Goal: Book appointment/travel/reservation

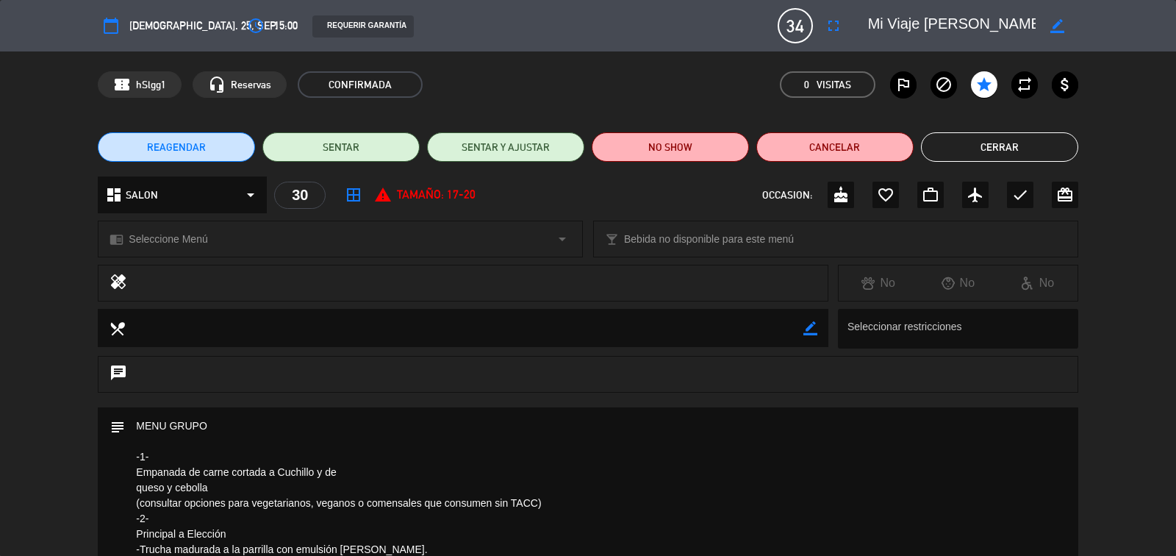
click at [965, 142] on button "Cerrar" at bounding box center [999, 146] width 157 height 29
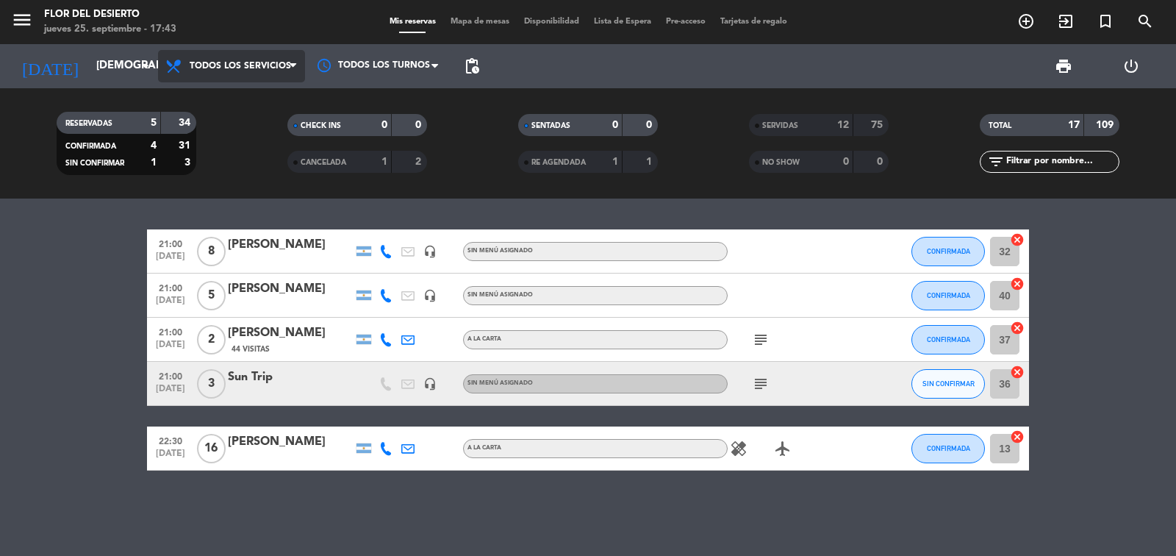
click at [279, 65] on span "Todos los servicios" at bounding box center [240, 66] width 101 height 10
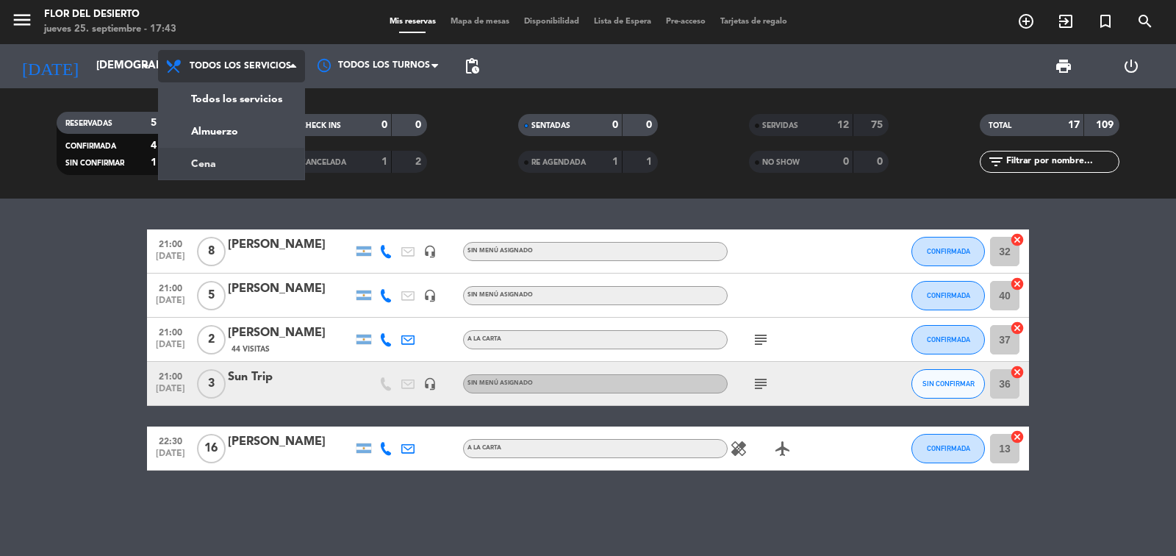
click at [237, 166] on div "menu FLOR DEL DESIERTO [DATE] 25. septiembre - 17:43 Mis reservas Mapa de mesas…" at bounding box center [588, 99] width 1176 height 198
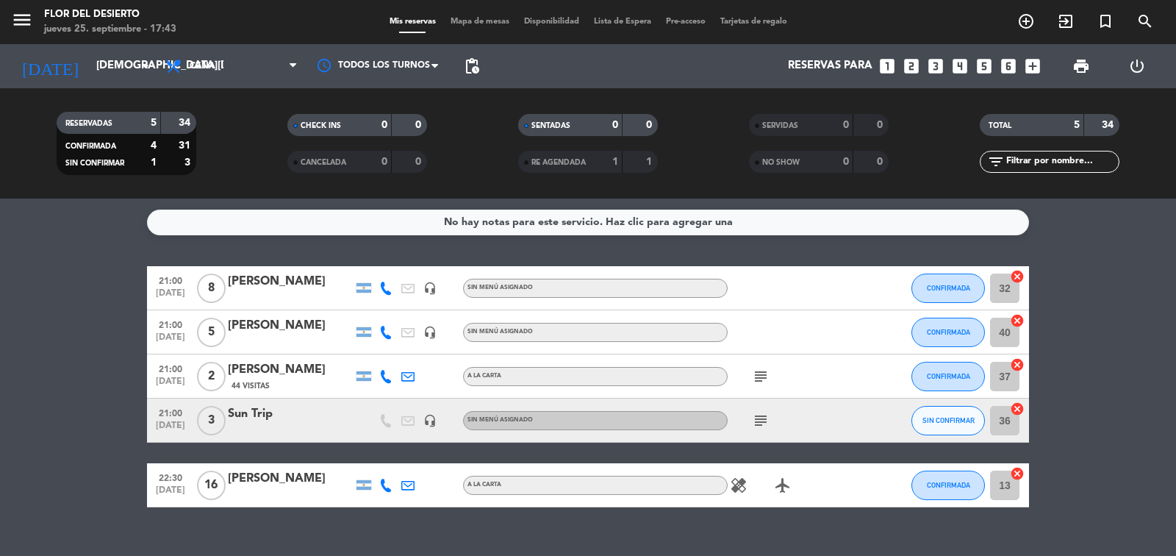
click at [488, 24] on span "Mapa de mesas" at bounding box center [479, 22] width 73 height 8
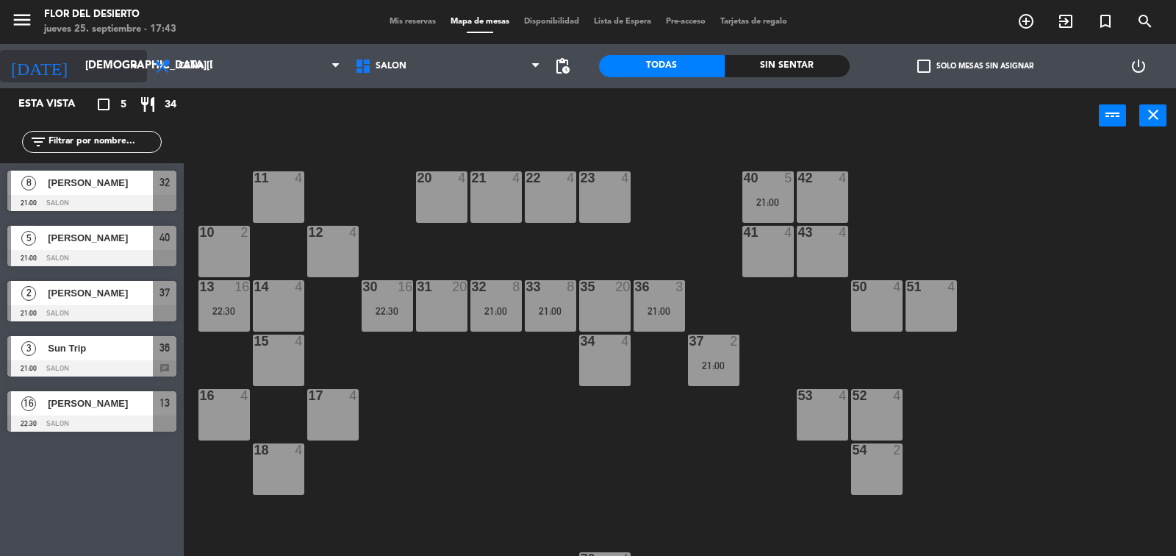
click at [104, 61] on input "[DEMOGRAPHIC_DATA][DATE]" at bounding box center [149, 66] width 142 height 28
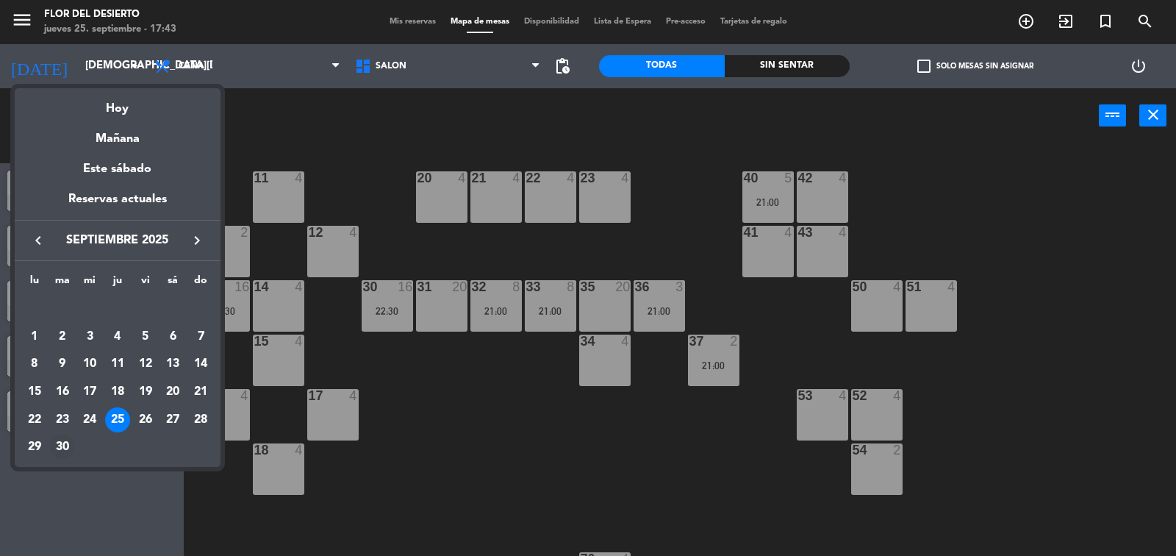
click at [63, 445] on div "30" at bounding box center [62, 446] width 25 height 25
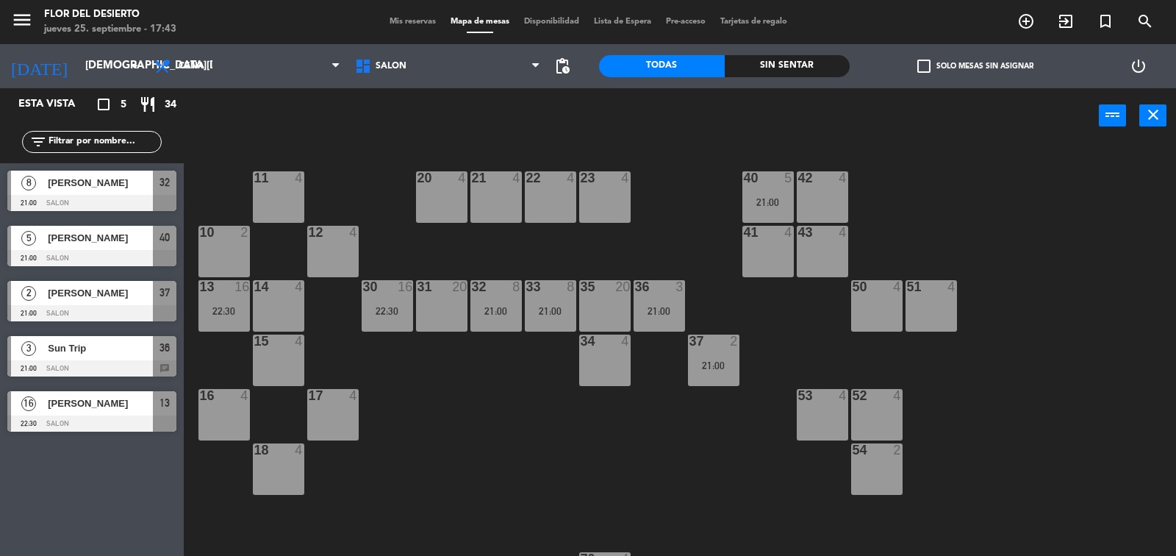
type input "[DATE]"
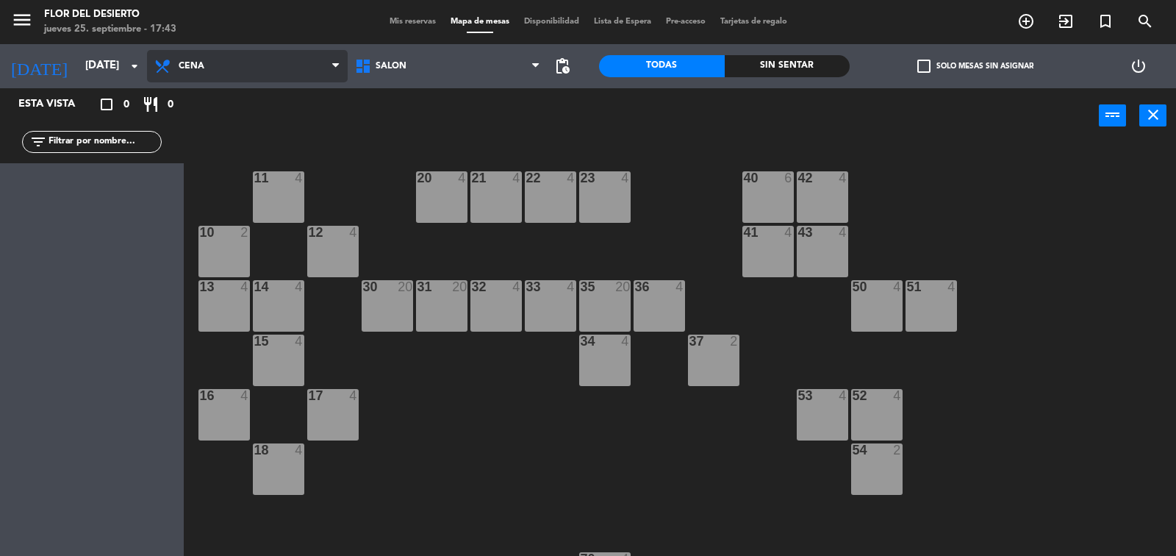
click at [260, 71] on span "Cena" at bounding box center [247, 66] width 201 height 32
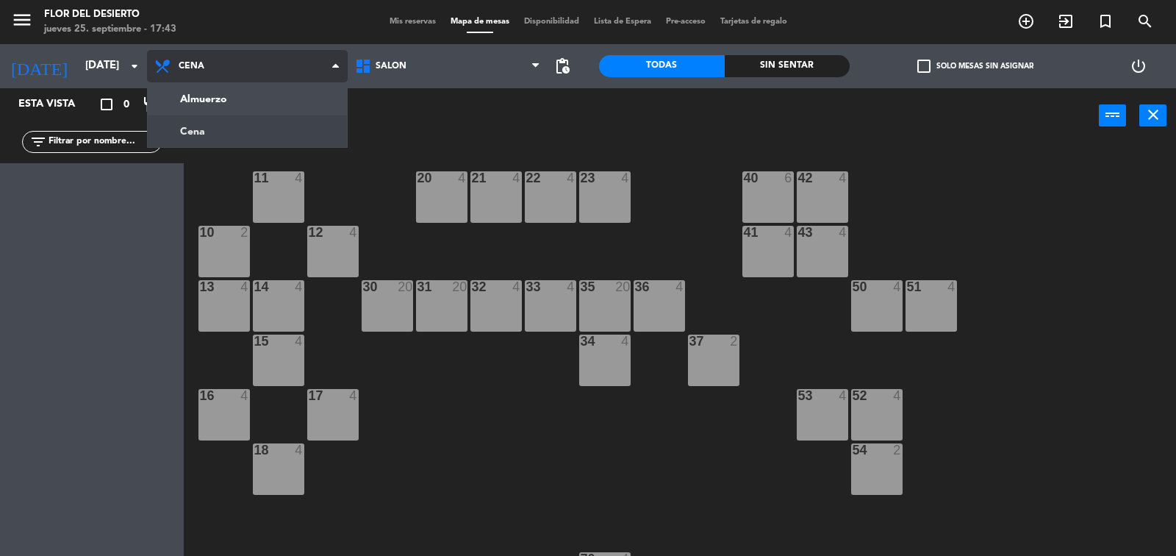
click at [237, 123] on ng-component "menu FLOR DEL DESIERTO [DATE] 25. septiembre - 17:43 Mis reservas Mapa de mesas…" at bounding box center [588, 278] width 1176 height 557
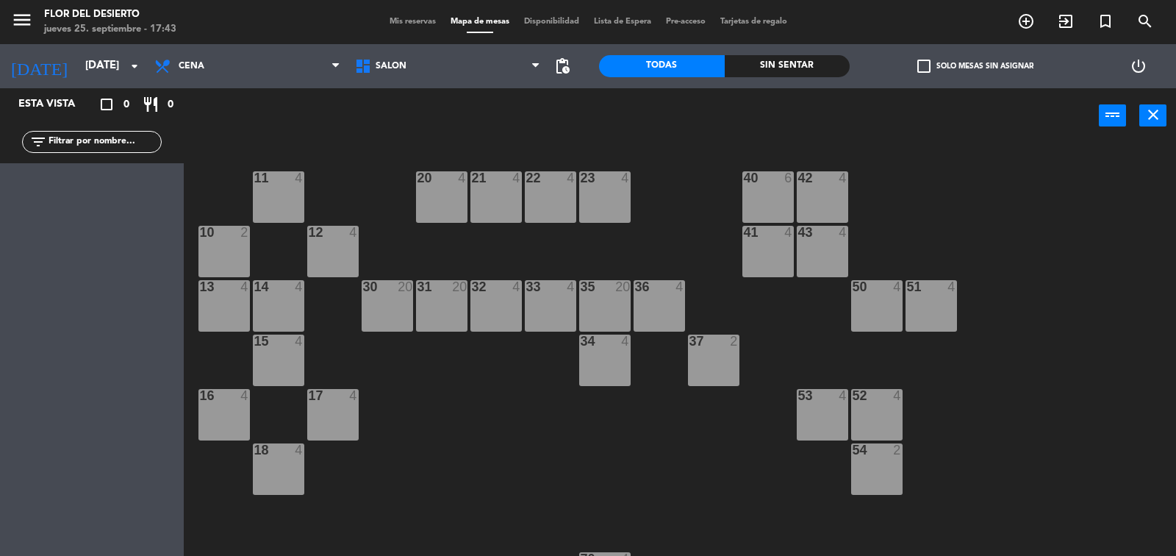
click at [454, 208] on div "20 4" at bounding box center [441, 196] width 51 height 51
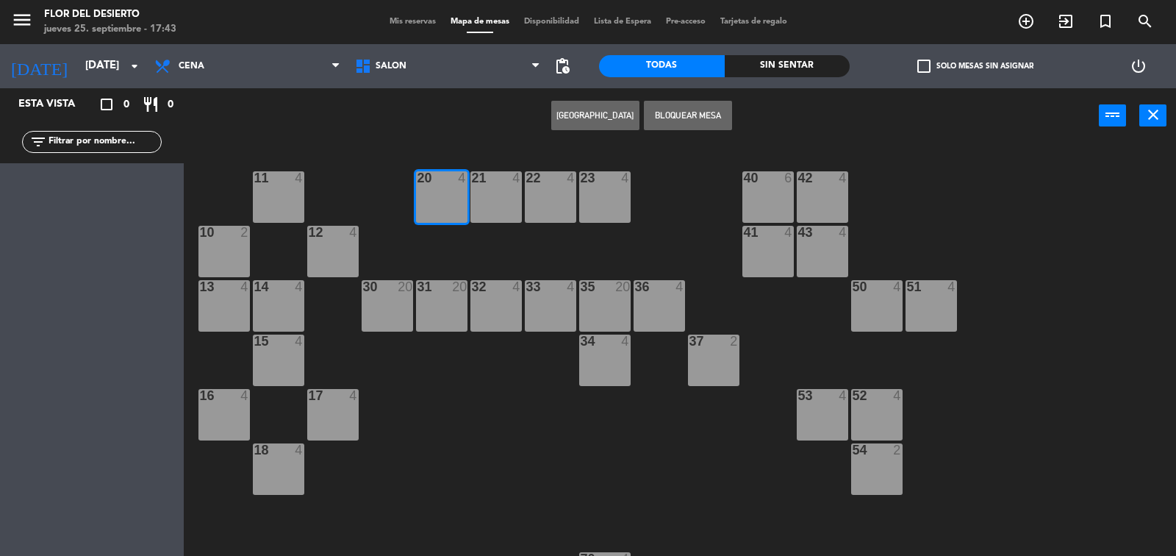
click at [604, 105] on button "[GEOGRAPHIC_DATA]" at bounding box center [595, 115] width 88 height 29
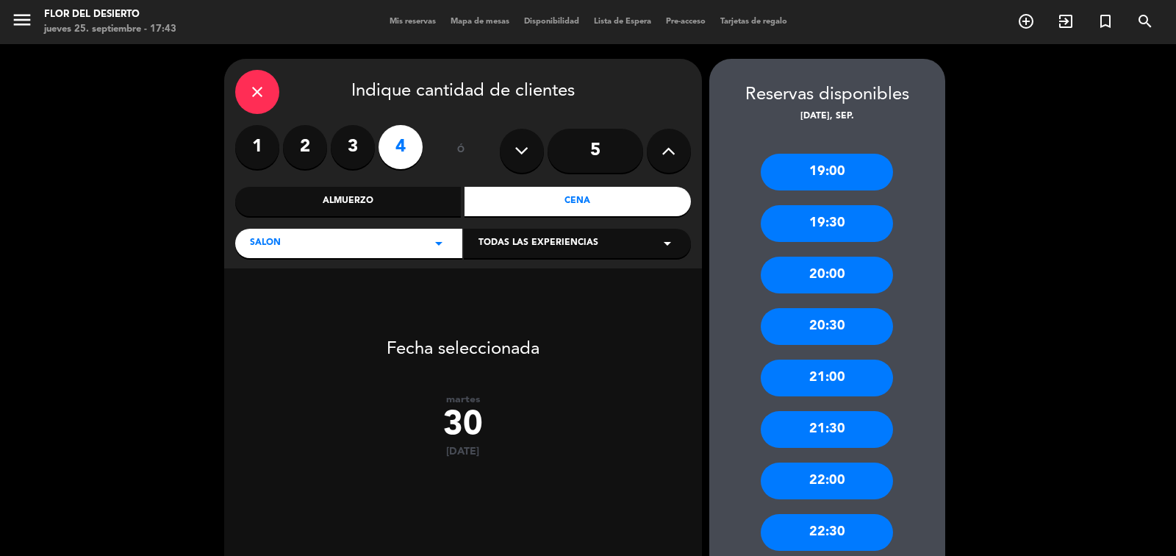
click at [242, 84] on div "close" at bounding box center [257, 92] width 44 height 44
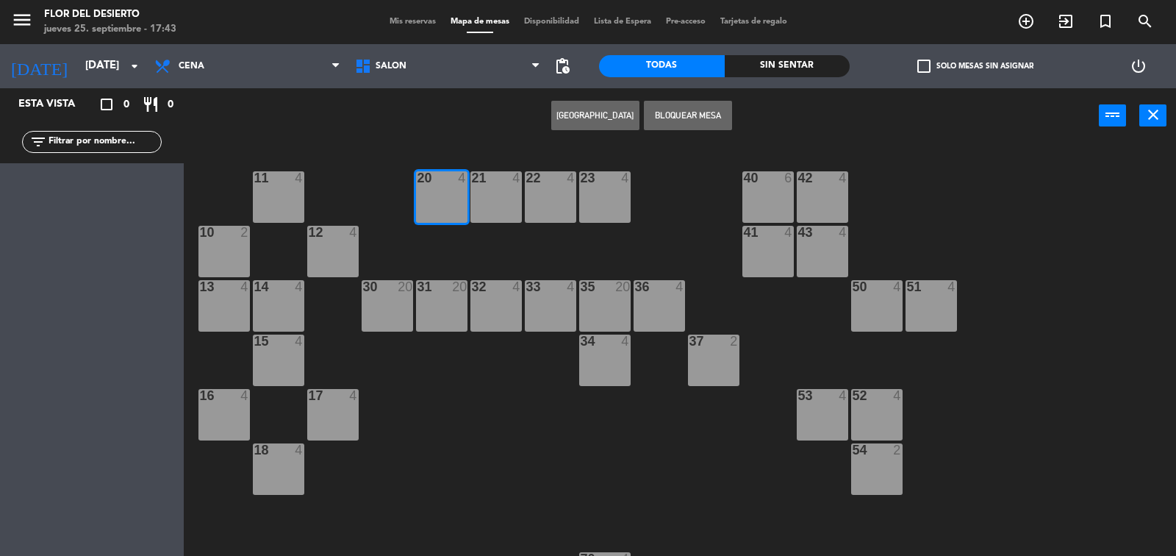
click at [611, 108] on button "[GEOGRAPHIC_DATA]" at bounding box center [595, 115] width 88 height 29
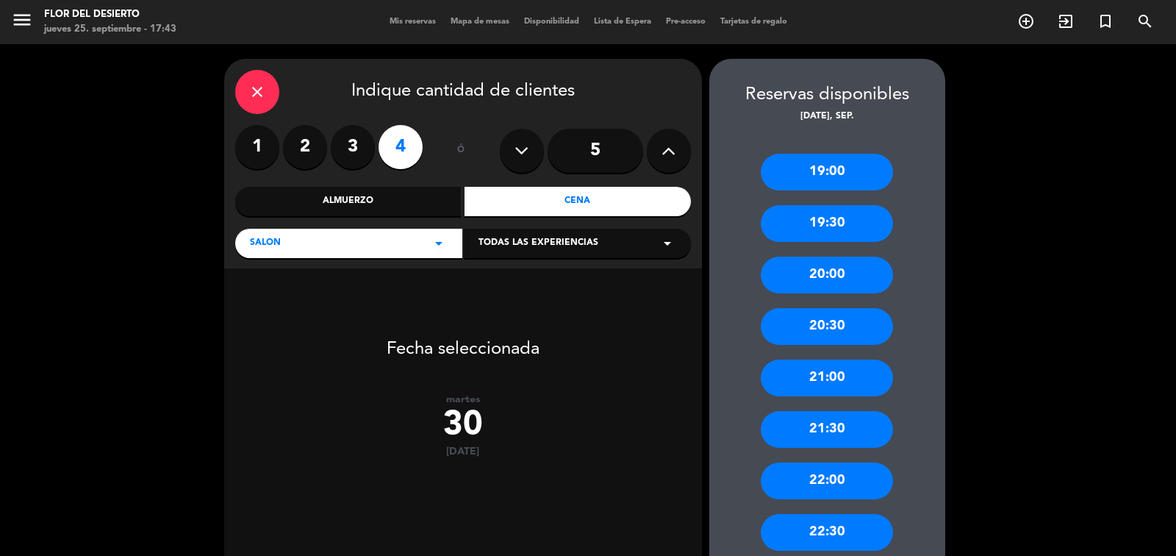
click at [655, 157] on button at bounding box center [669, 151] width 44 height 44
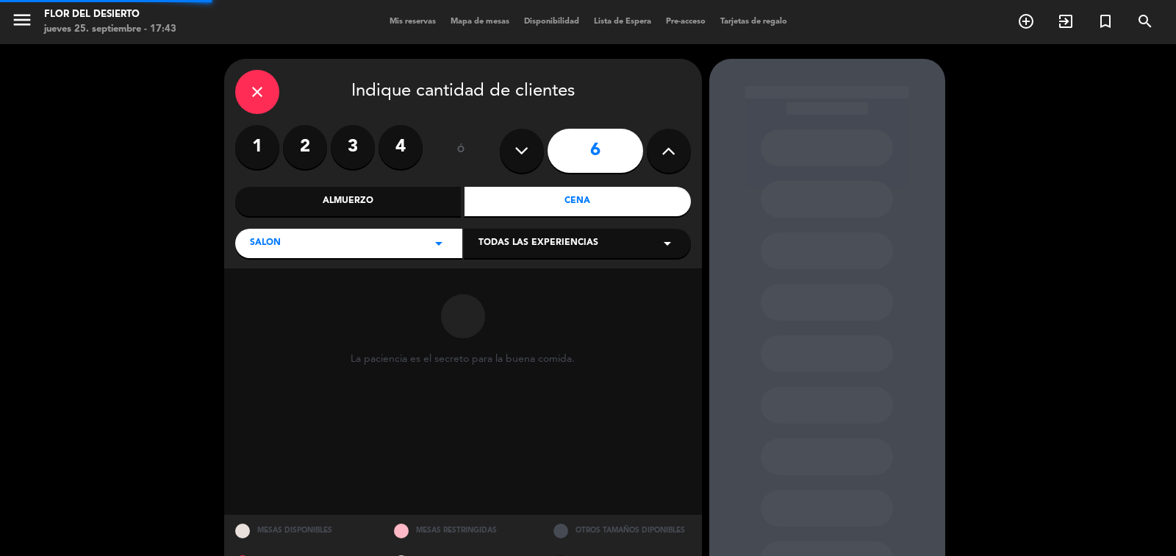
click at [655, 157] on button at bounding box center [669, 151] width 44 height 44
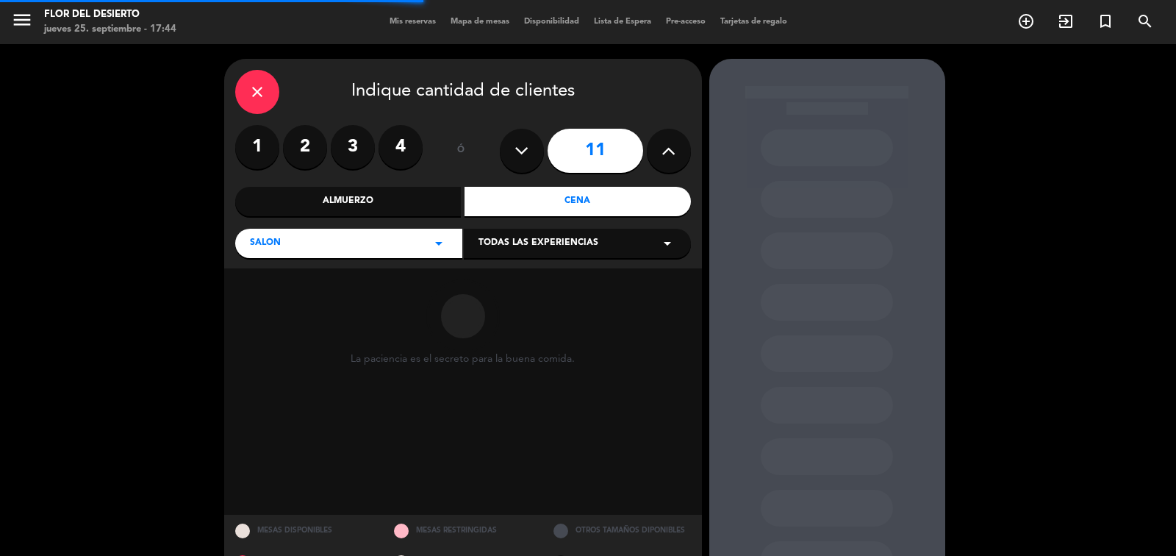
click at [655, 157] on button at bounding box center [669, 151] width 44 height 44
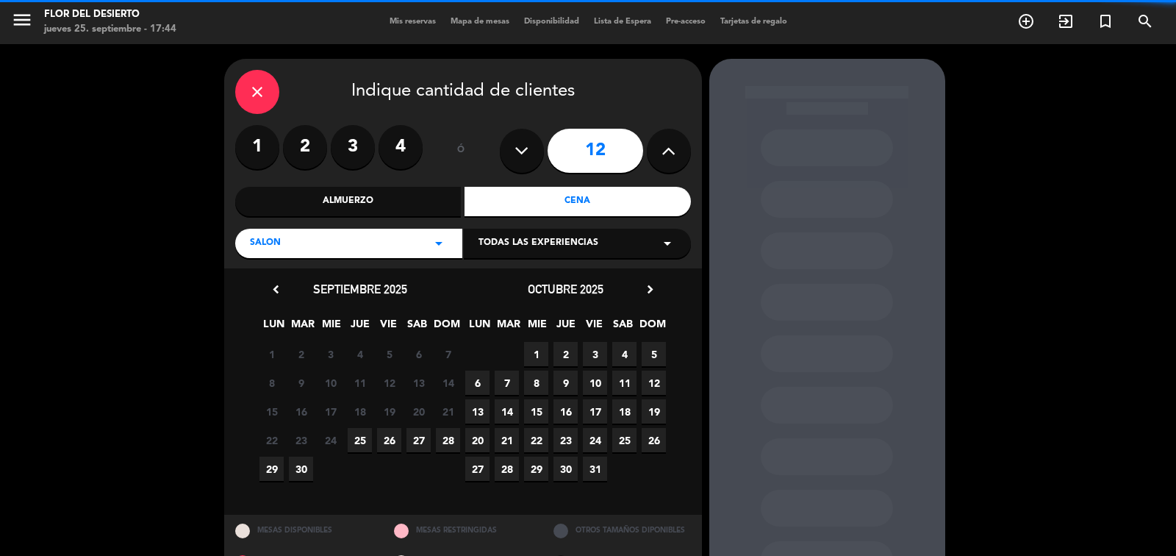
click at [655, 157] on button at bounding box center [669, 151] width 44 height 44
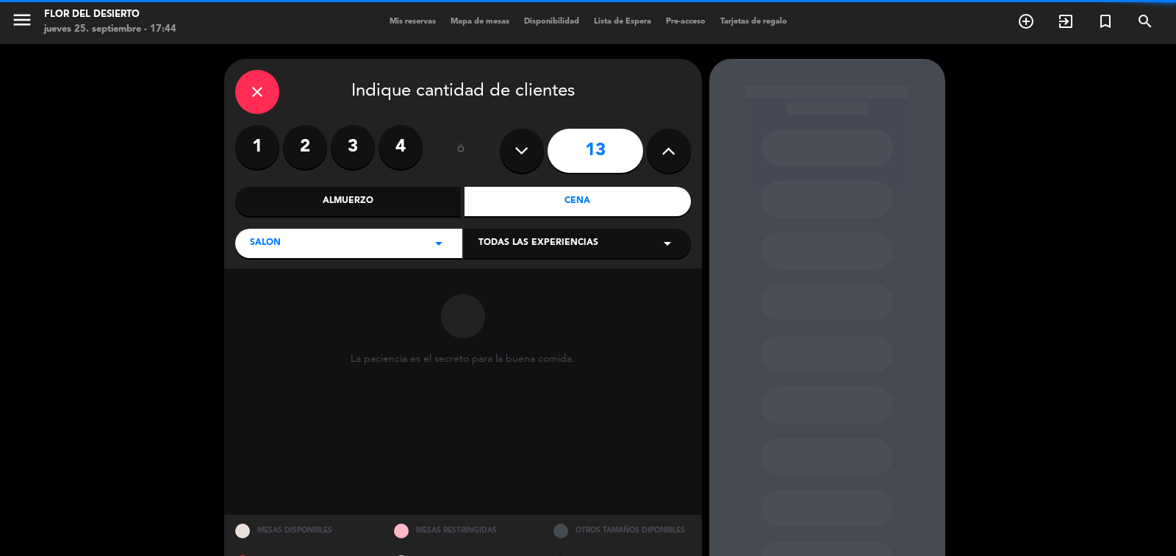
click at [655, 157] on button at bounding box center [669, 151] width 44 height 44
type input "15"
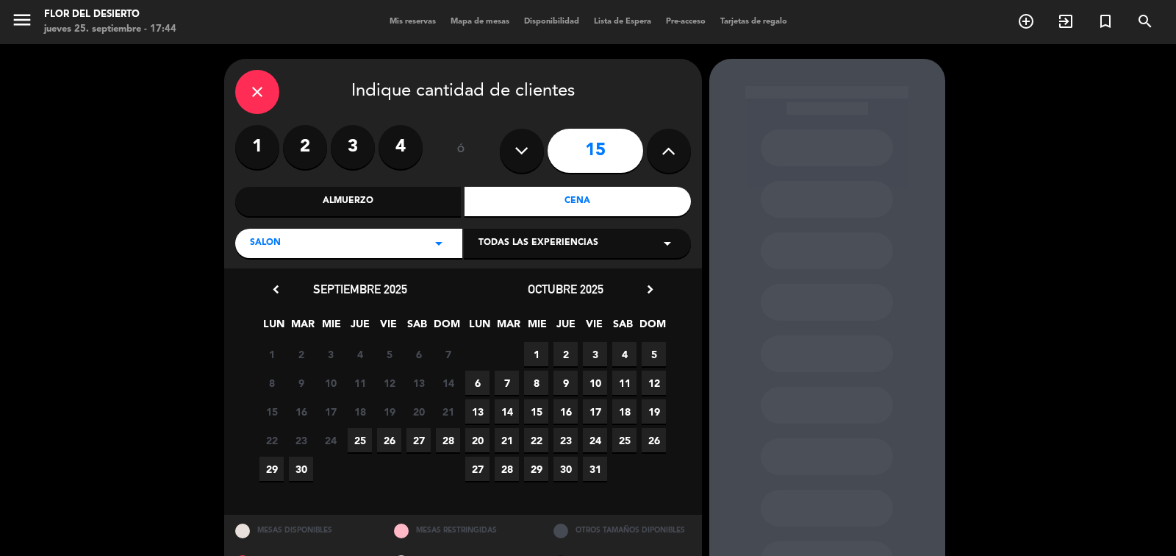
click at [298, 468] on span "30" at bounding box center [301, 468] width 24 height 24
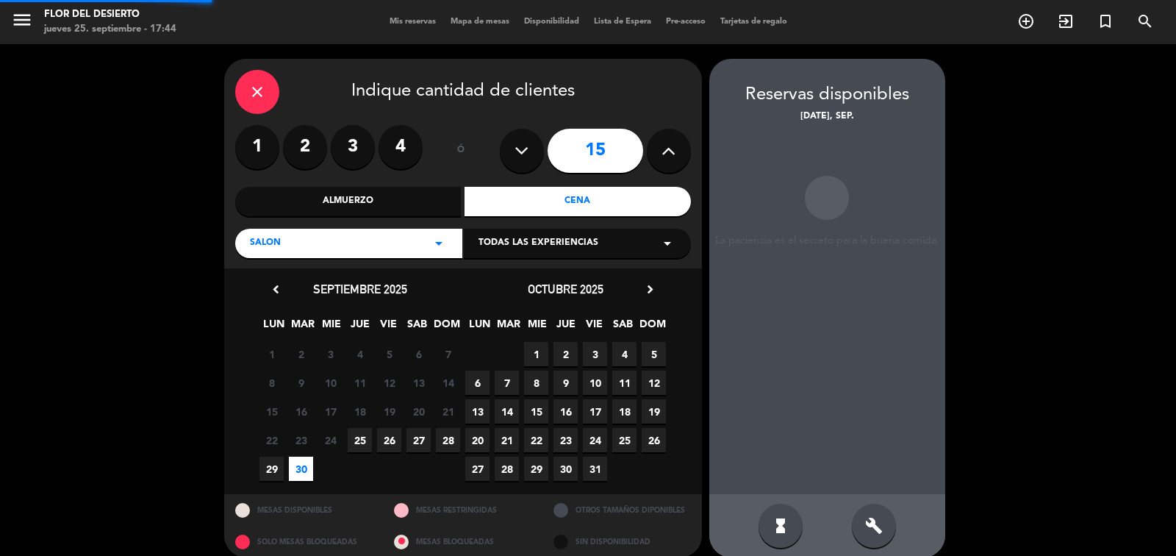
scroll to position [15, 0]
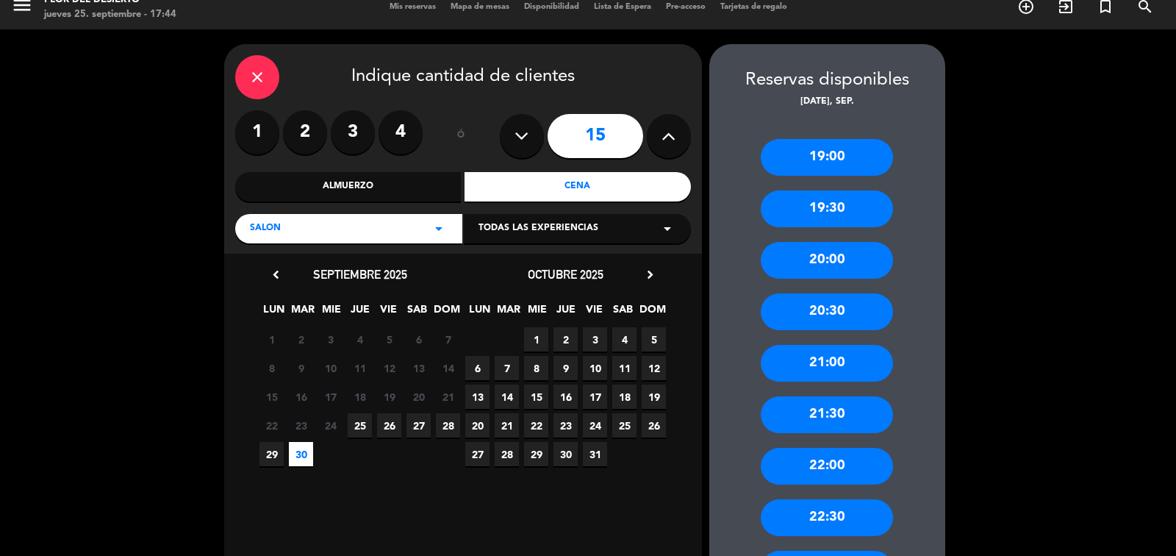
click at [844, 256] on div "20:00" at bounding box center [827, 260] width 132 height 37
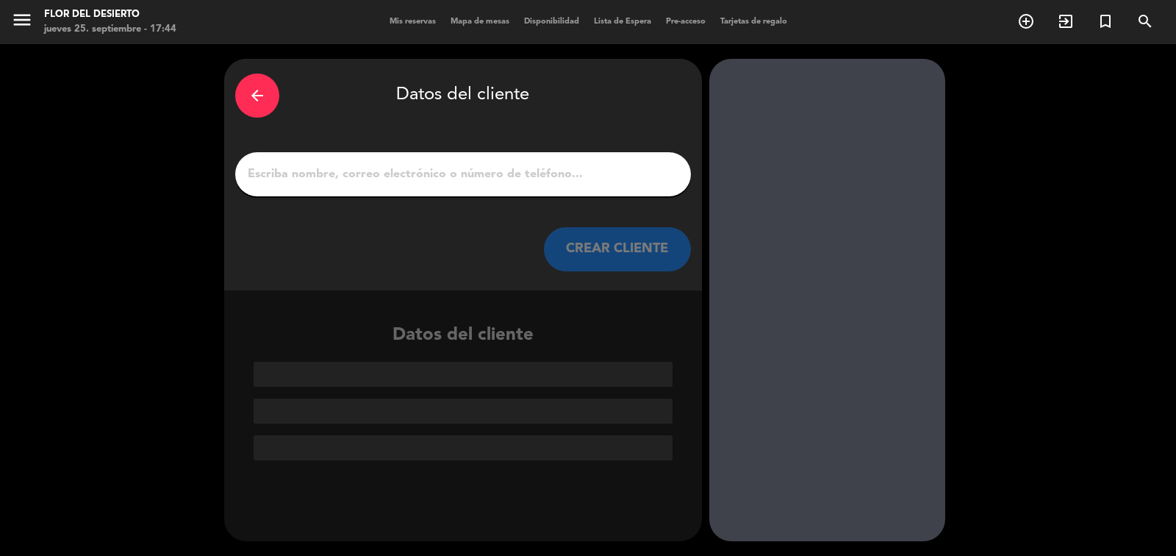
scroll to position [0, 0]
click at [439, 163] on div at bounding box center [463, 174] width 456 height 44
click at [436, 165] on input "1" at bounding box center [463, 174] width 434 height 21
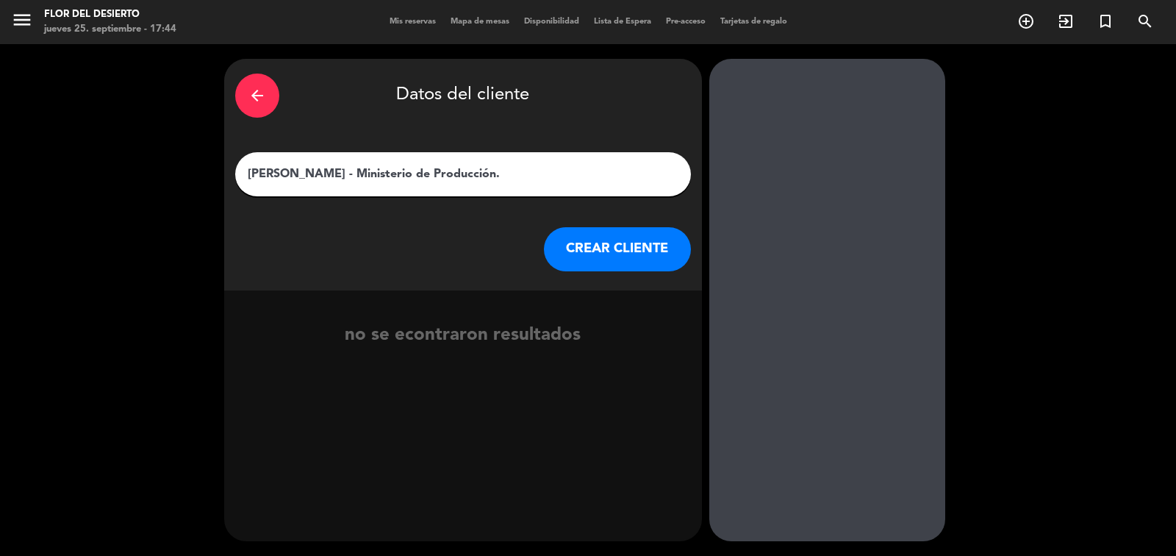
type input "[PERSON_NAME] - Ministerio de Producción."
click at [644, 250] on button "CREAR CLIENTE" at bounding box center [617, 249] width 147 height 44
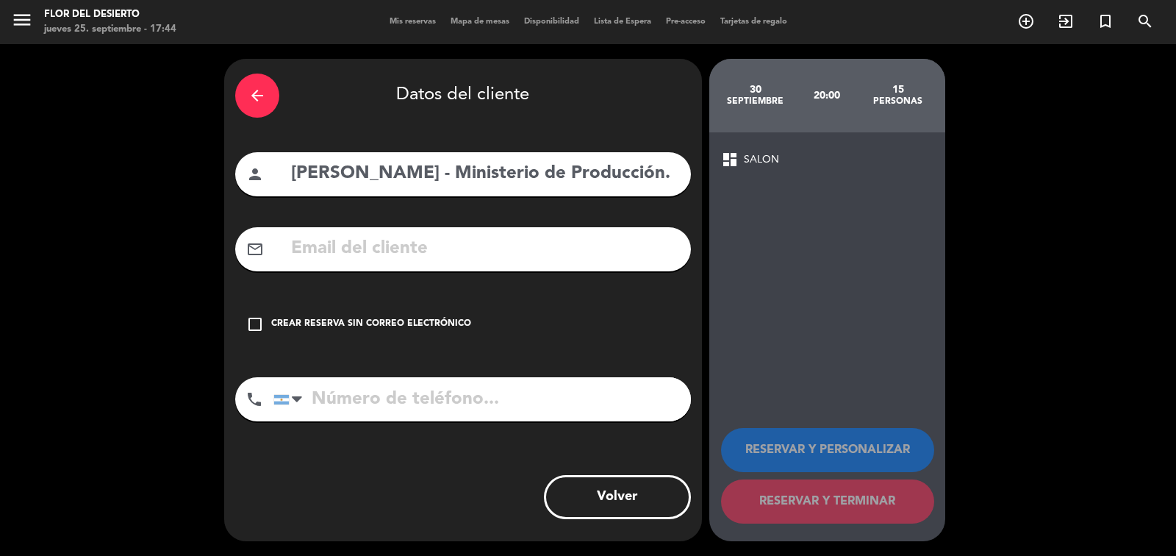
click at [371, 408] on input "tel" at bounding box center [481, 399] width 417 height 44
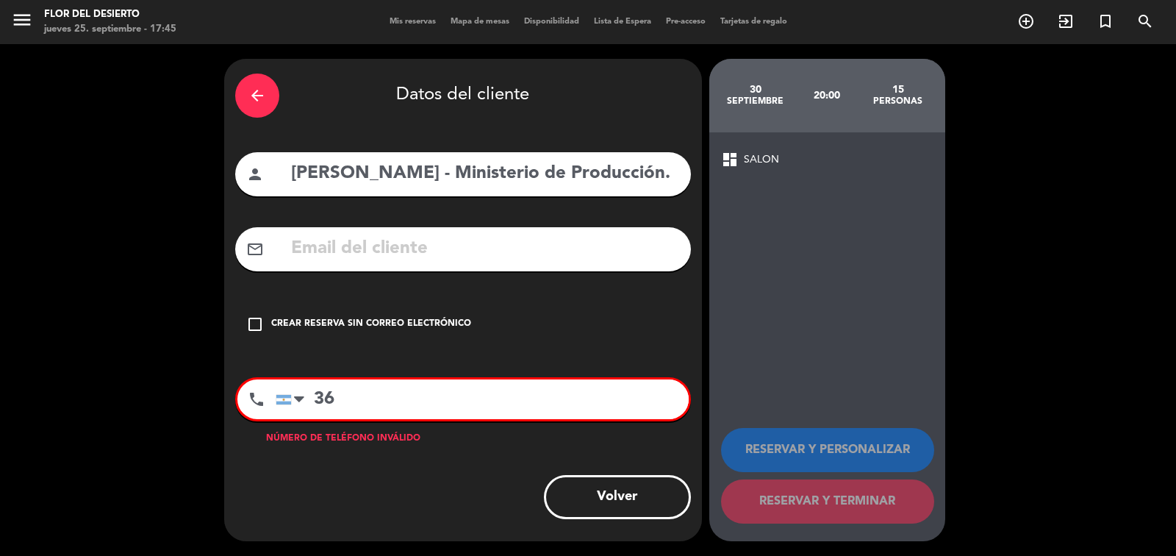
type input "3"
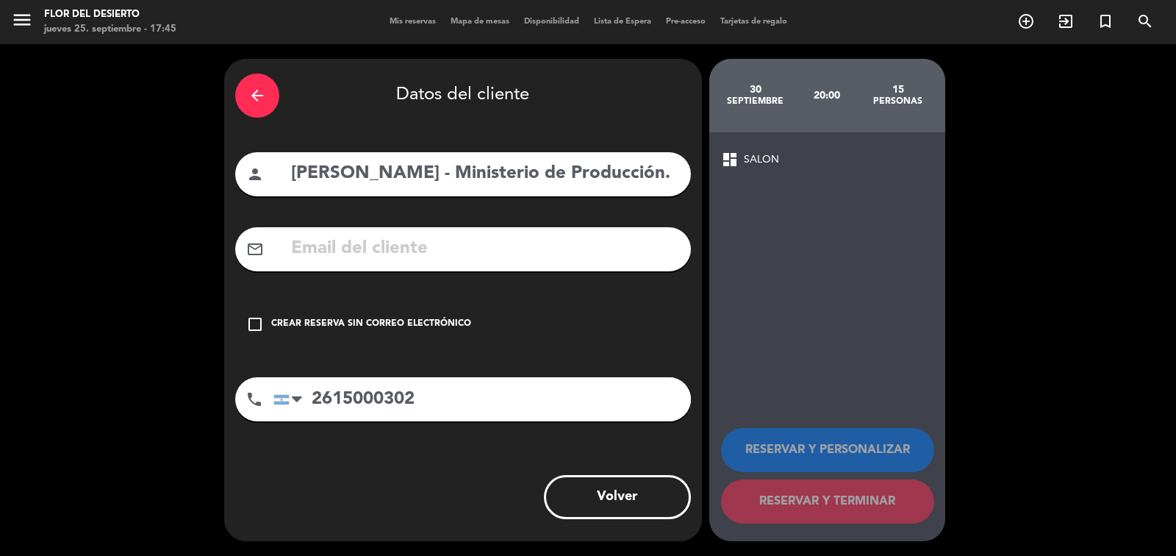
type input "2615000302"
click at [257, 323] on icon "check_box_outline_blank" at bounding box center [255, 324] width 18 height 18
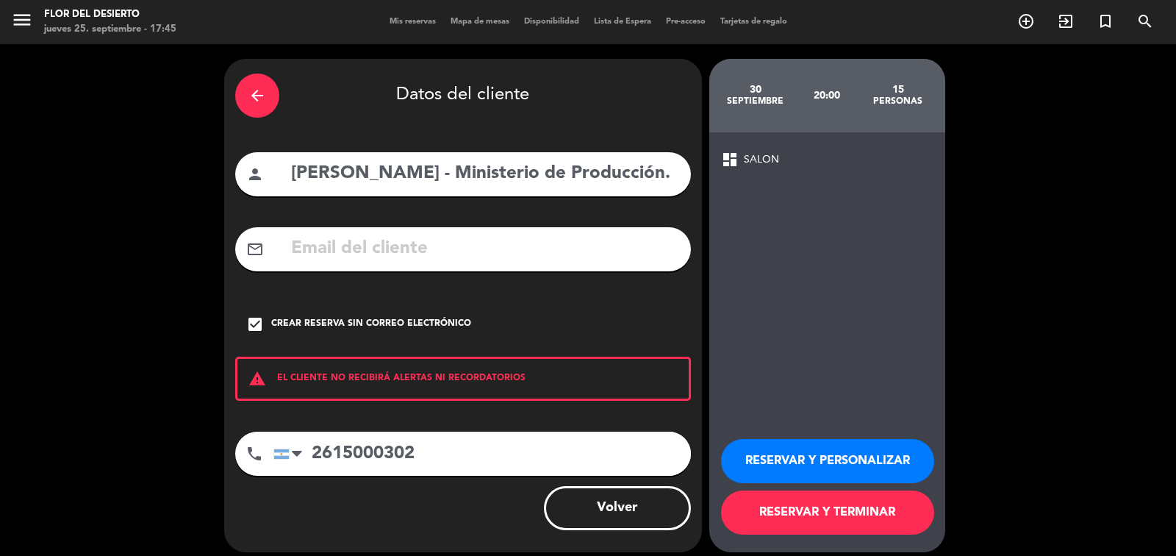
click at [768, 444] on button "RESERVAR Y PERSONALIZAR" at bounding box center [827, 461] width 213 height 44
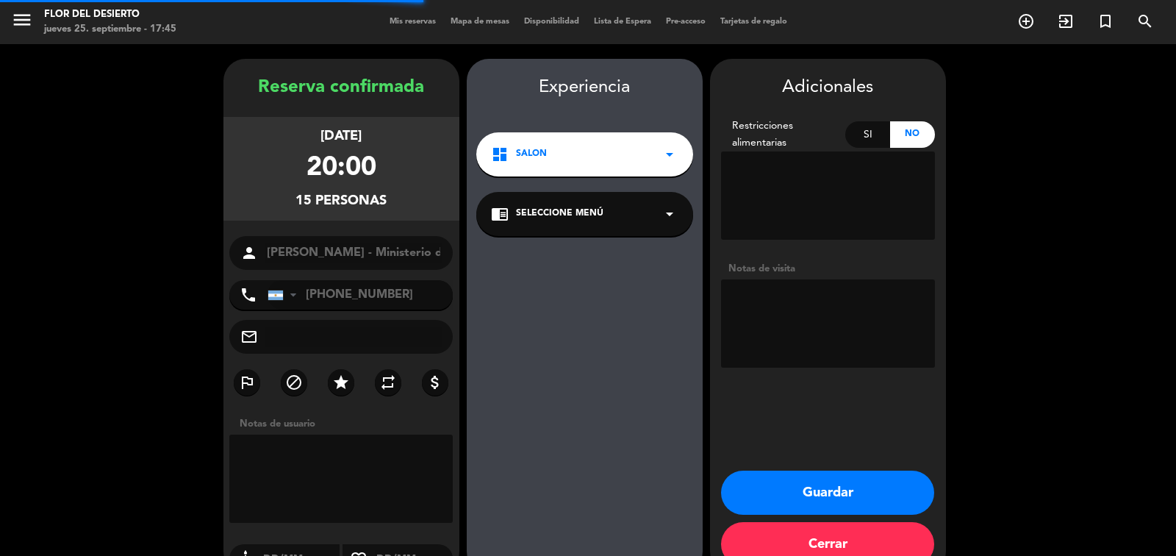
scroll to position [31, 0]
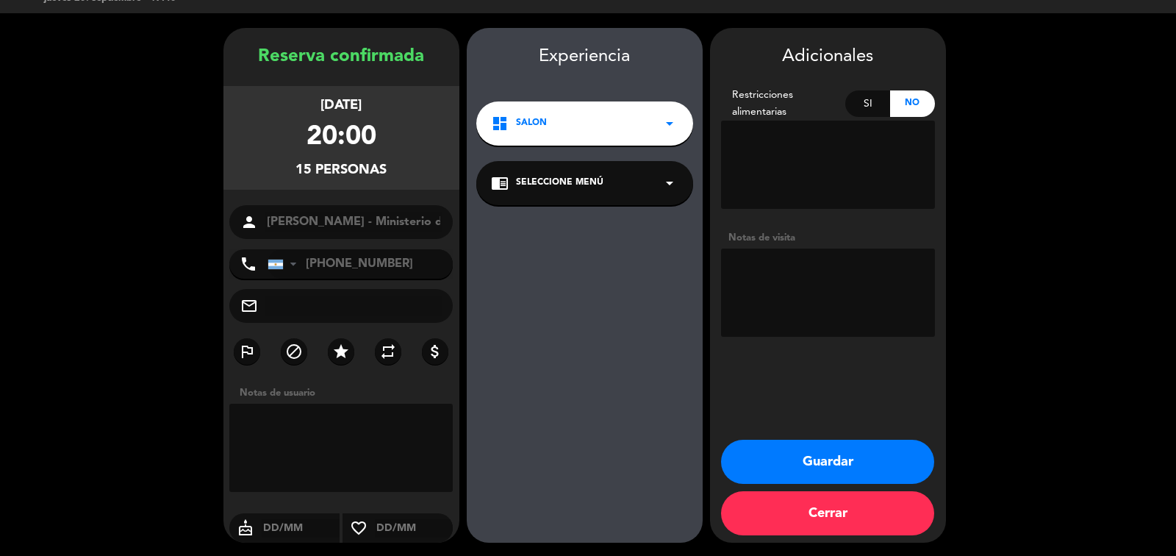
click at [811, 298] on textarea at bounding box center [828, 292] width 214 height 88
type textarea "Son [DEMOGRAPHIC_DATA] pax. Hacen MANSO MENU."
click at [848, 461] on button "Guardar" at bounding box center [827, 461] width 213 height 44
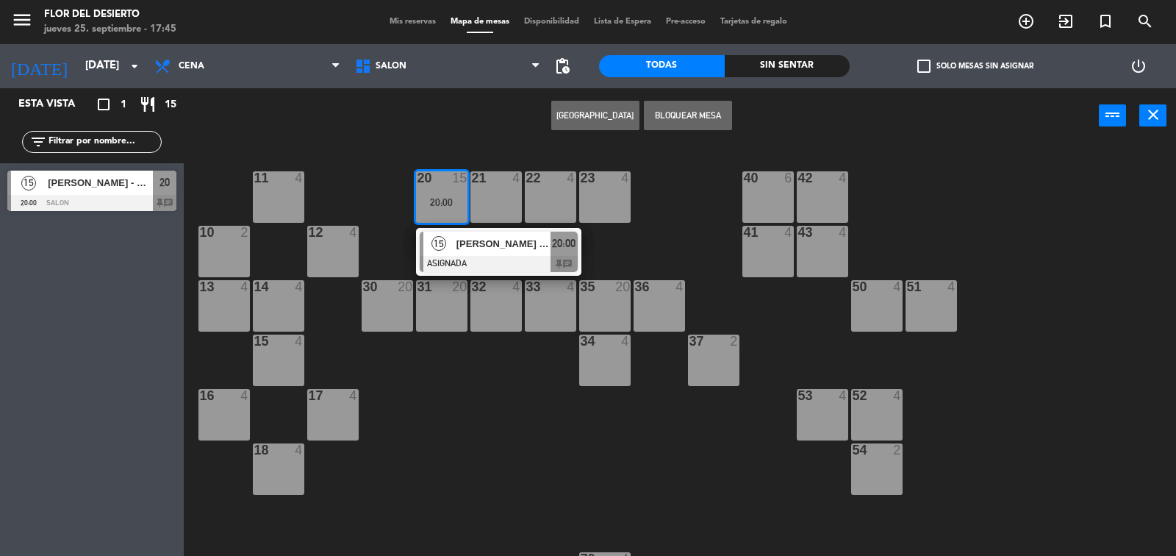
click at [332, 147] on div "11 4 20 15 20:00 15 [PERSON_NAME] - Ministerio de Producción. ASIGNADA 20:00 ch…" at bounding box center [685, 351] width 980 height 412
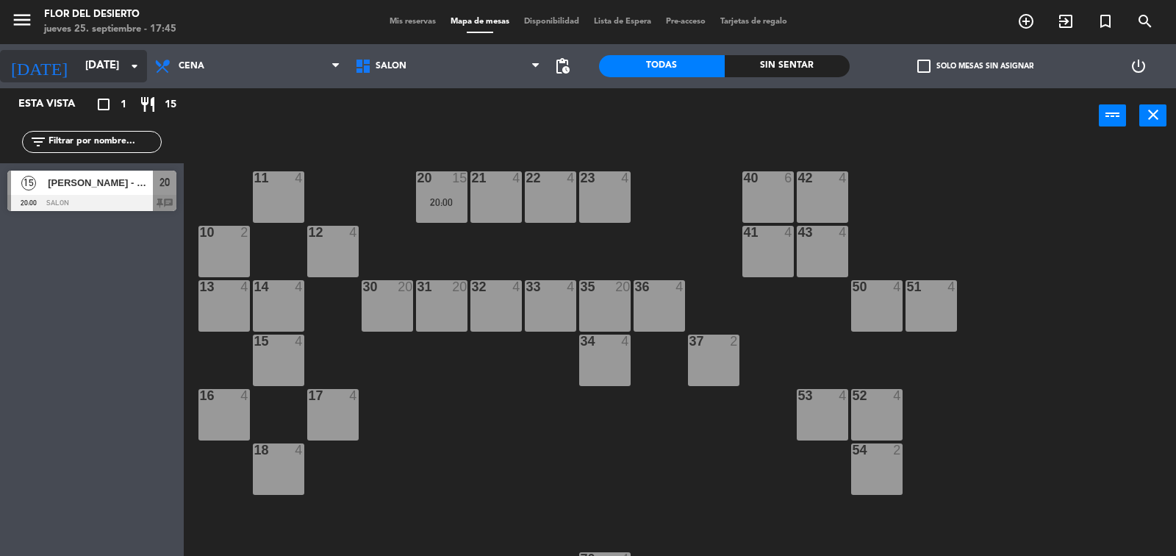
click at [121, 71] on input "[DATE]" at bounding box center [149, 66] width 142 height 28
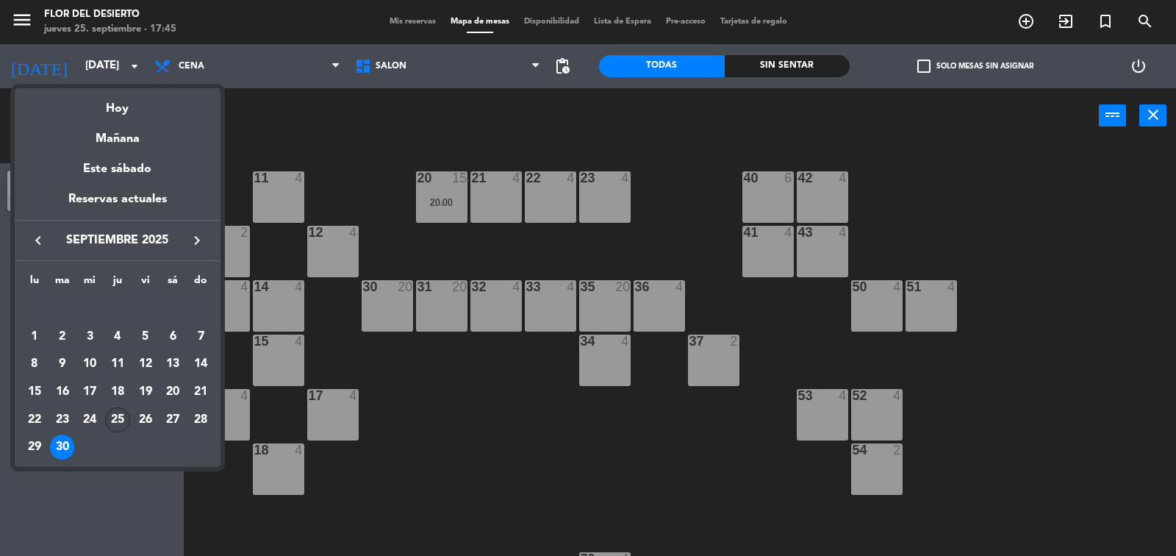
click at [118, 413] on div "25" at bounding box center [117, 419] width 25 height 25
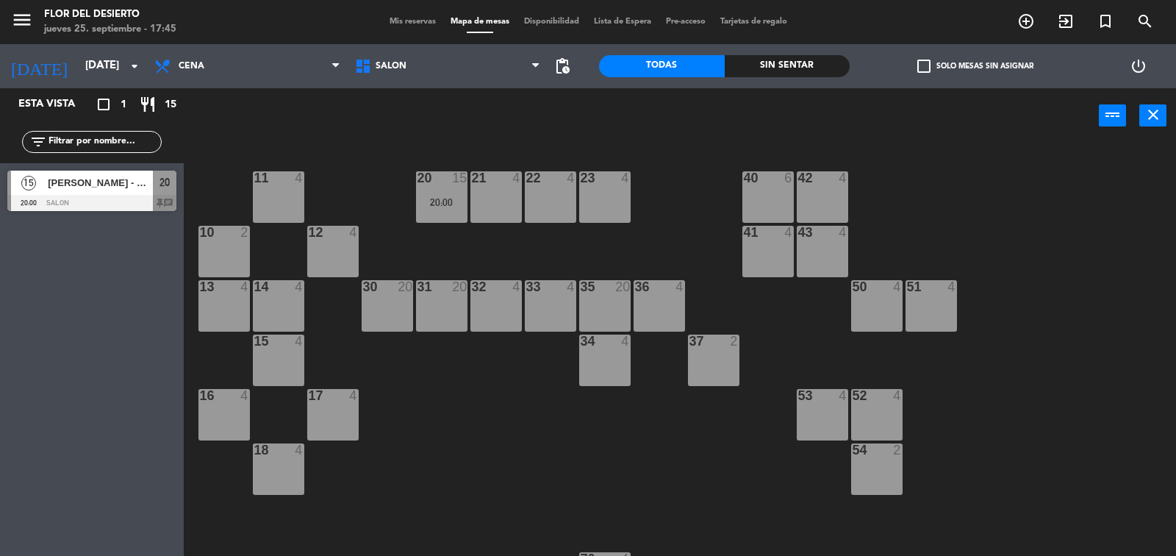
type input "[DEMOGRAPHIC_DATA][DATE]"
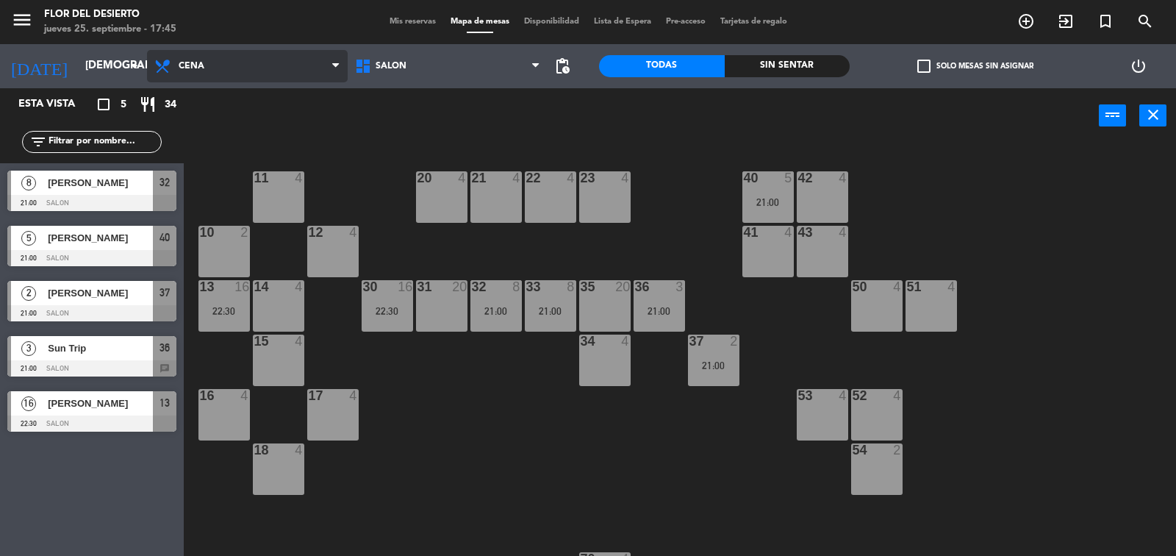
click at [298, 61] on span "Cena" at bounding box center [247, 66] width 201 height 32
click at [392, 93] on div "power_input close" at bounding box center [641, 116] width 915 height 56
click at [292, 69] on span "Cena" at bounding box center [247, 66] width 201 height 32
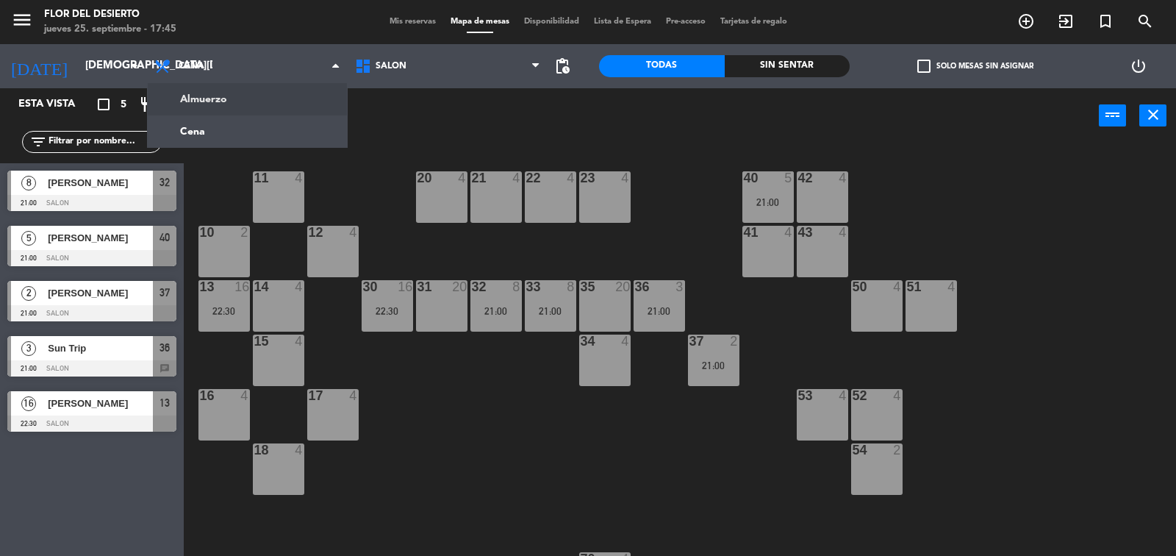
click at [285, 92] on ng-component "menu FLOR DEL DESIERTO [DATE] 25. septiembre - 17:45 Mis reservas Mapa de mesas…" at bounding box center [588, 278] width 1176 height 557
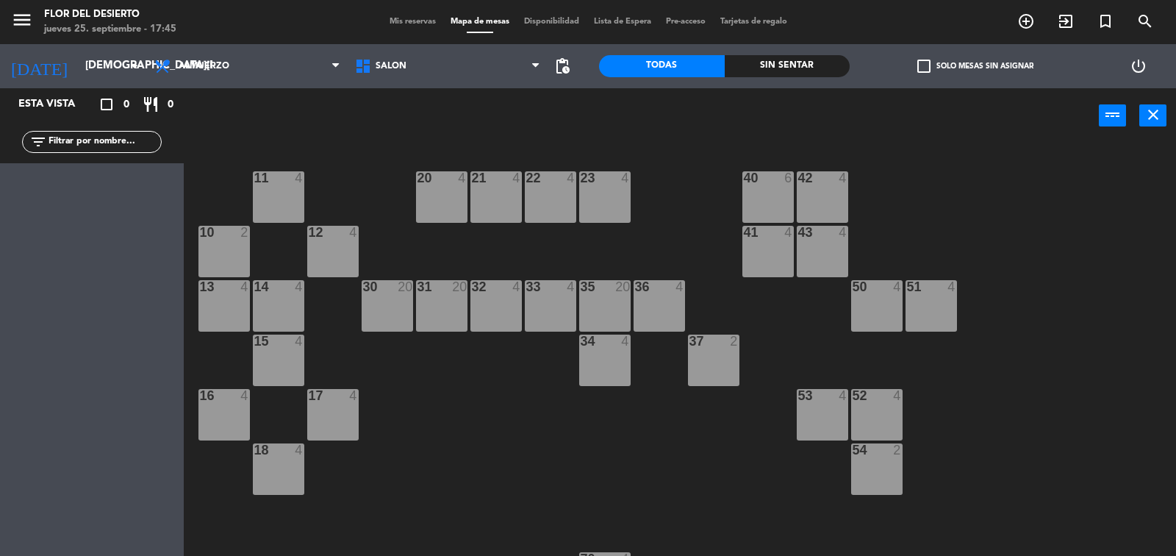
click at [395, 24] on span "Mis reservas" at bounding box center [412, 22] width 61 height 8
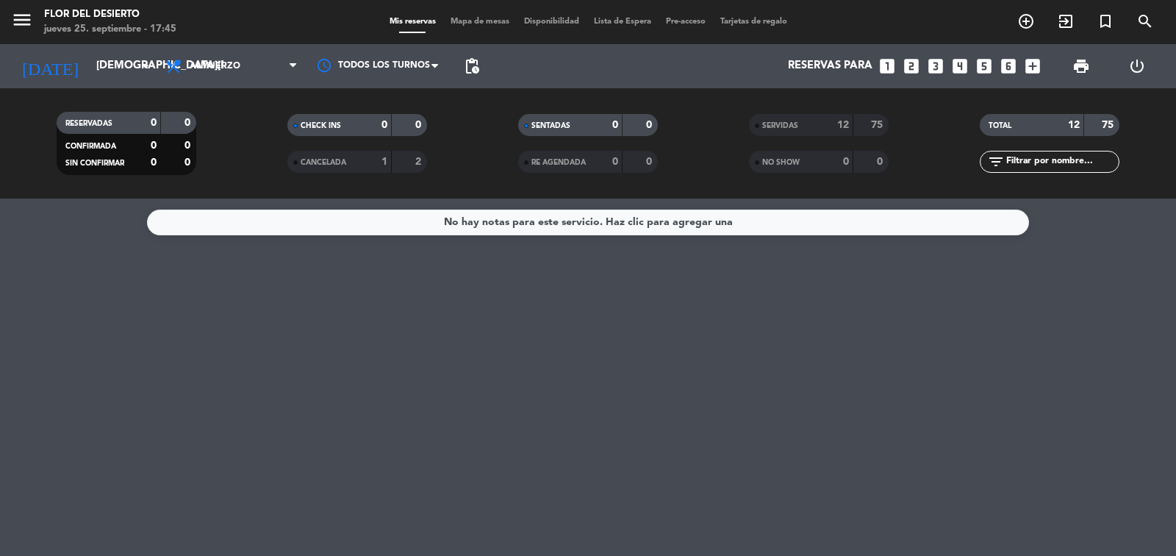
click at [795, 122] on span "SERVIDAS" at bounding box center [780, 125] width 36 height 7
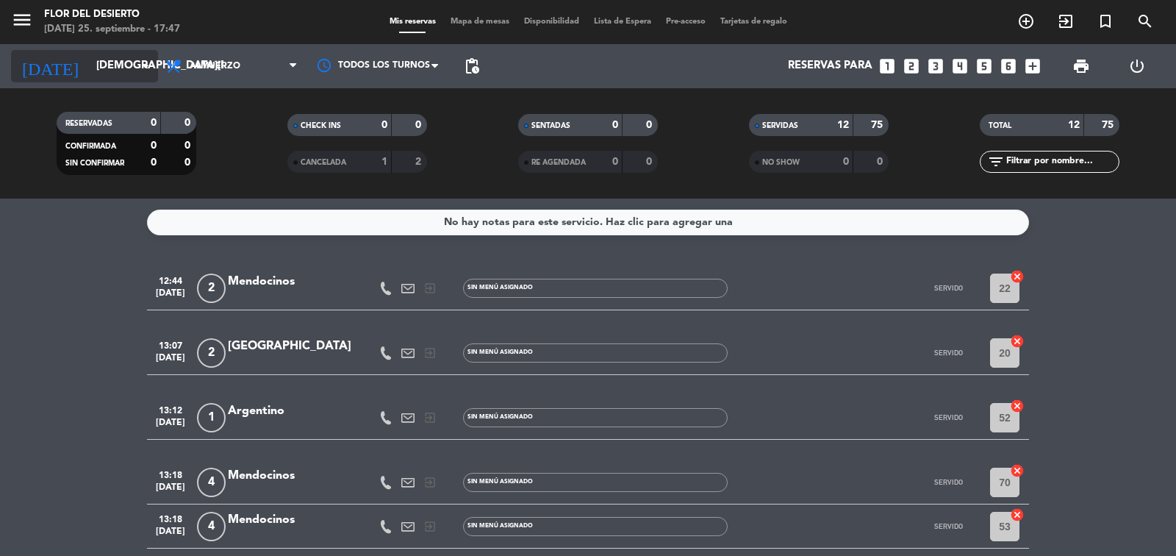
click at [134, 60] on input "[DEMOGRAPHIC_DATA][DATE]" at bounding box center [160, 66] width 142 height 28
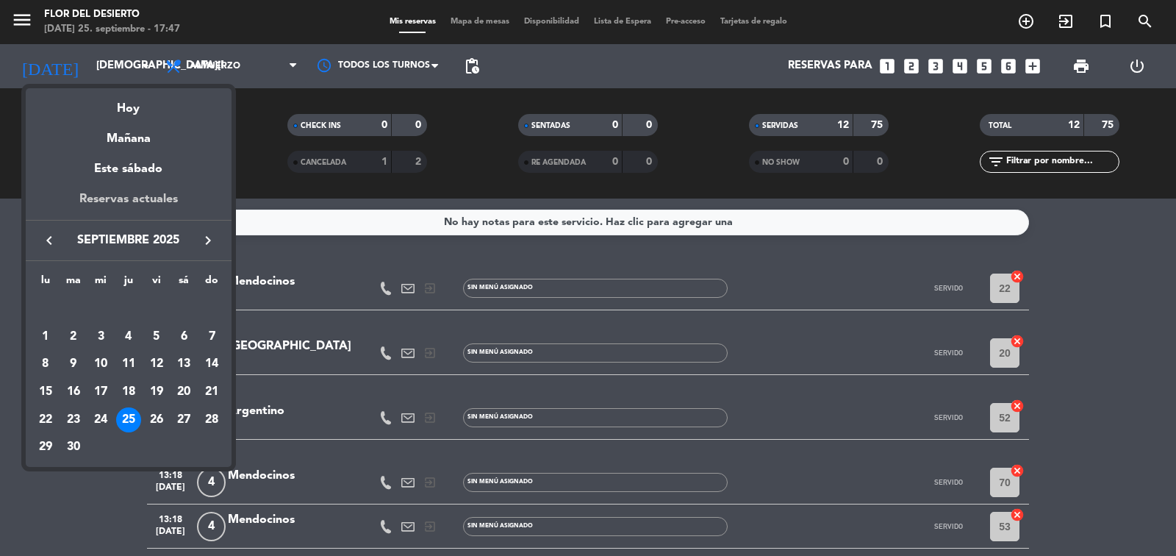
click at [135, 195] on div "Reservas actuales" at bounding box center [129, 205] width 206 height 30
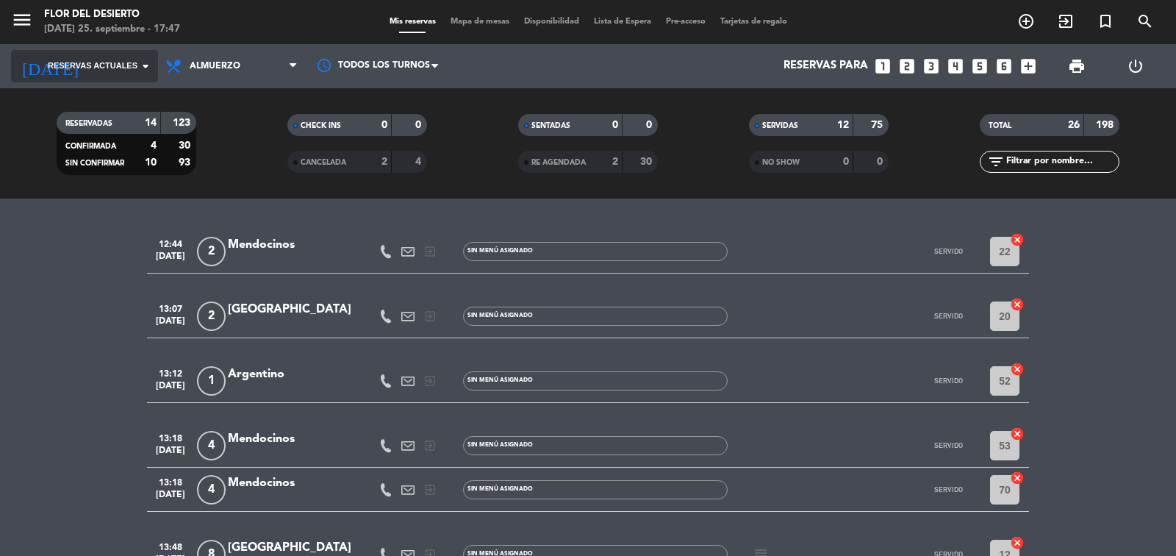
click at [143, 74] on icon "arrow_drop_down" at bounding box center [146, 66] width 18 height 18
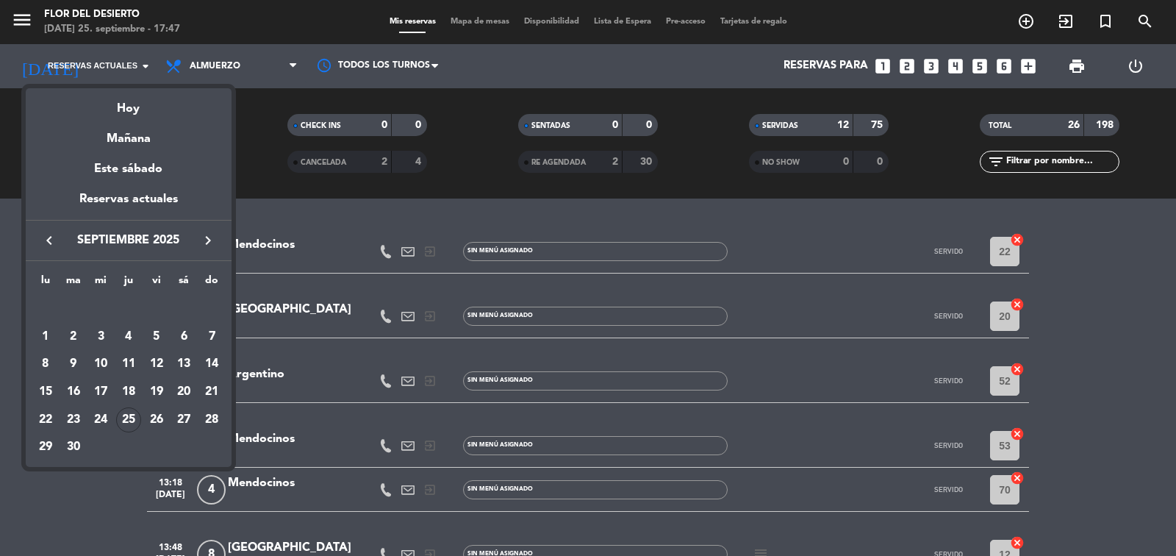
click at [205, 234] on icon "keyboard_arrow_right" at bounding box center [208, 240] width 18 height 18
click at [212, 357] on div "12" at bounding box center [211, 363] width 25 height 25
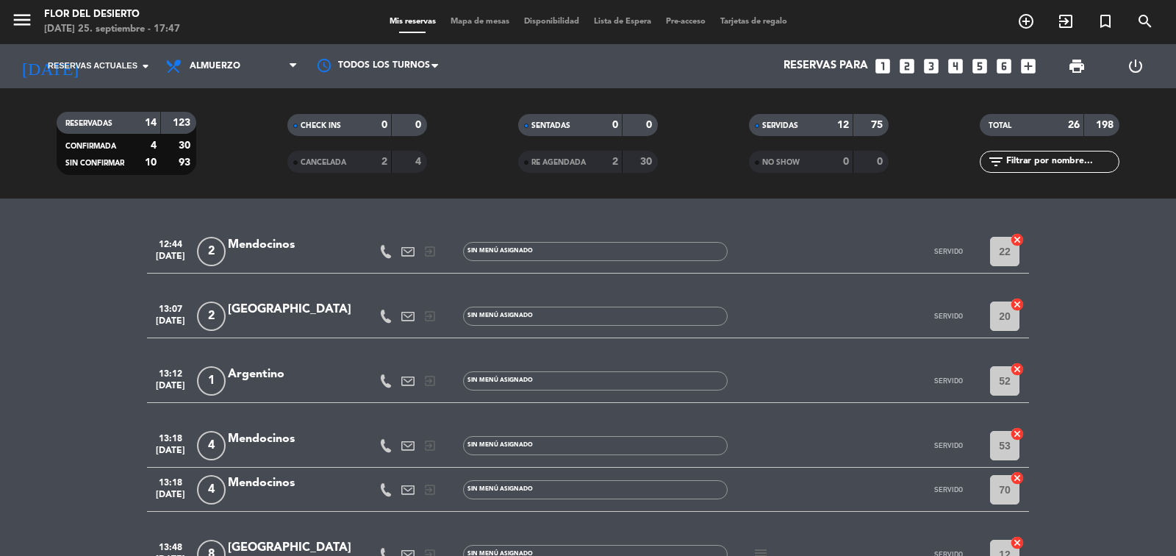
type input "[DATE]"
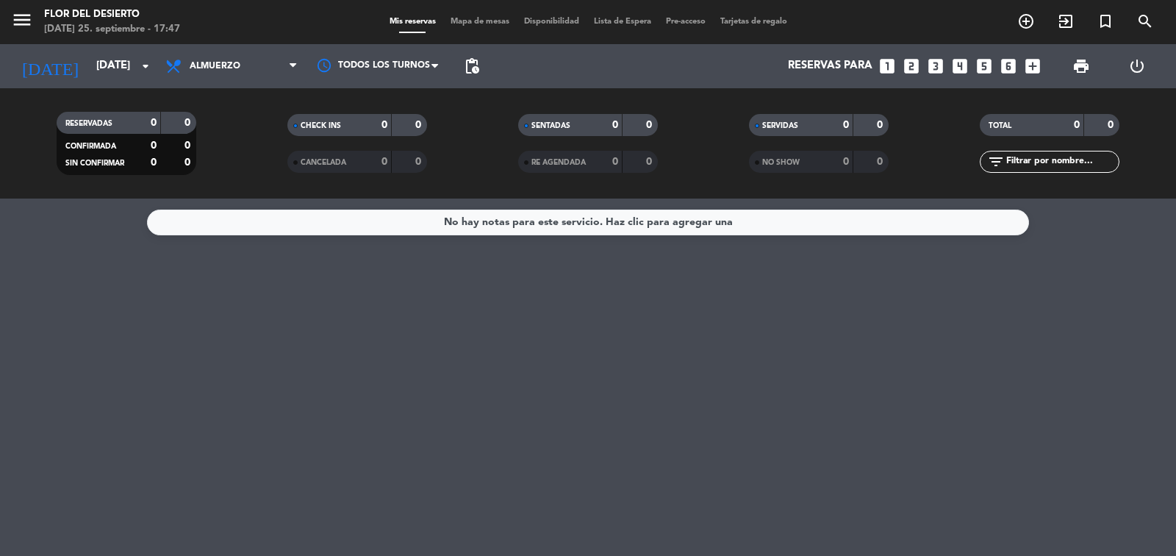
click at [464, 24] on span "Mapa de mesas" at bounding box center [479, 22] width 73 height 8
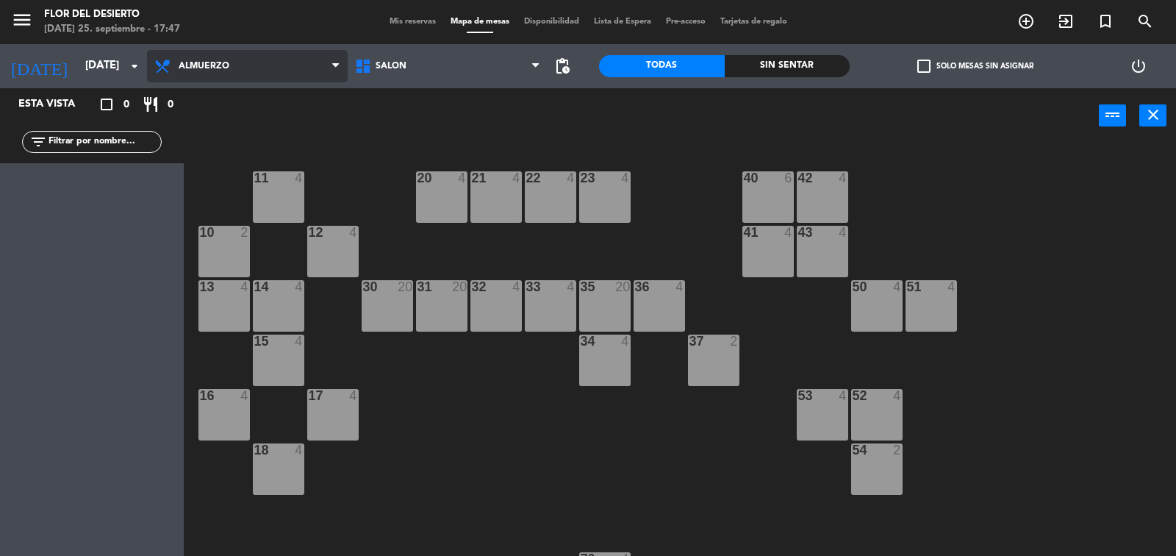
click at [252, 72] on span "Almuerzo" at bounding box center [247, 66] width 201 height 32
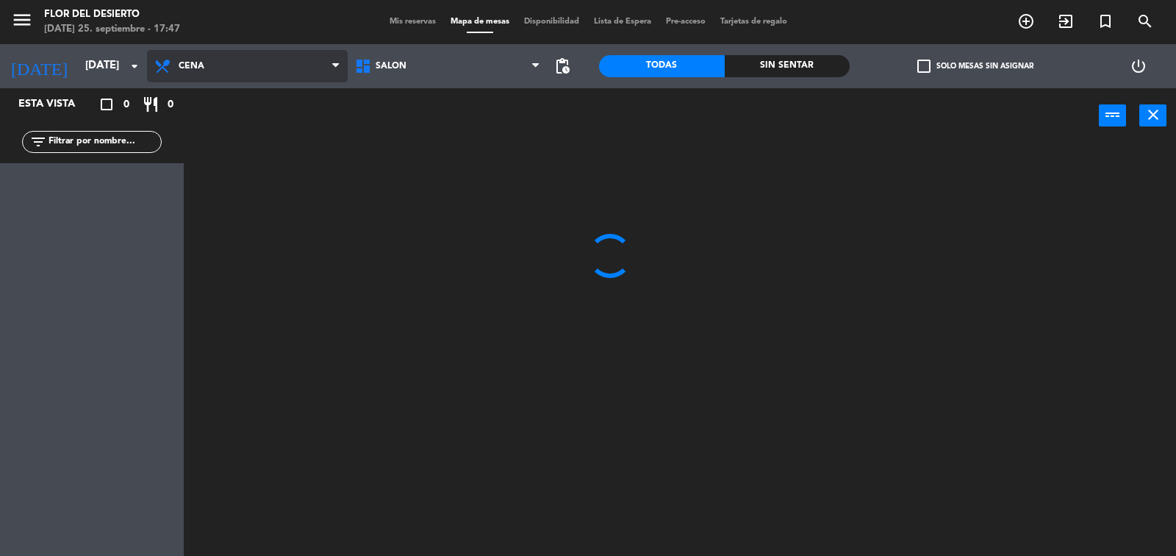
click at [247, 126] on ng-component "menu FLOR DEL DESIERTO [DATE] 25. septiembre - 17:47 Mis reservas Mapa de mesas…" at bounding box center [588, 278] width 1176 height 557
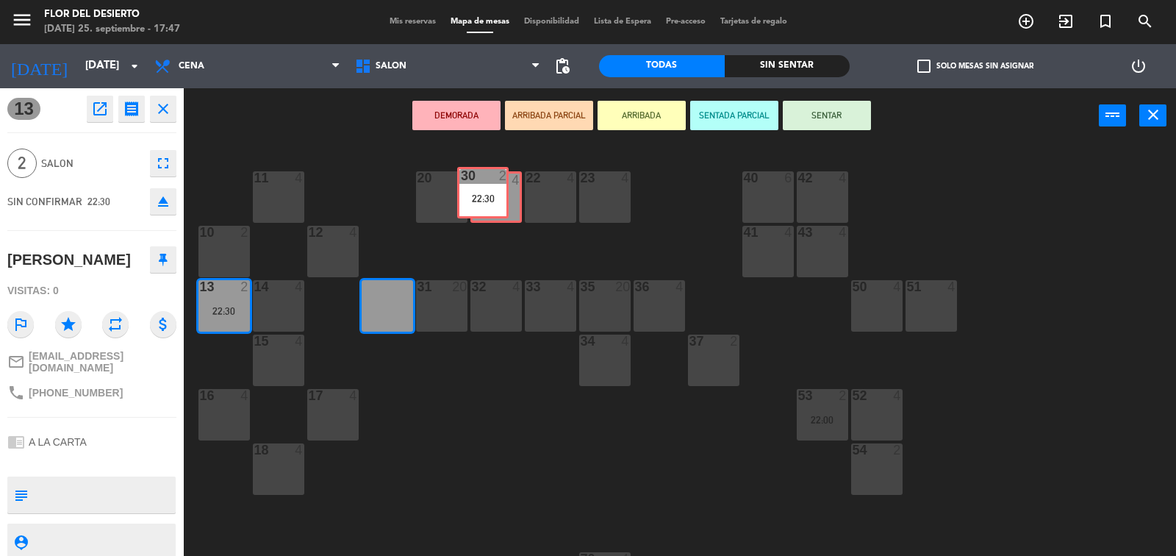
drag, startPoint x: 389, startPoint y: 300, endPoint x: 489, endPoint y: 187, distance: 150.5
click at [489, 187] on div "11 4 20 4 21 4 22 4 23 4 40 6 42 4 10 2 12 4 41 4 43 4 13 2 22:30 14 4 30 2 22:…" at bounding box center [685, 351] width 980 height 412
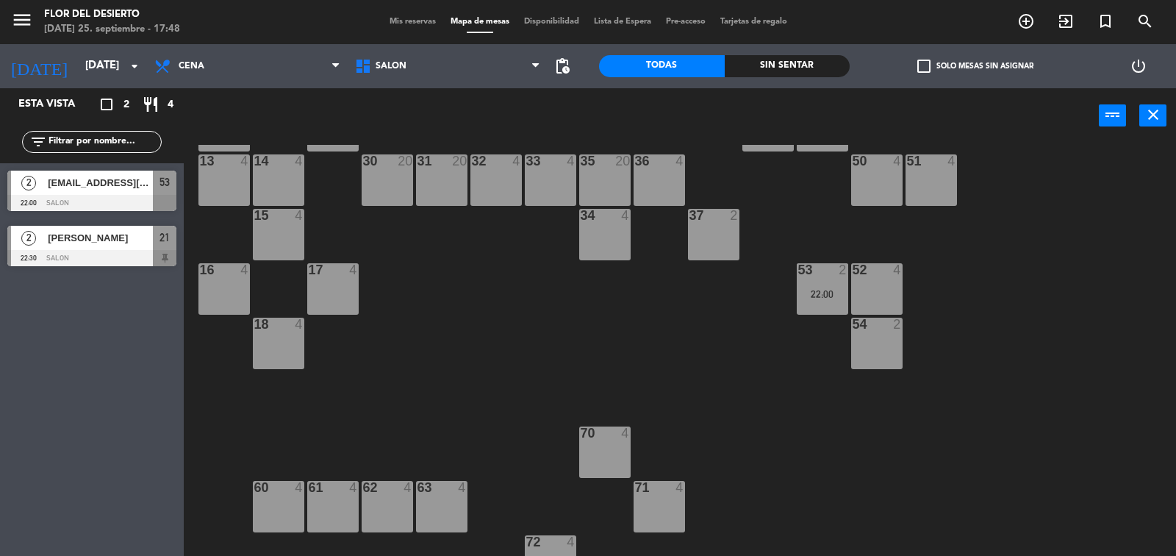
scroll to position [154, 0]
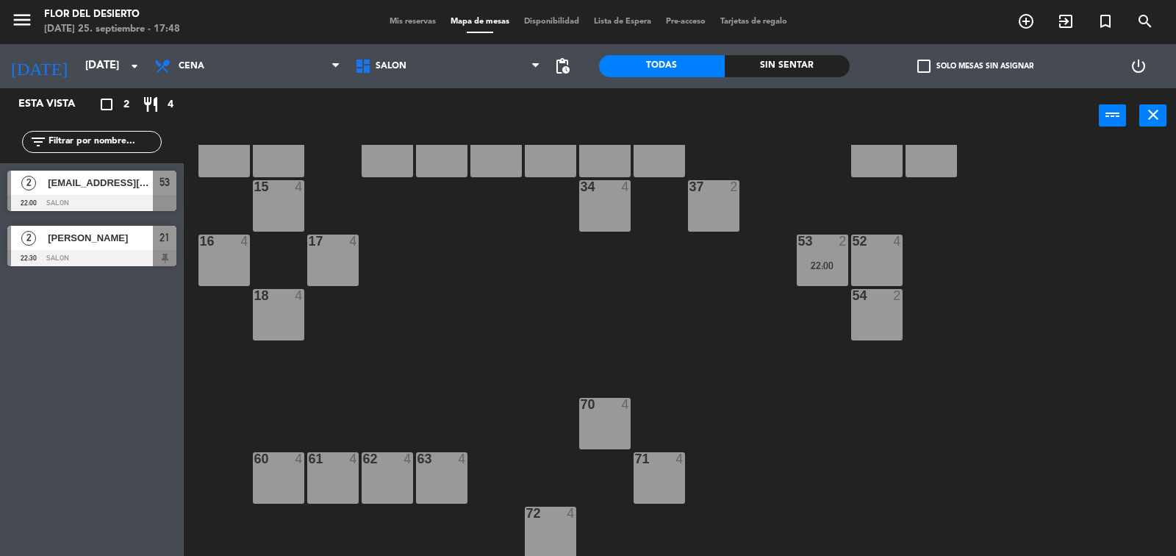
click at [267, 462] on div at bounding box center [278, 458] width 24 height 13
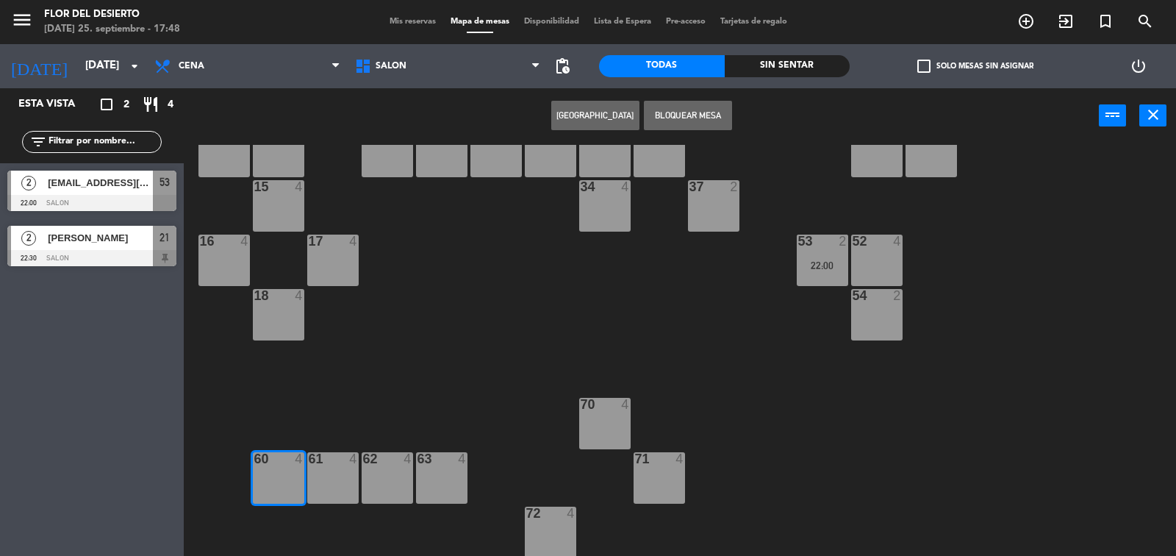
click at [596, 107] on button "[GEOGRAPHIC_DATA]" at bounding box center [595, 115] width 88 height 29
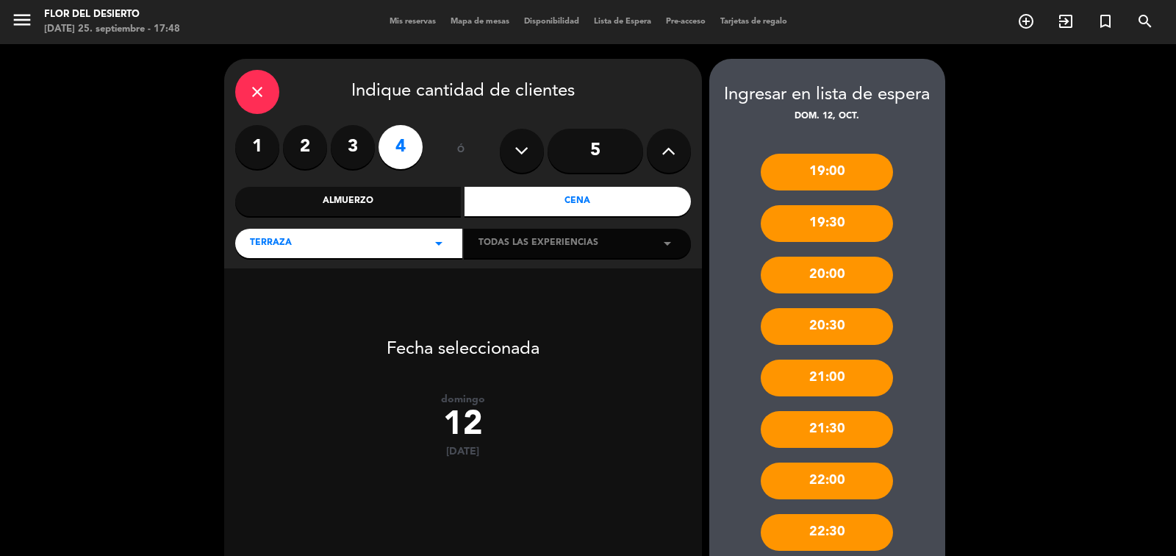
click at [674, 141] on icon at bounding box center [668, 151] width 14 height 22
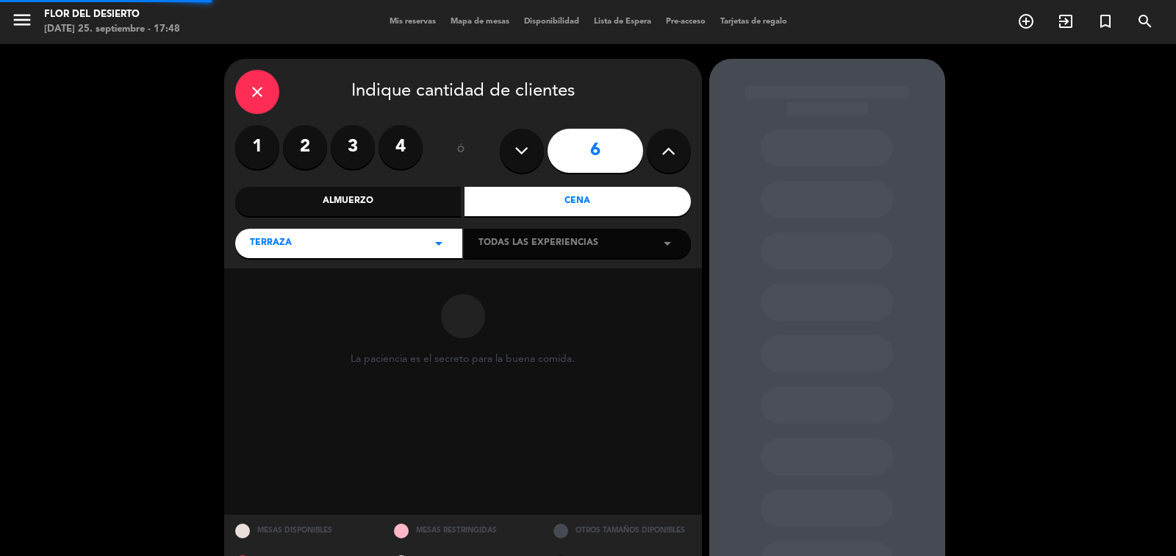
click at [674, 141] on icon at bounding box center [668, 151] width 14 height 22
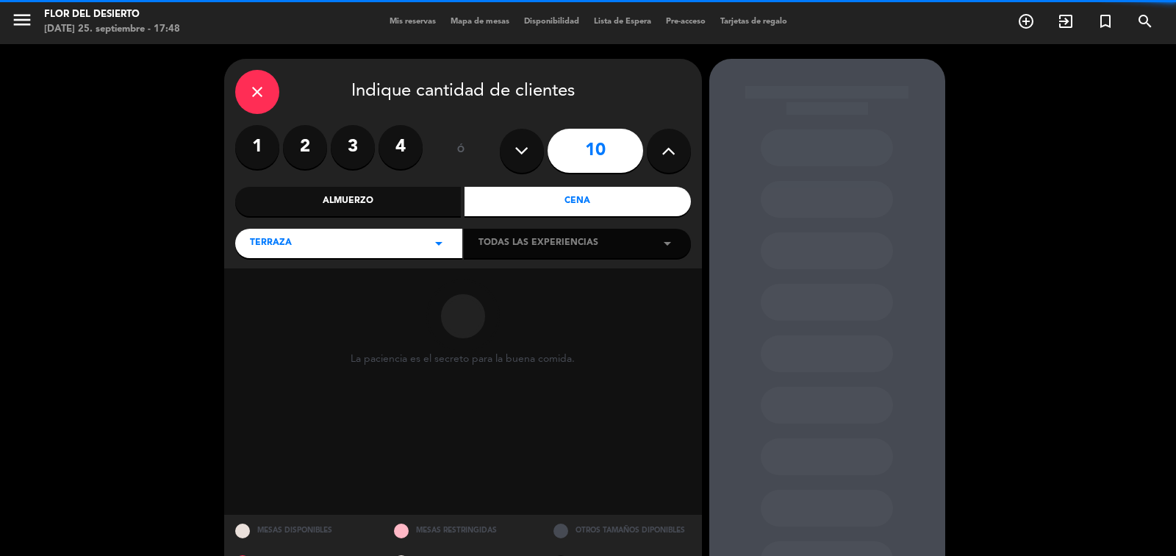
click at [674, 141] on icon at bounding box center [668, 151] width 14 height 22
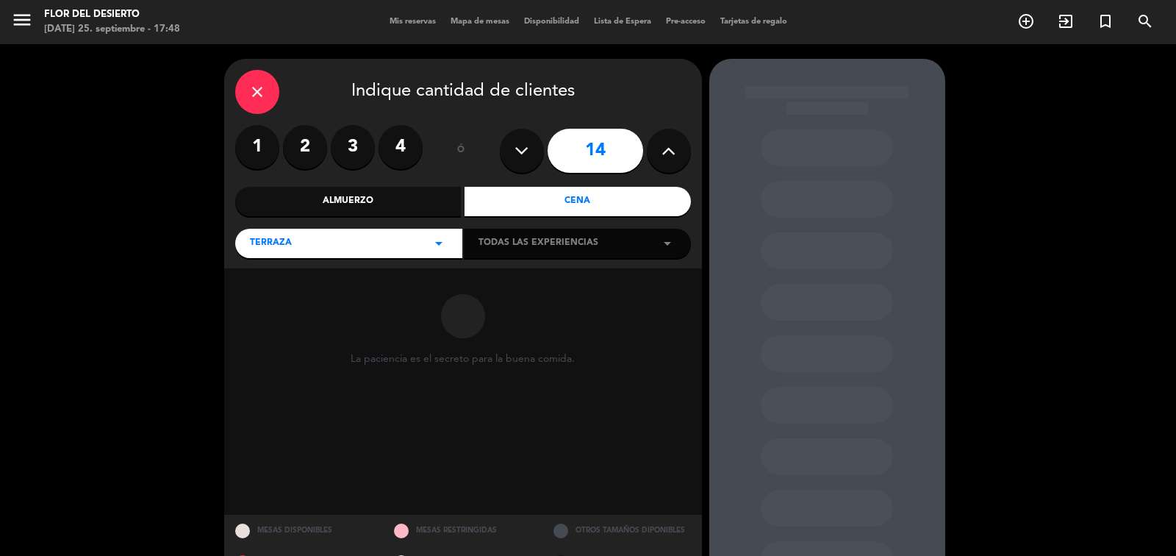
click at [674, 141] on icon at bounding box center [668, 151] width 14 height 22
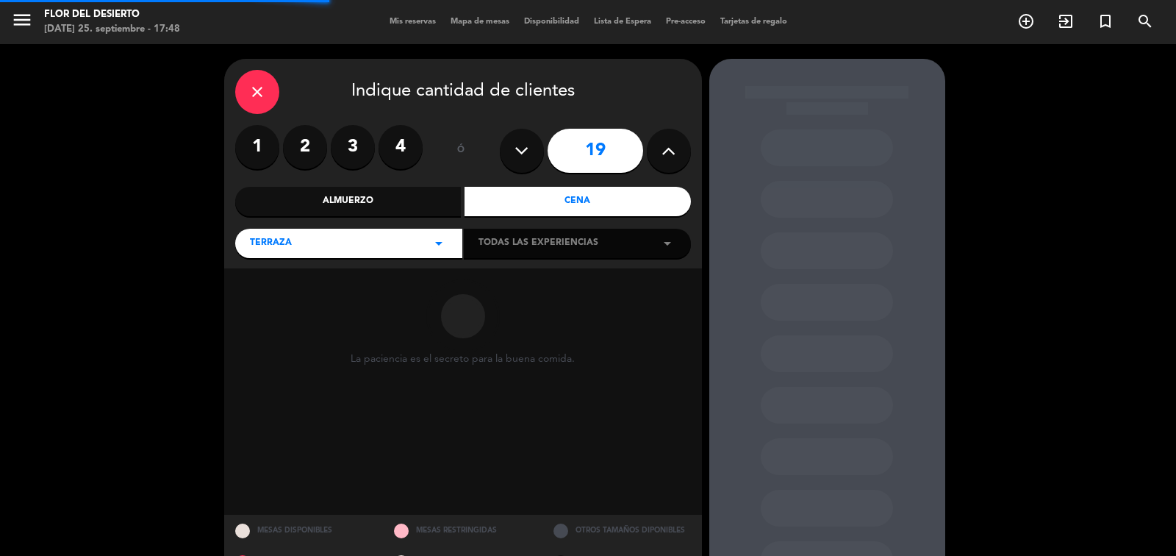
click at [674, 141] on icon at bounding box center [668, 151] width 14 height 22
type input "23"
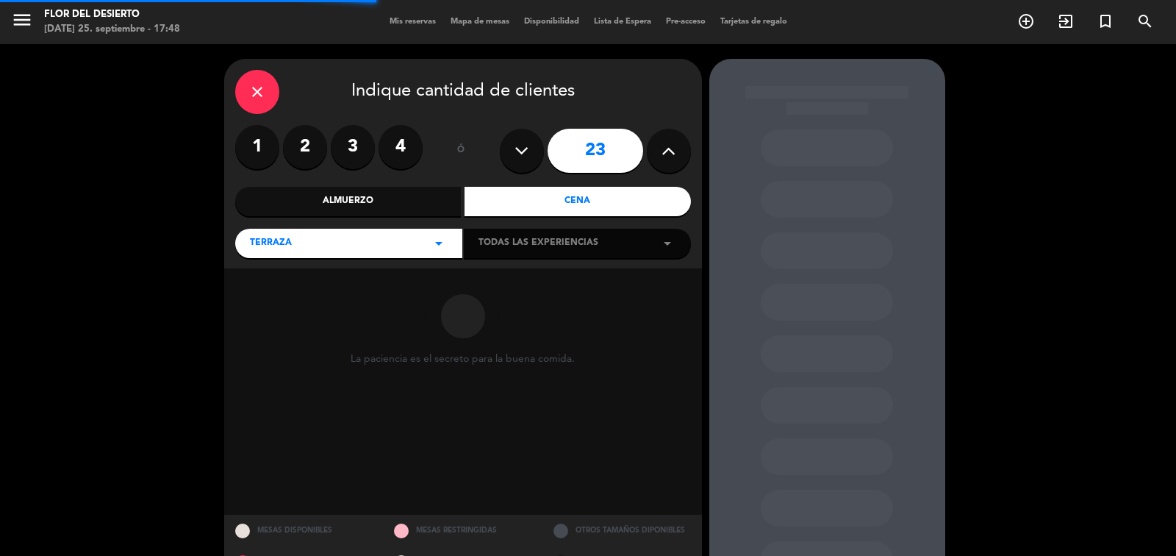
click at [674, 141] on icon at bounding box center [668, 151] width 14 height 22
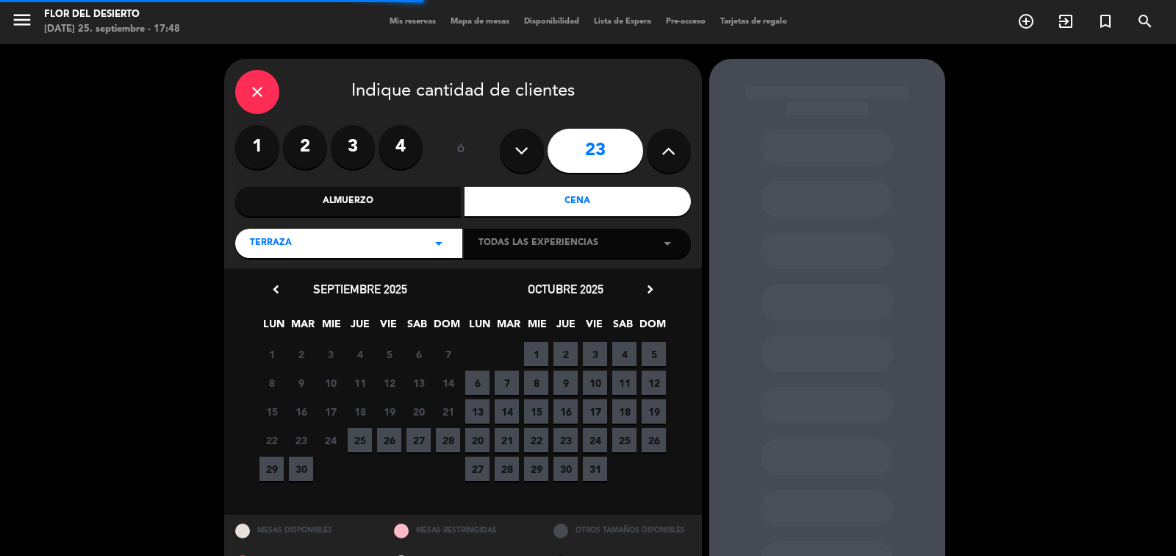
click at [674, 141] on icon at bounding box center [668, 151] width 14 height 22
click at [255, 87] on icon "close" at bounding box center [257, 92] width 18 height 18
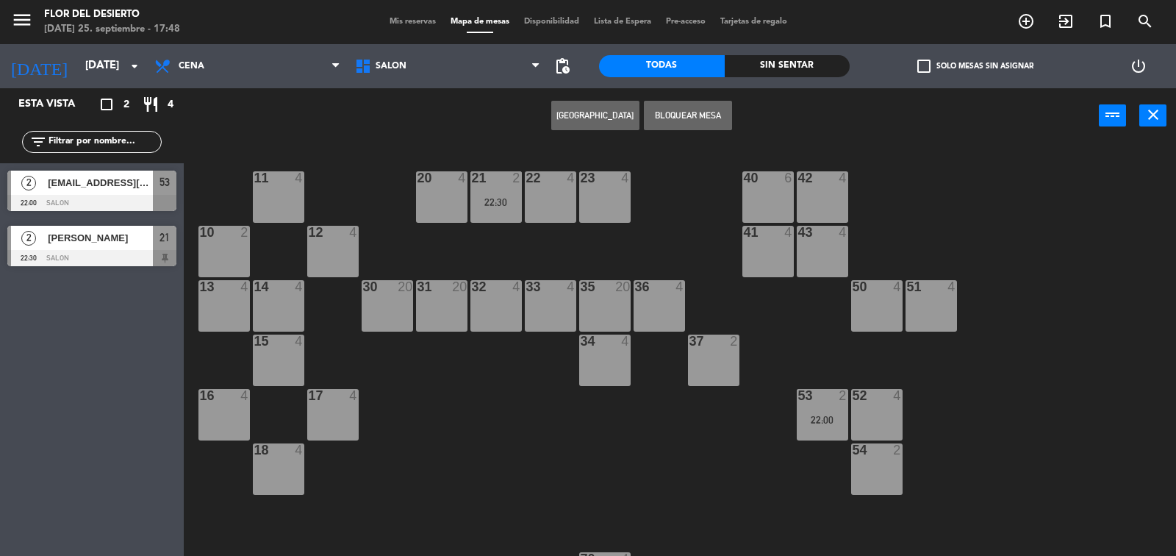
click at [407, 293] on div "30 20" at bounding box center [387, 287] width 51 height 15
click at [393, 301] on div "30 20" at bounding box center [387, 305] width 51 height 51
click at [445, 398] on div "11 4 20 4 21 2 22:30 22 4 23 4 40 6 42 4 10 2 12 4 41 4 43 4 13 4 14 4 30 20 31…" at bounding box center [685, 351] width 980 height 412
click at [387, 316] on div "30 20" at bounding box center [387, 305] width 51 height 51
click at [450, 312] on div "31 20" at bounding box center [441, 305] width 51 height 51
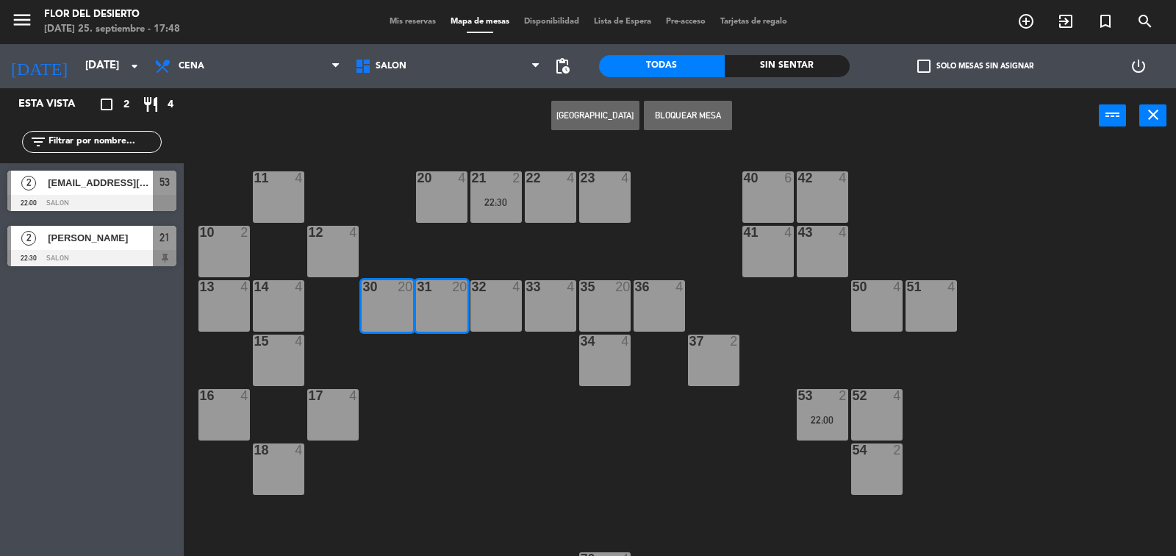
click at [610, 117] on button "[GEOGRAPHIC_DATA]" at bounding box center [595, 115] width 88 height 29
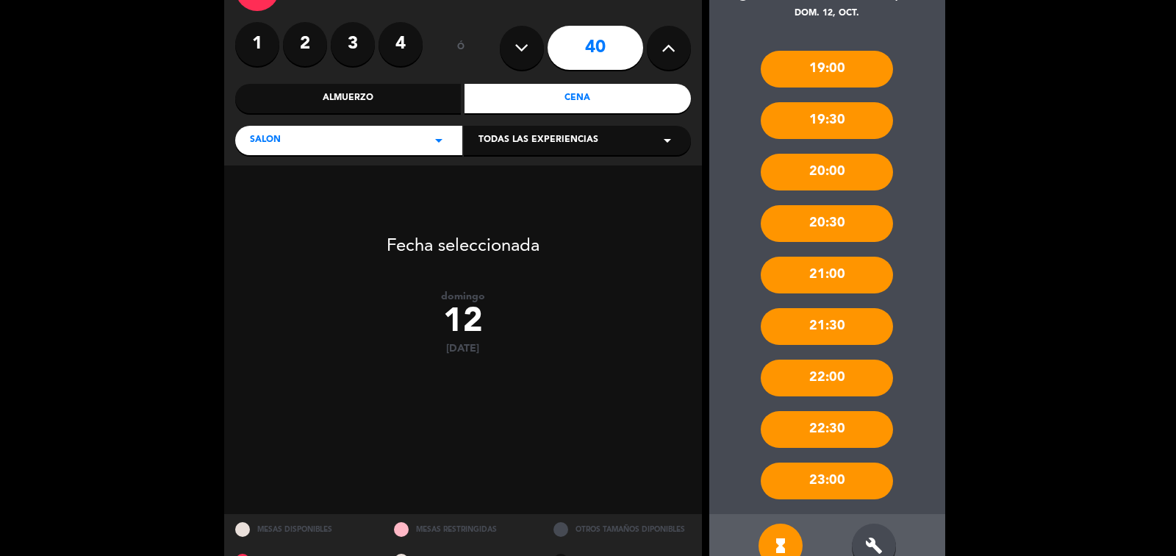
scroll to position [138, 0]
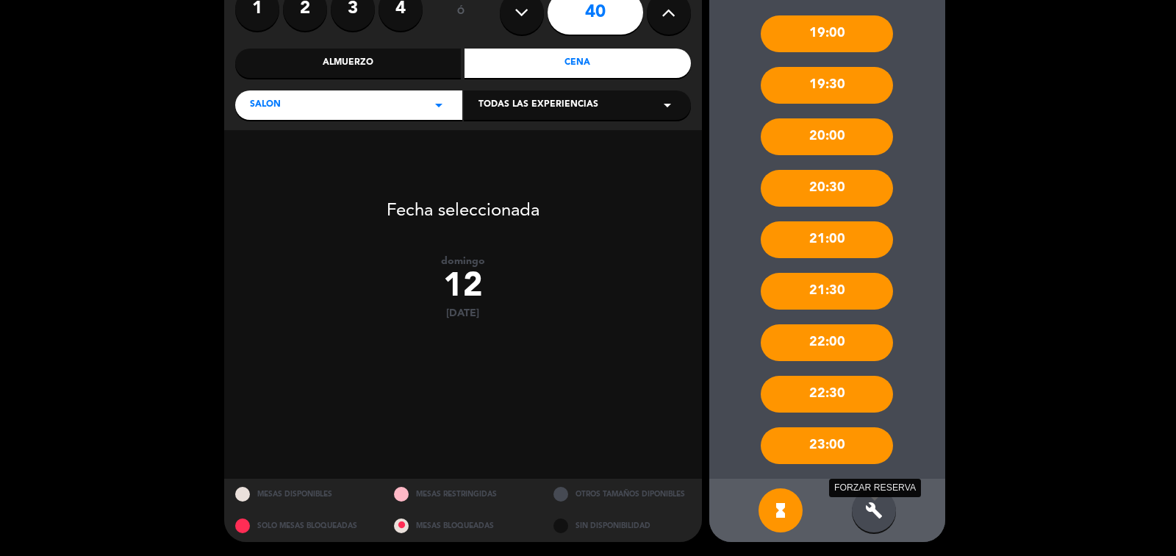
click at [878, 513] on icon "build" at bounding box center [874, 510] width 18 height 18
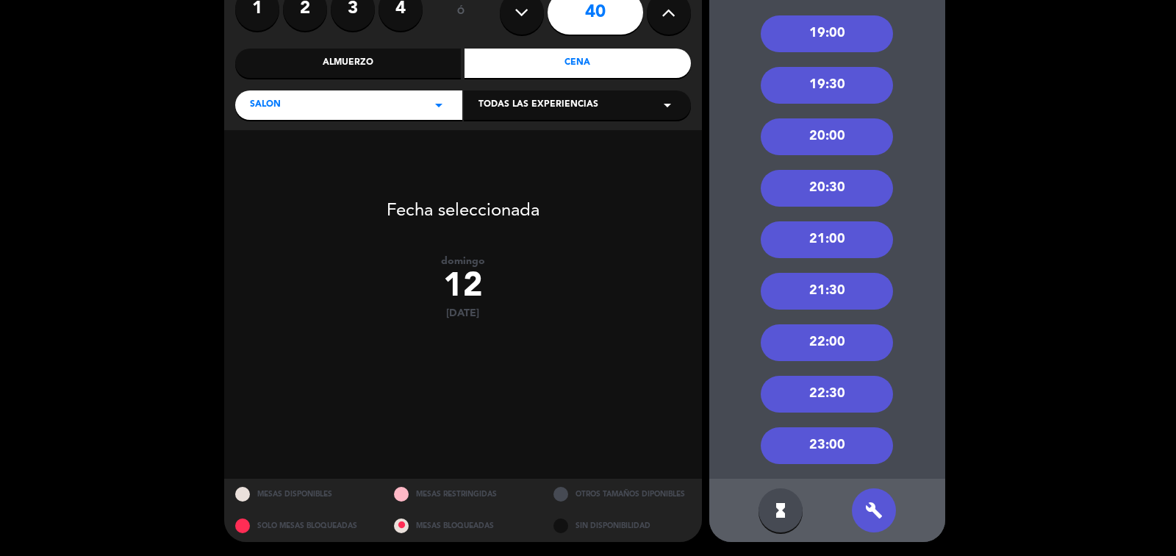
click at [811, 140] on div "20:00" at bounding box center [827, 136] width 132 height 37
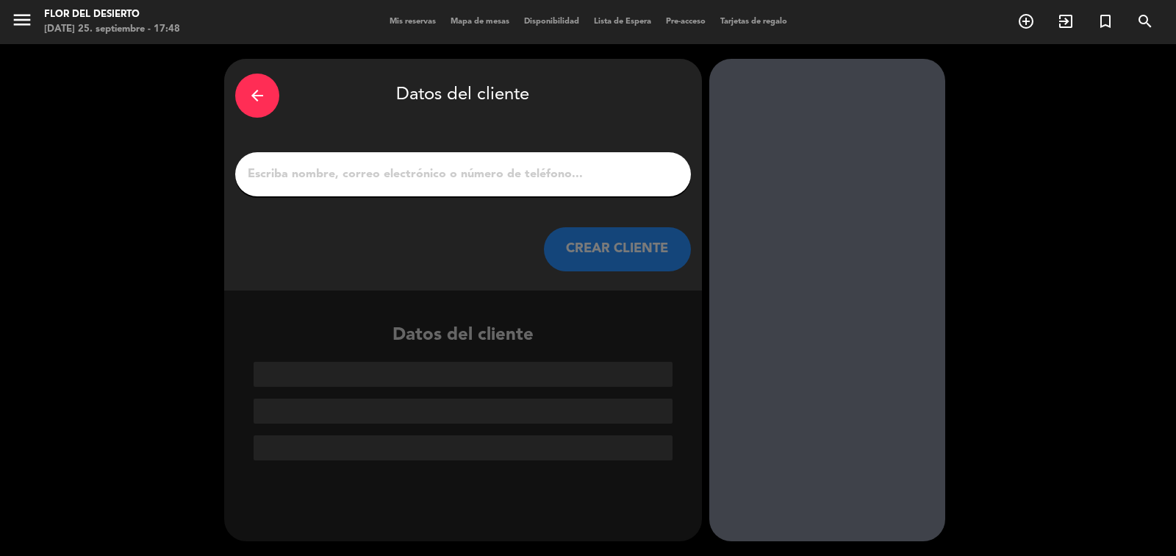
scroll to position [0, 0]
click at [511, 182] on input "1" at bounding box center [463, 174] width 434 height 21
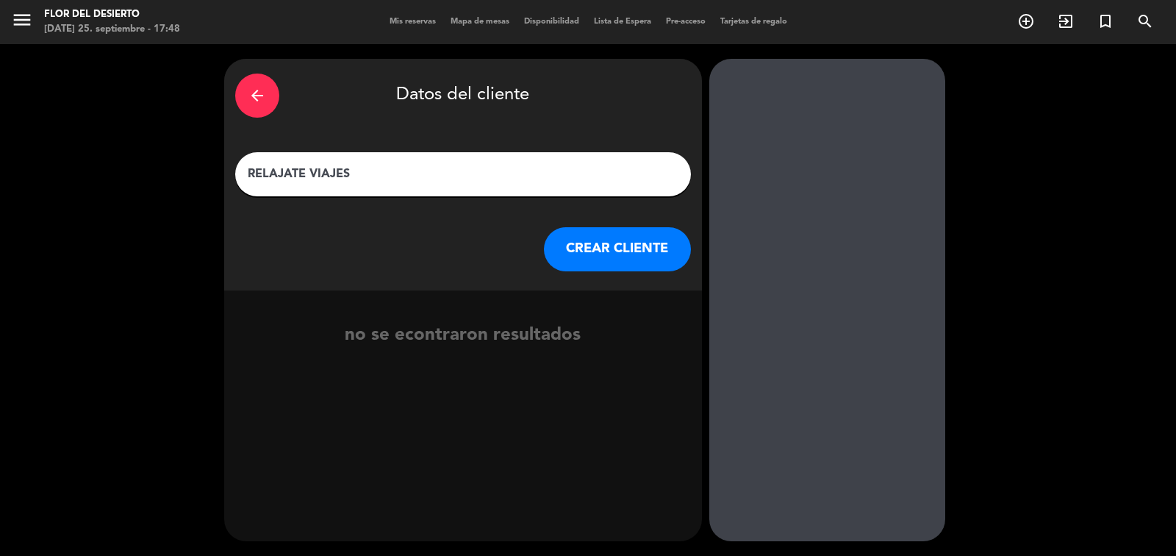
type input "RELAJATE VIAJES"
click at [585, 246] on button "CREAR CLIENTE" at bounding box center [617, 249] width 147 height 44
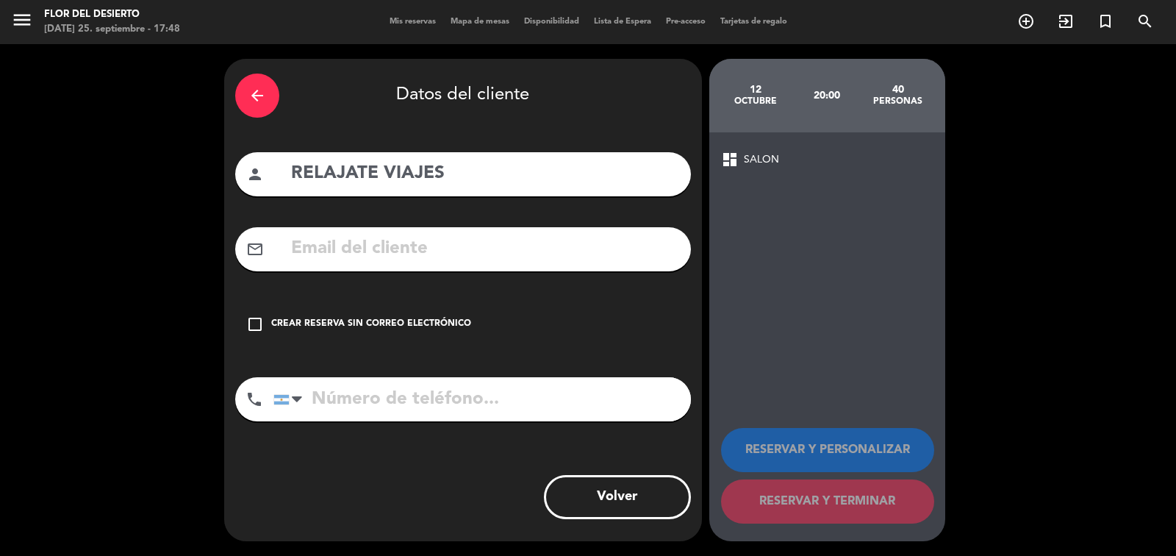
click at [341, 398] on input "tel" at bounding box center [481, 399] width 417 height 44
type input "1158181386"
click at [253, 324] on icon "check_box_outline_blank" at bounding box center [255, 324] width 18 height 18
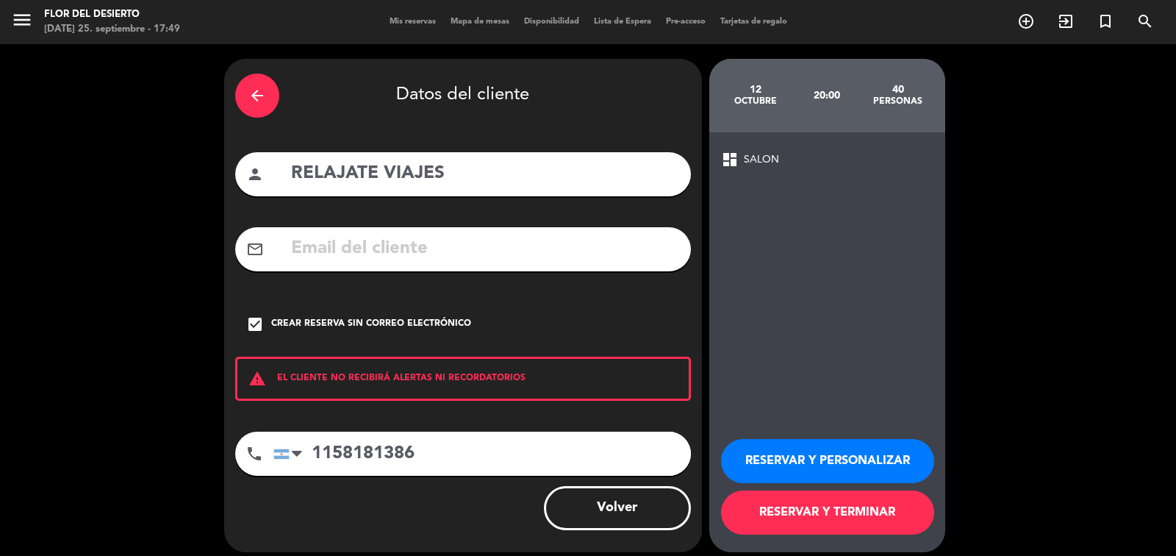
click at [775, 458] on button "RESERVAR Y PERSONALIZAR" at bounding box center [827, 461] width 213 height 44
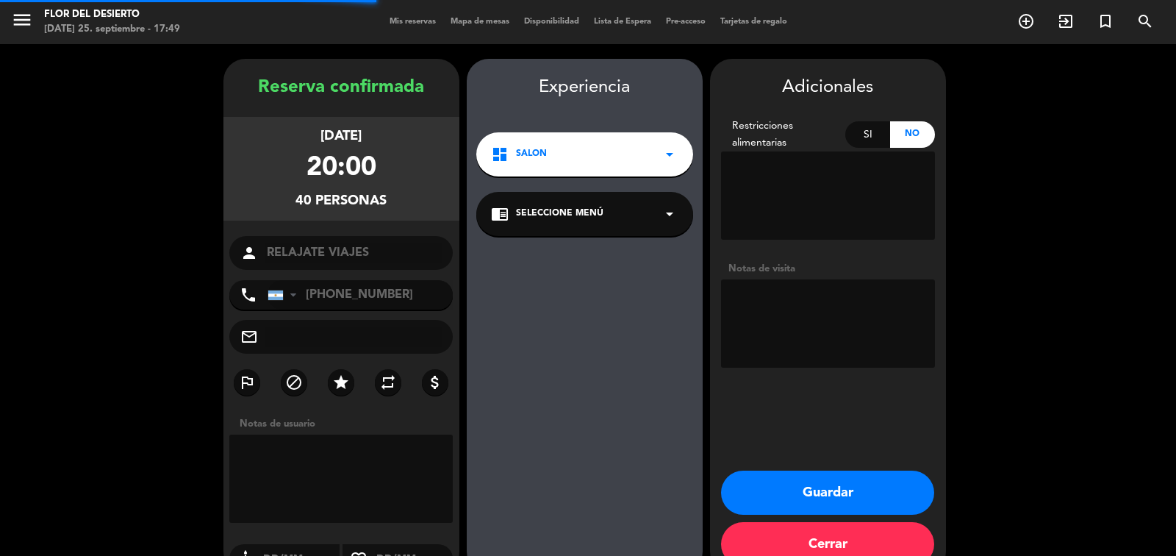
scroll to position [31, 0]
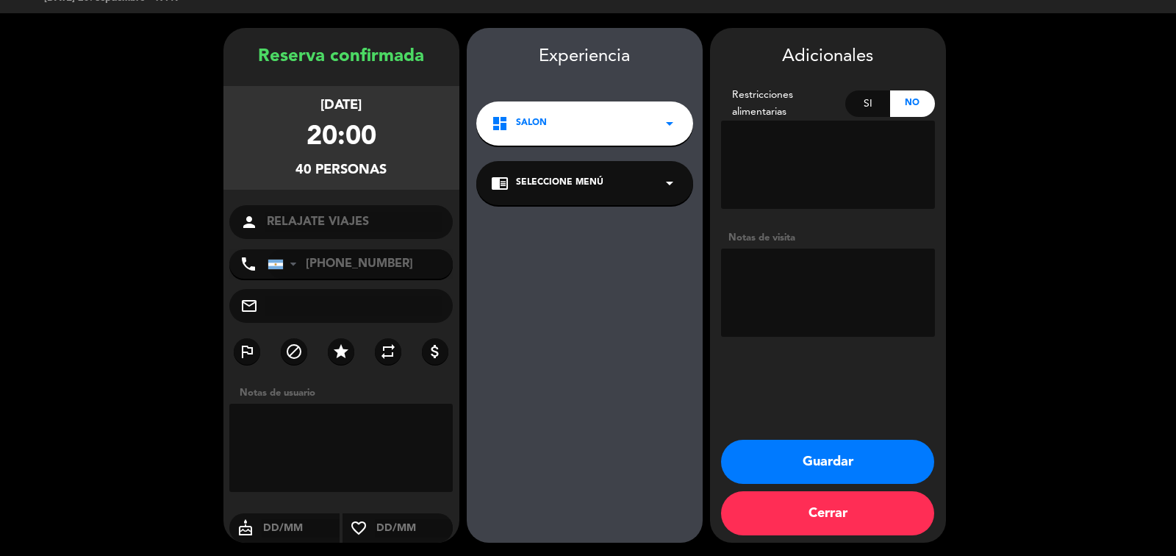
click at [761, 275] on textarea at bounding box center [828, 292] width 214 height 88
paste textarea "[DATE] - [GEOGRAPHIC_DATA] ENTRADA: EMPANADA PRINCIPAL: MILANESA DE CARNE CON G…"
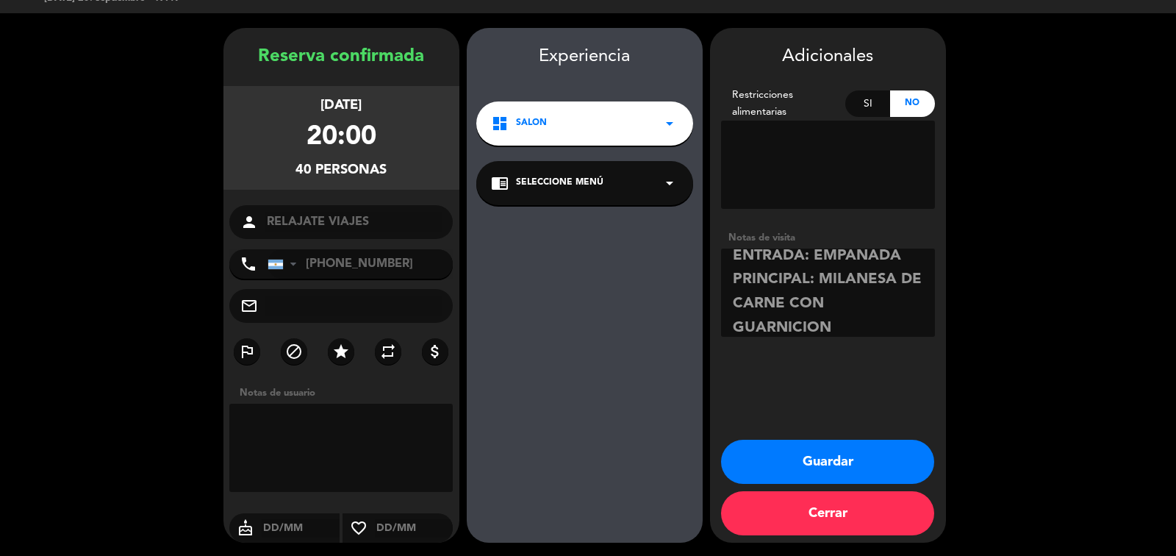
scroll to position [91, 0]
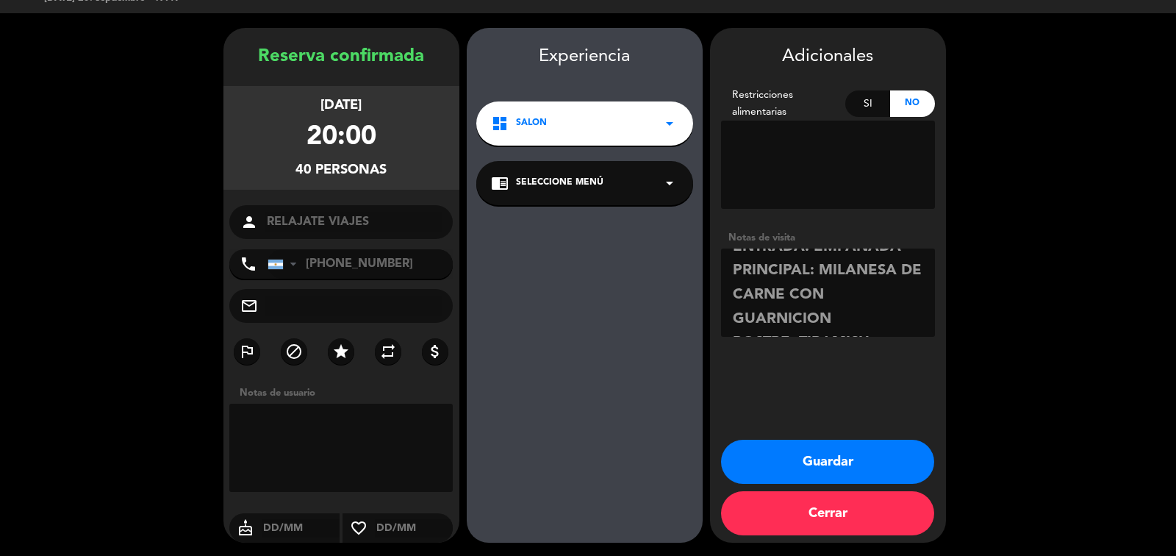
type textarea "[DATE] - [GEOGRAPHIC_DATA] ENTRADA: EMPANADA PRINCIPAL: MILANESA DE CARNE CON G…"
click at [825, 452] on button "Guardar" at bounding box center [827, 461] width 213 height 44
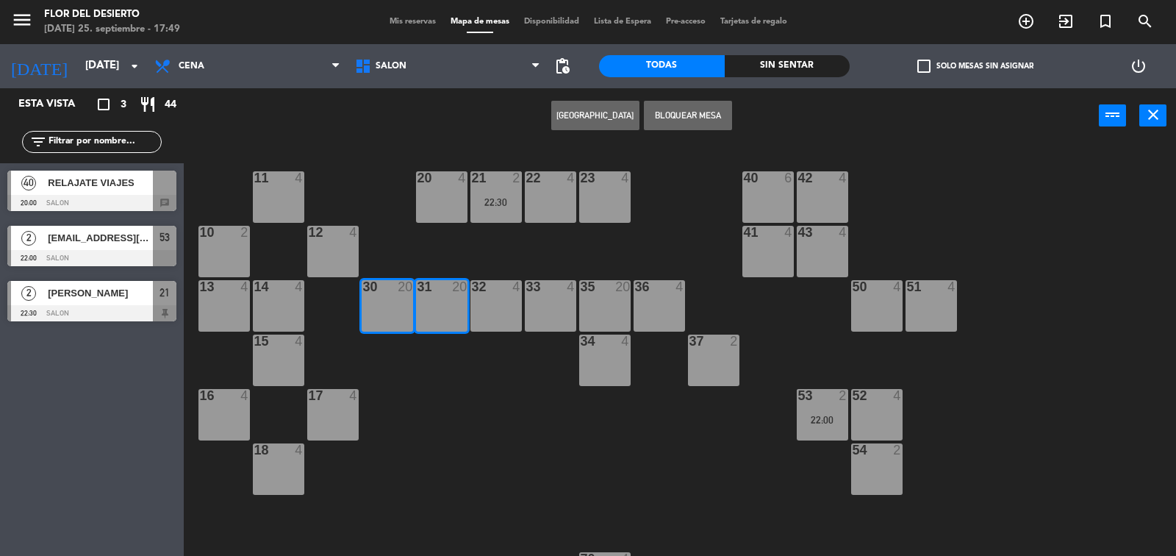
click at [453, 450] on div "11 4 20 4 21 2 22:30 22 4 23 4 40 6 42 4 10 2 12 4 41 4 43 4 13 4 14 4 30 20 31…" at bounding box center [685, 351] width 980 height 412
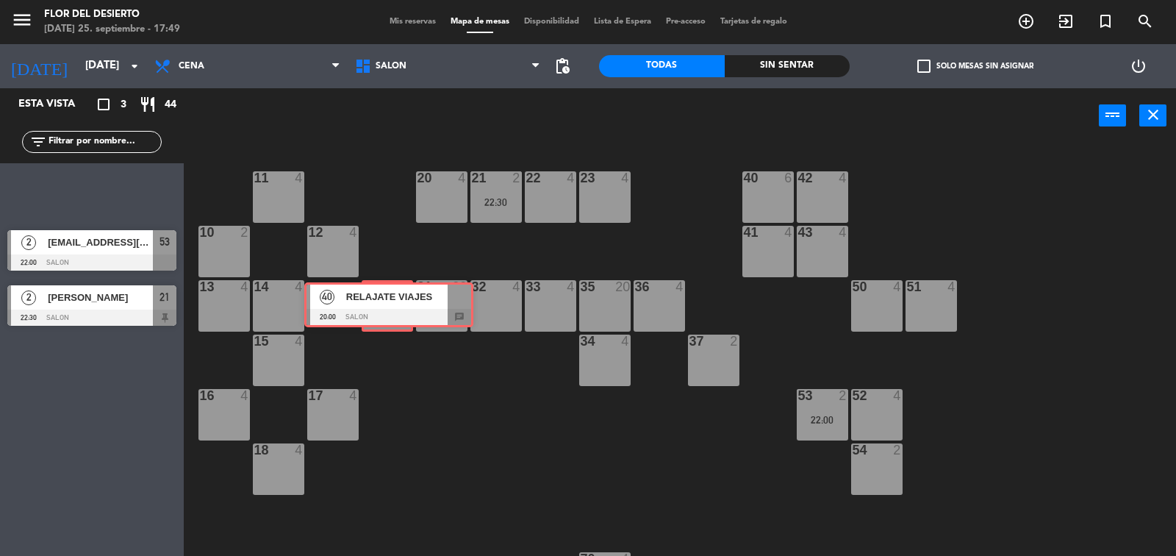
drag, startPoint x: 101, startPoint y: 200, endPoint x: 398, endPoint y: 312, distance: 317.2
click at [398, 312] on div "Esta vista crop_square 3 restaurant 44 filter_list 40 RELAJATE VIAJES 20:00 SAL…" at bounding box center [588, 322] width 1176 height 469
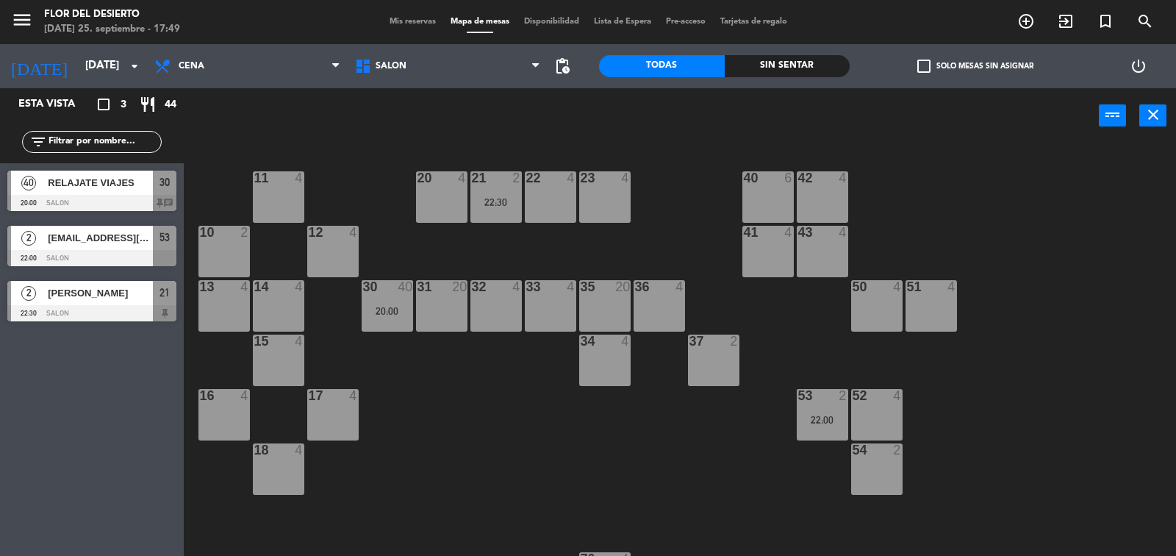
click at [101, 175] on span "RELAJATE VIAJES" at bounding box center [100, 182] width 105 height 15
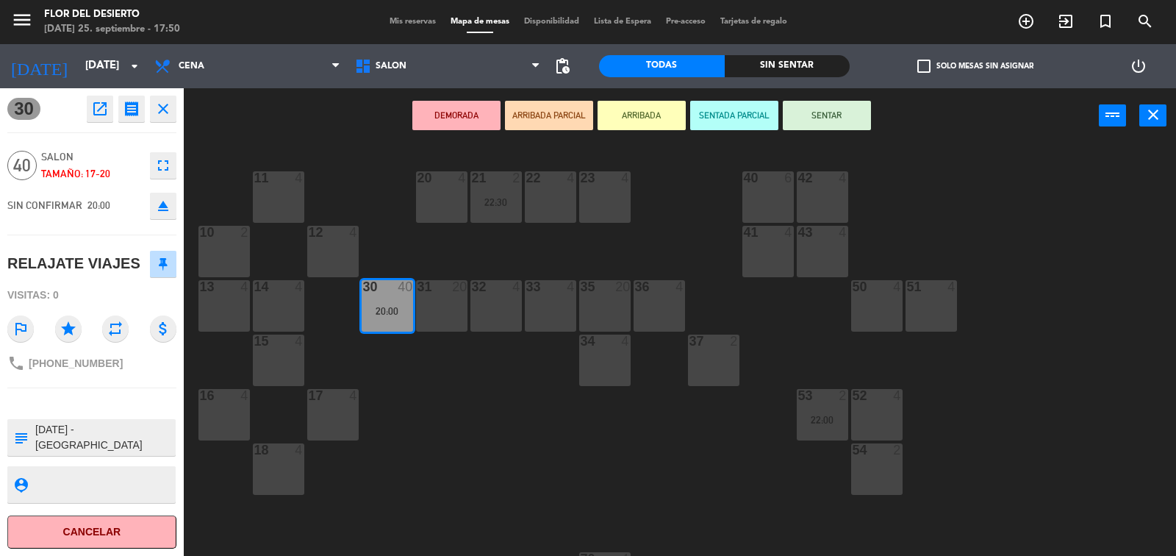
click at [498, 376] on div "11 4 20 4 21 2 22:30 22 4 23 4 40 6 42 4 10 2 12 4 41 4 43 4 13 4 14 4 30 40 20…" at bounding box center [685, 351] width 980 height 412
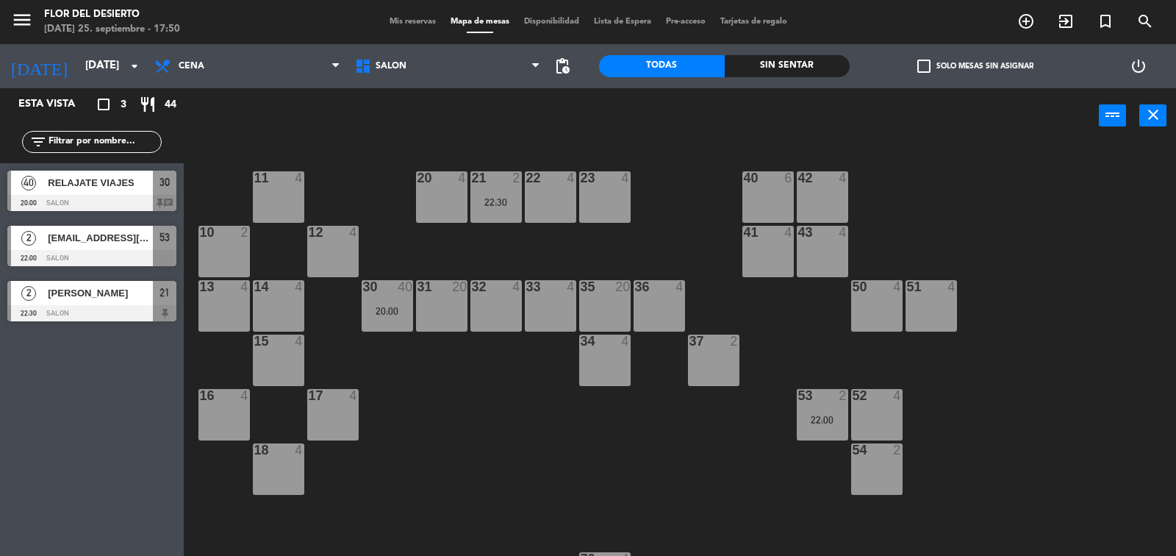
click at [401, 23] on span "Mis reservas" at bounding box center [412, 22] width 61 height 8
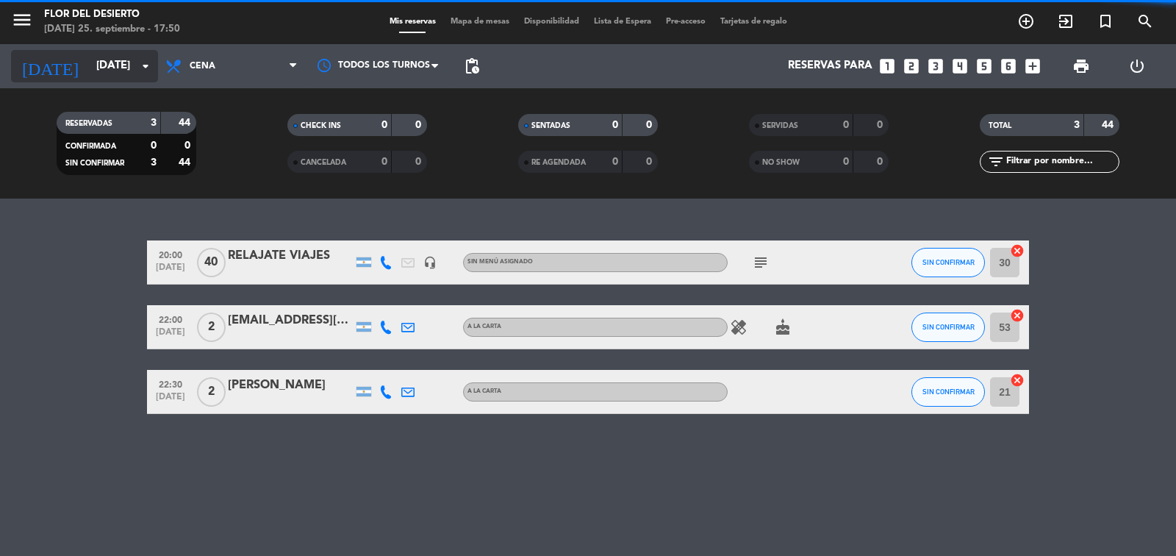
click at [145, 70] on icon "arrow_drop_down" at bounding box center [146, 66] width 18 height 18
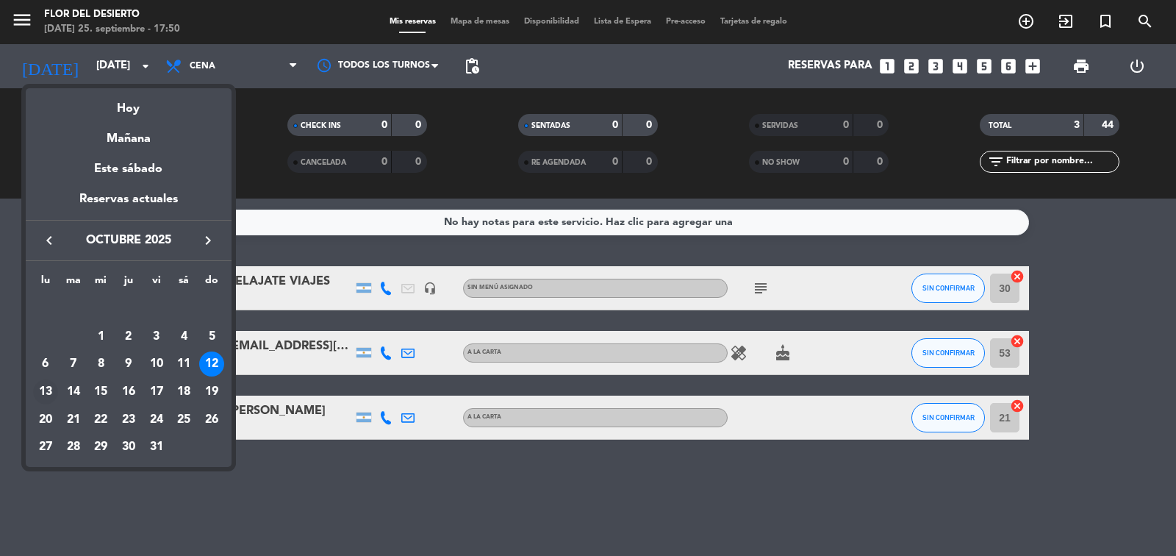
click at [38, 394] on div "13" at bounding box center [45, 391] width 25 height 25
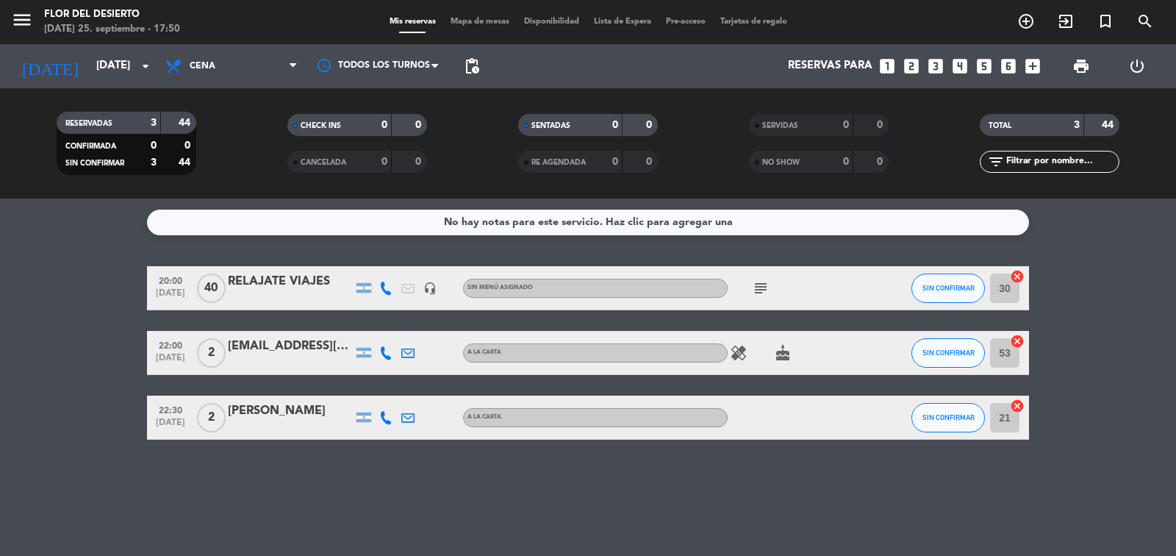
type input "[DATE]"
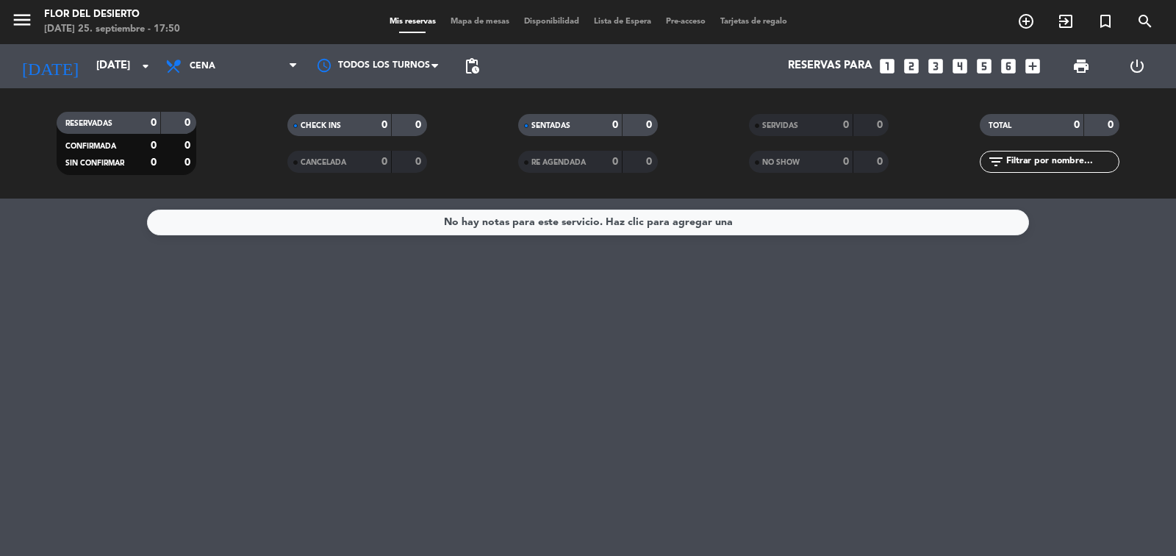
click at [464, 18] on span "Mapa de mesas" at bounding box center [479, 22] width 73 height 8
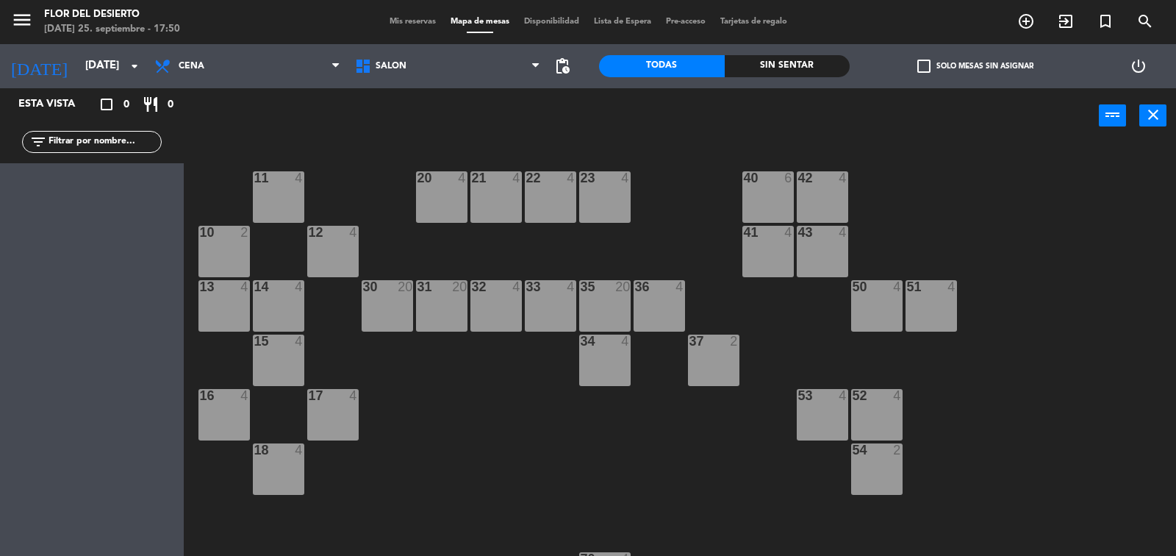
click at [392, 321] on div "30 20" at bounding box center [387, 305] width 51 height 51
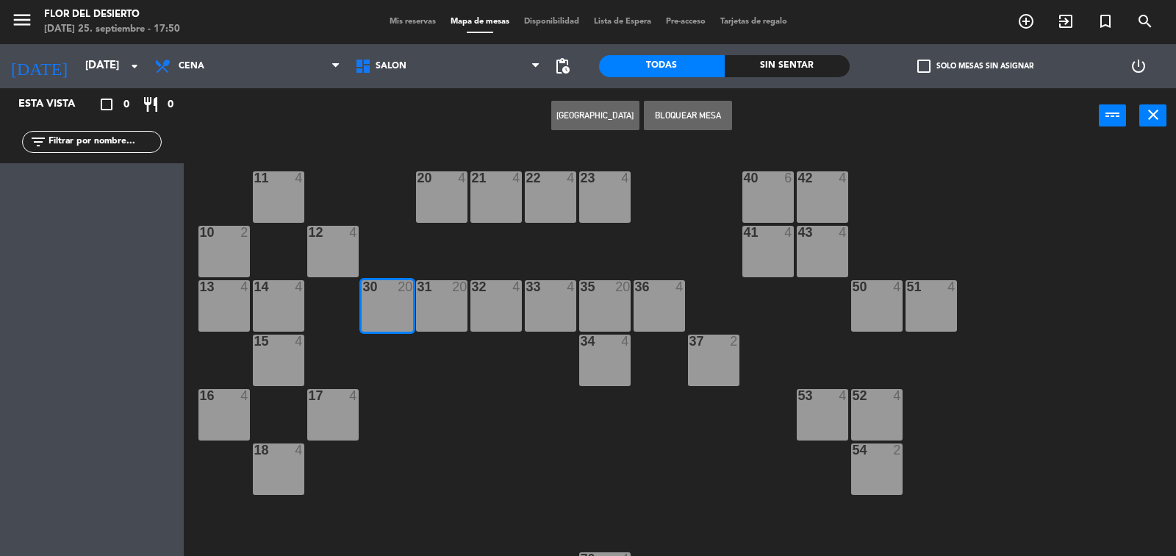
click at [439, 317] on div "31 20" at bounding box center [441, 305] width 51 height 51
click at [591, 114] on button "[GEOGRAPHIC_DATA]" at bounding box center [595, 115] width 88 height 29
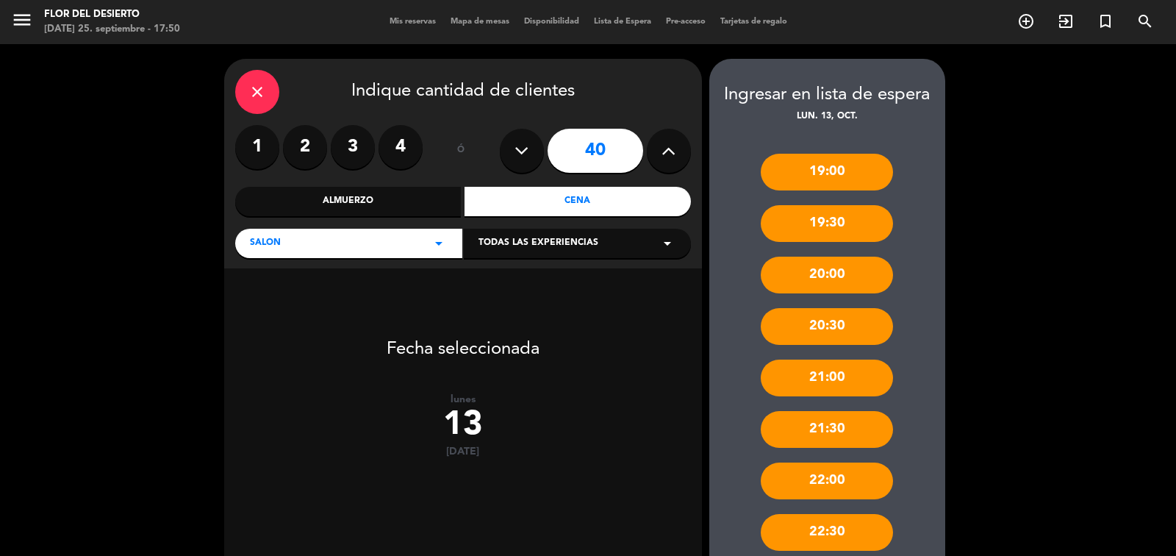
scroll to position [138, 0]
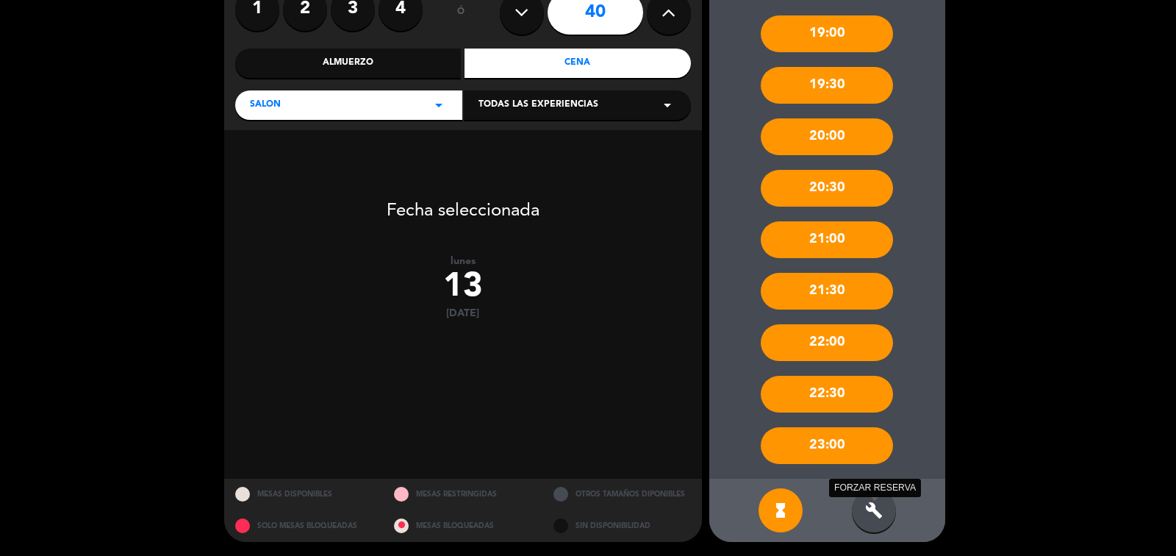
click at [869, 502] on icon "build" at bounding box center [874, 510] width 18 height 18
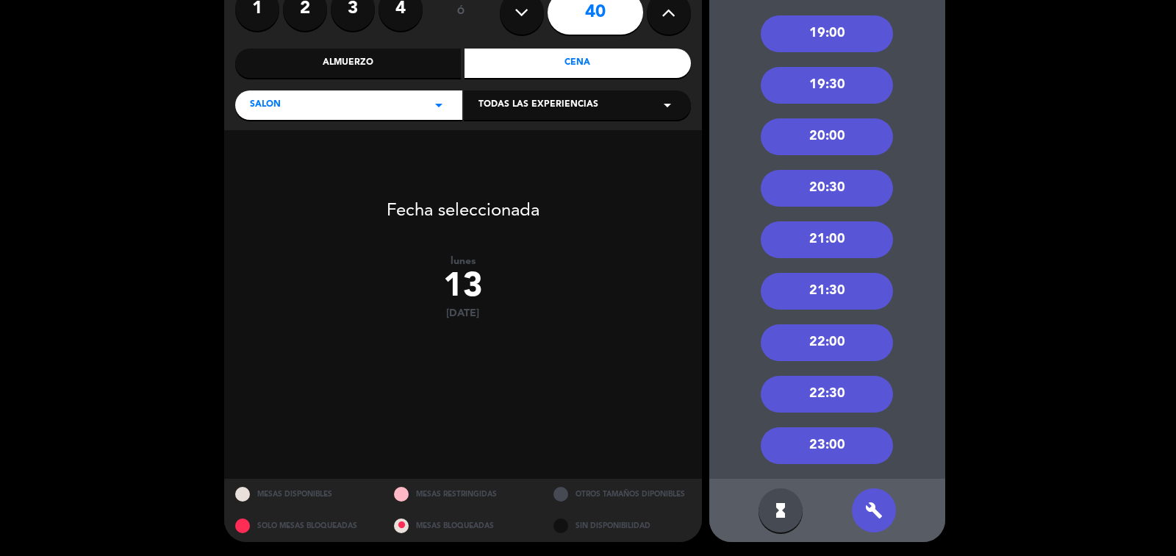
scroll to position [118, 0]
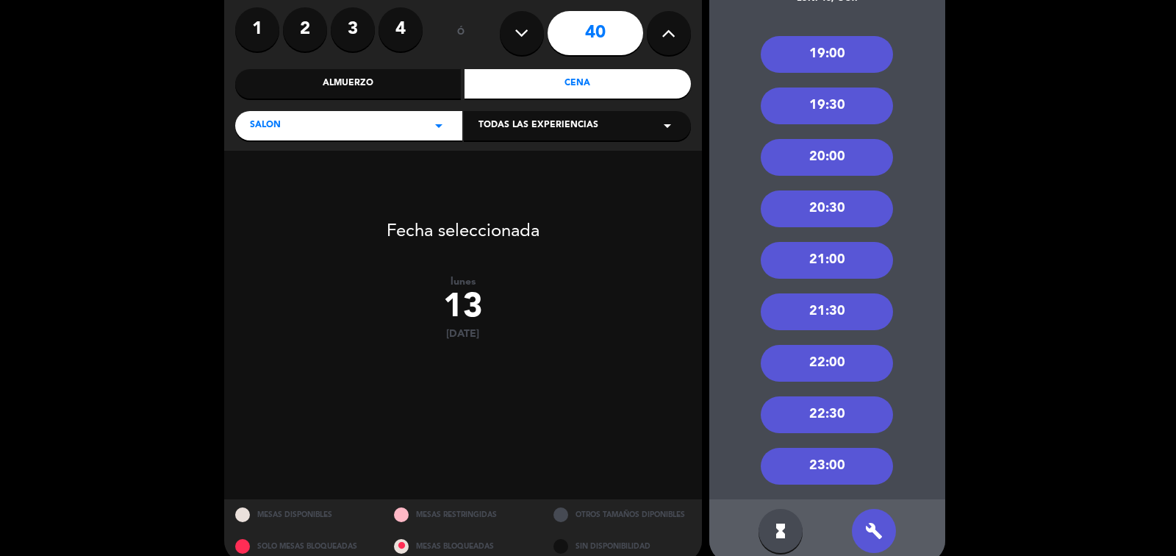
click at [819, 148] on div "20:00" at bounding box center [827, 157] width 132 height 37
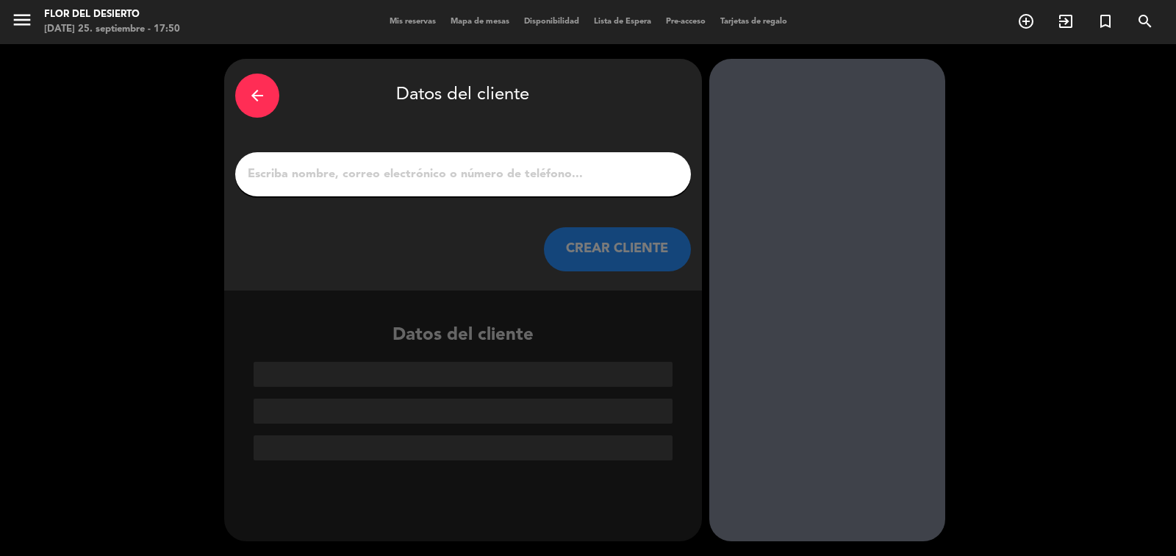
scroll to position [0, 0]
click at [478, 180] on input "1" at bounding box center [463, 174] width 434 height 21
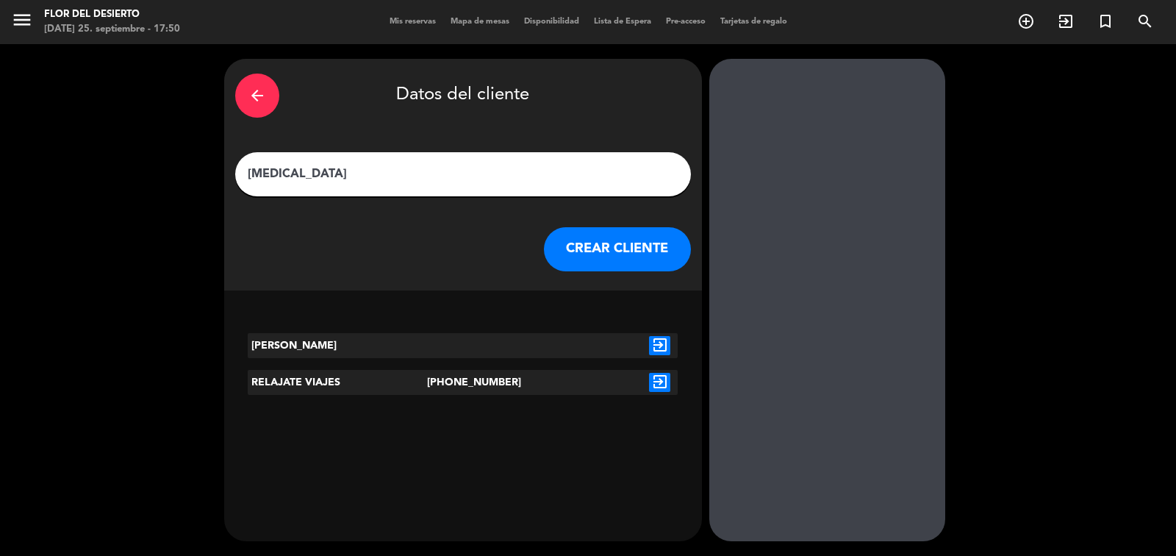
type input "[MEDICAL_DATA]"
click at [667, 374] on icon "exit_to_app" at bounding box center [659, 382] width 21 height 19
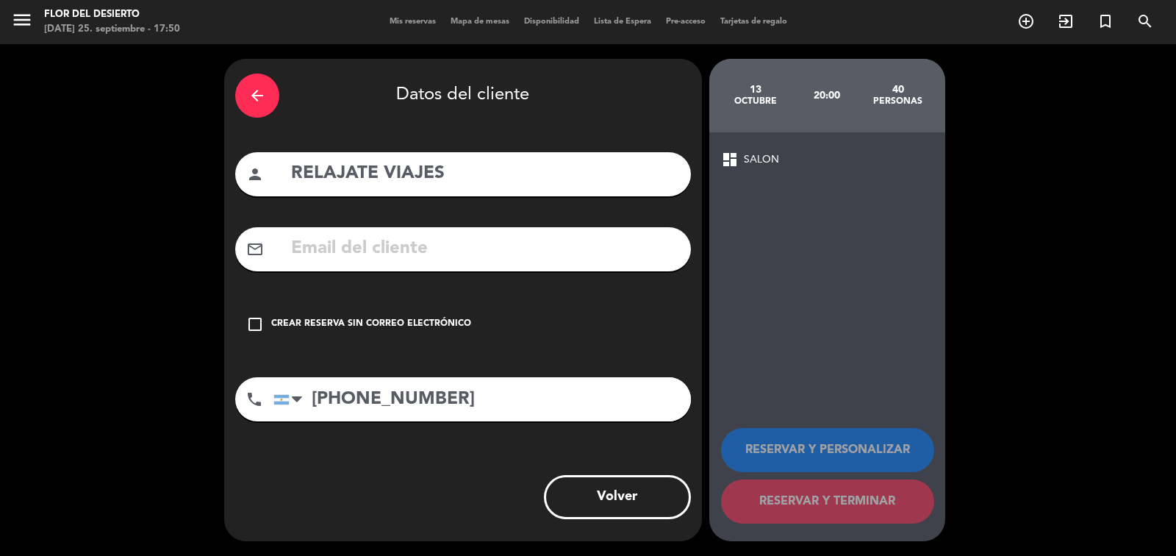
click at [406, 325] on div "Crear reserva sin correo electrónico" at bounding box center [371, 324] width 200 height 15
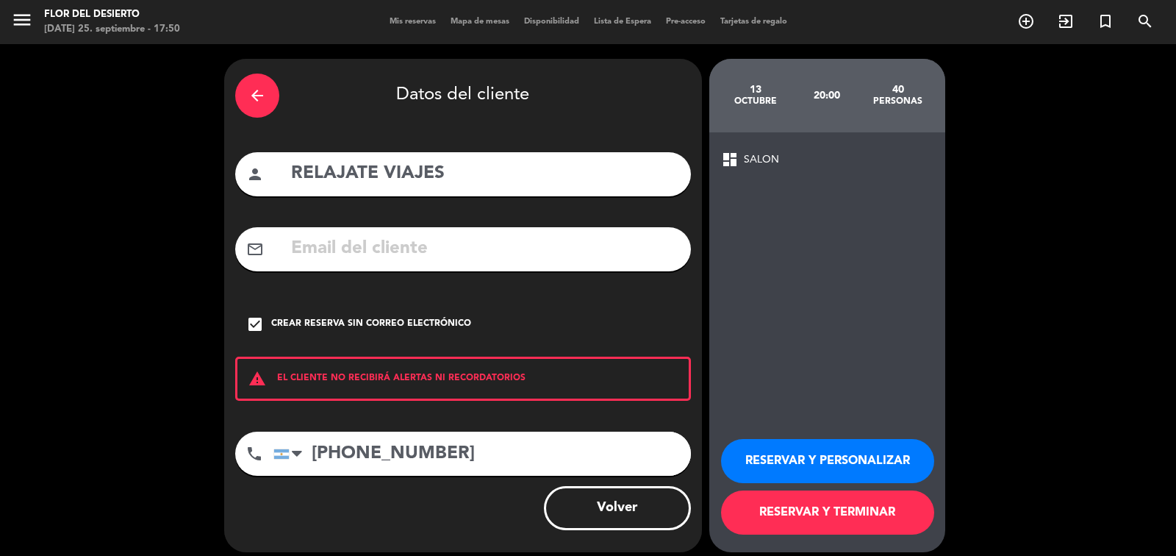
click at [786, 452] on button "RESERVAR Y PERSONALIZAR" at bounding box center [827, 461] width 213 height 44
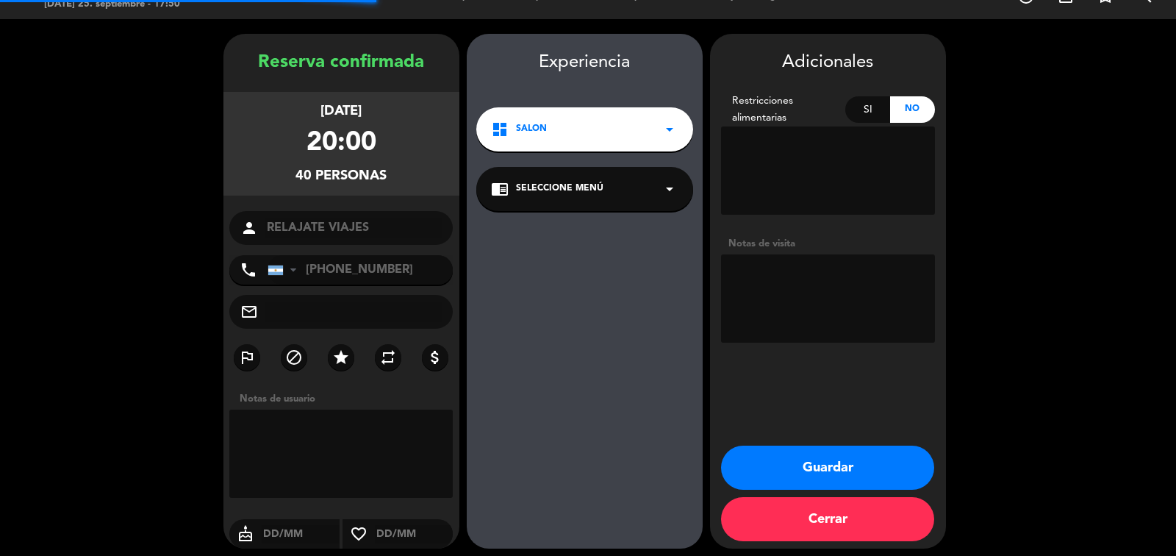
scroll to position [31, 0]
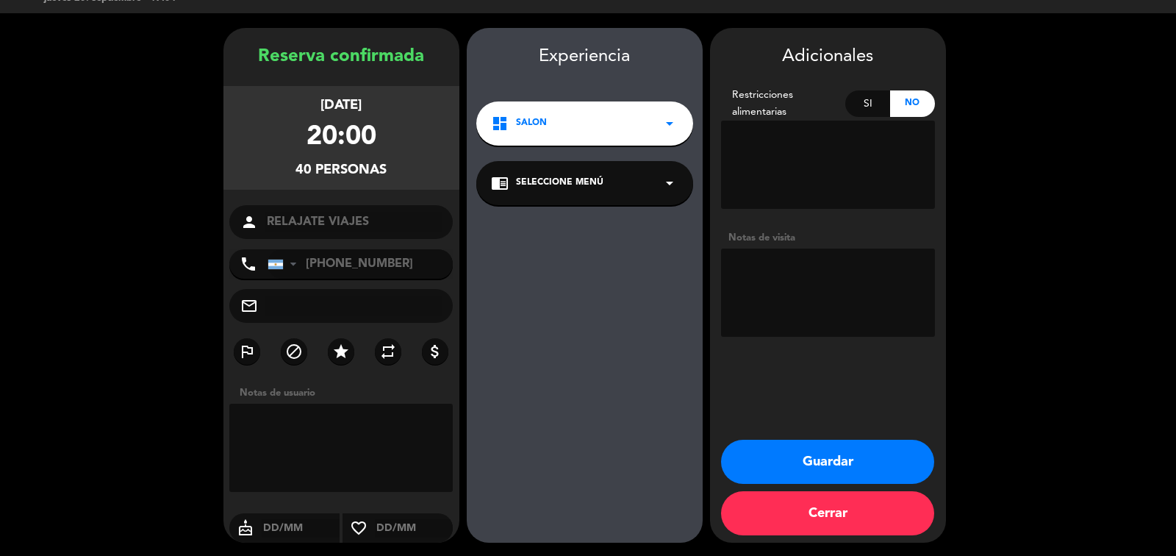
click at [800, 271] on textarea at bounding box center [828, 292] width 214 height 88
paste textarea "[DATE] - [PERSON_NAME] ENTRADA: EMPANADA PRINCIPAL: POLLO GRILLADO CON GUARNICI…"
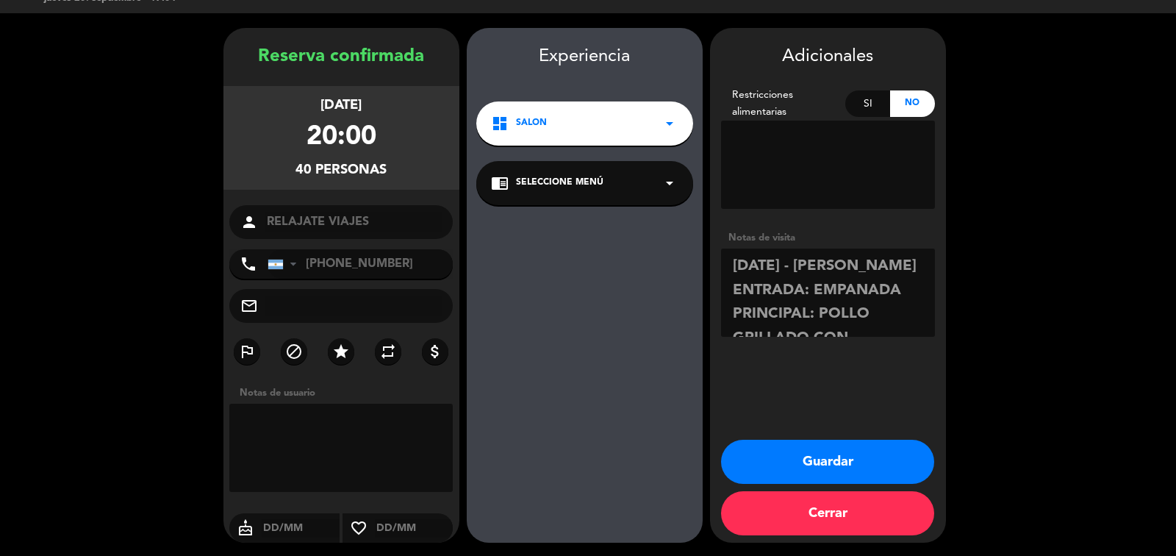
scroll to position [83, 0]
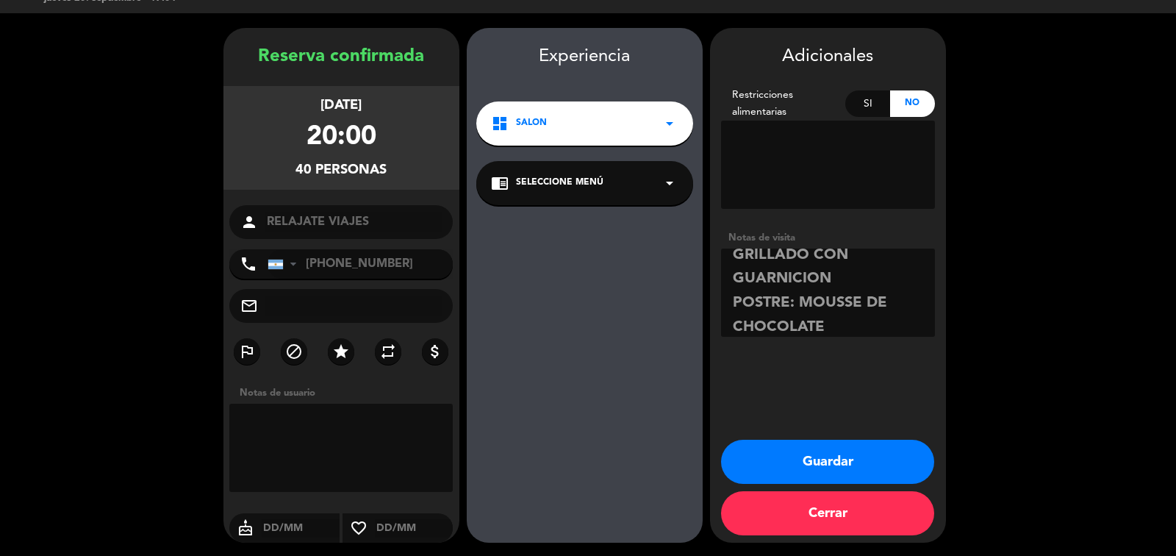
type textarea "[DATE] - [PERSON_NAME] ENTRADA: EMPANADA PRINCIPAL: POLLO GRILLADO CON GUARNICI…"
click at [869, 447] on button "Guardar" at bounding box center [827, 461] width 213 height 44
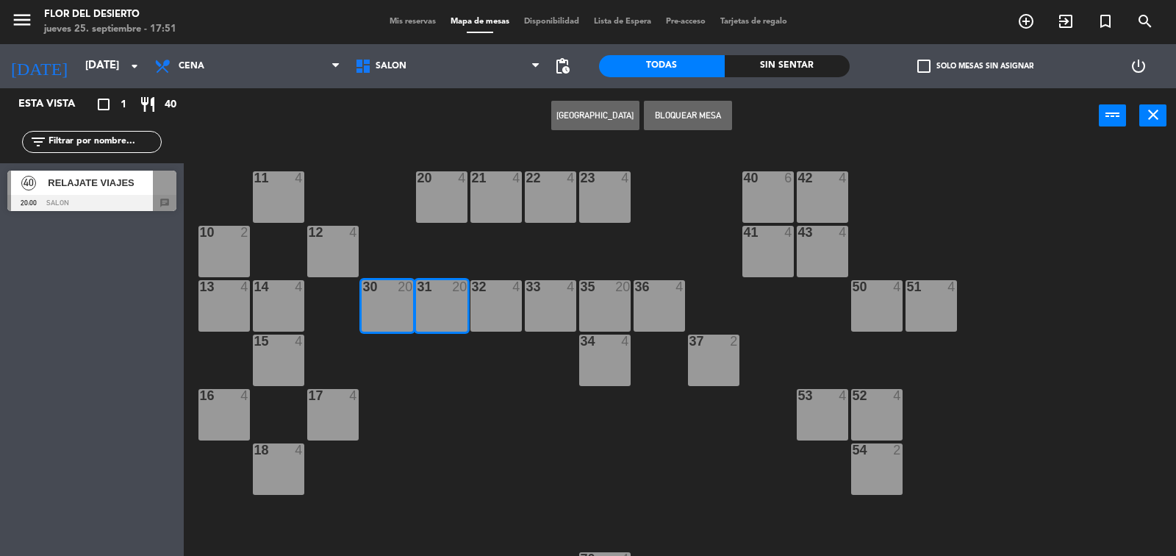
click at [320, 130] on div "Crear Reserva Bloquear Mesa power_input close" at bounding box center [641, 116] width 915 height 56
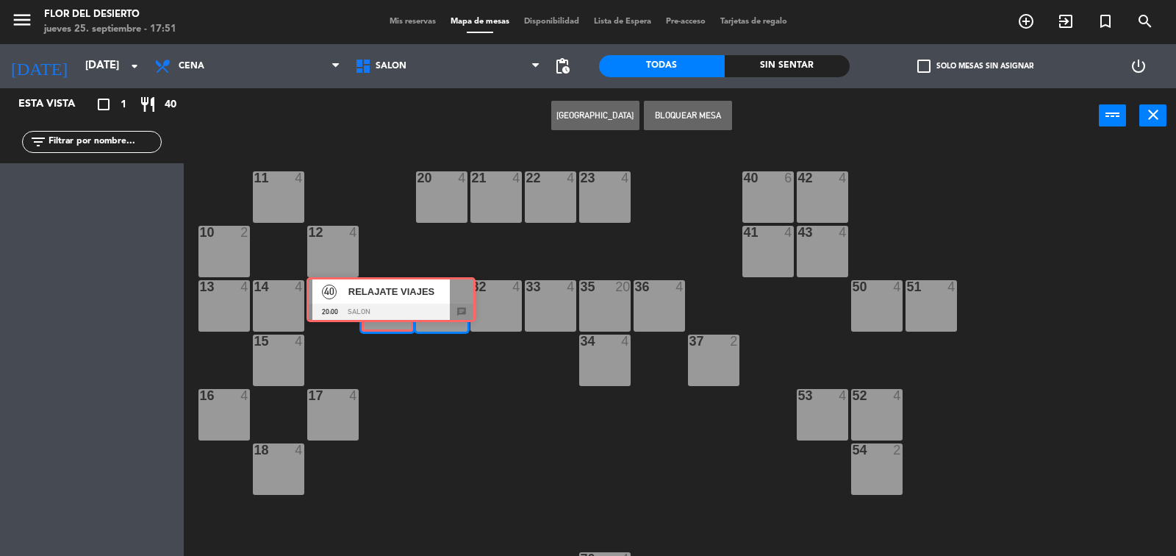
drag, startPoint x: 88, startPoint y: 180, endPoint x: 387, endPoint y: 285, distance: 316.3
click at [387, 285] on div "Esta vista crop_square 1 restaurant 40 filter_list 40 RELAJATE VIAJES 20:00 SAL…" at bounding box center [588, 322] width 1176 height 469
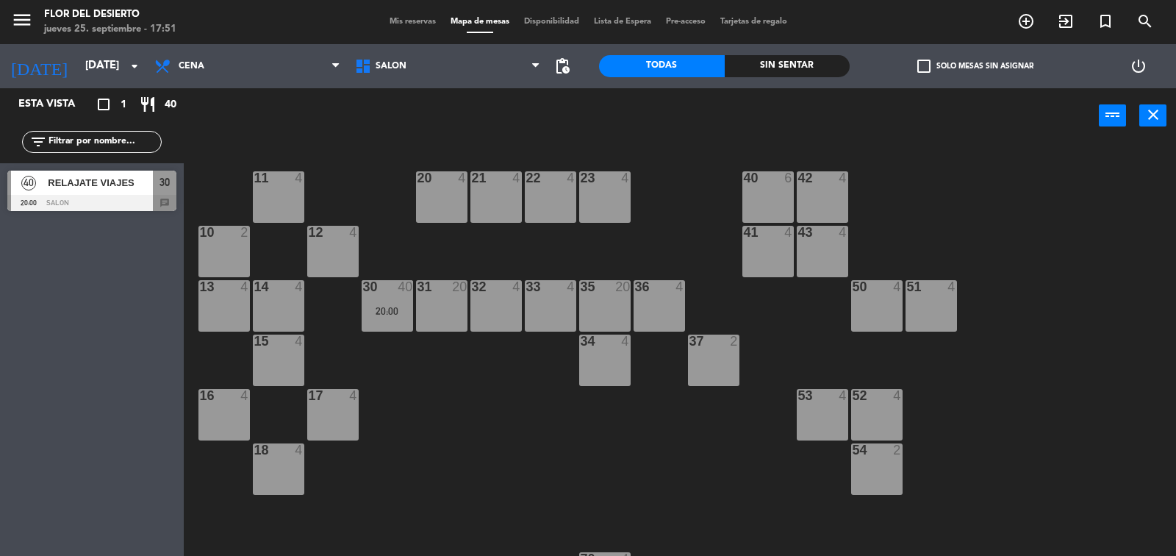
click at [363, 160] on div "11 4 20 4 21 4 22 4 23 4 40 6 42 4 10 2 12 4 41 4 43 4 13 4 14 4 30 40 20:00 31…" at bounding box center [685, 351] width 980 height 412
click at [128, 74] on icon "arrow_drop_down" at bounding box center [135, 66] width 18 height 18
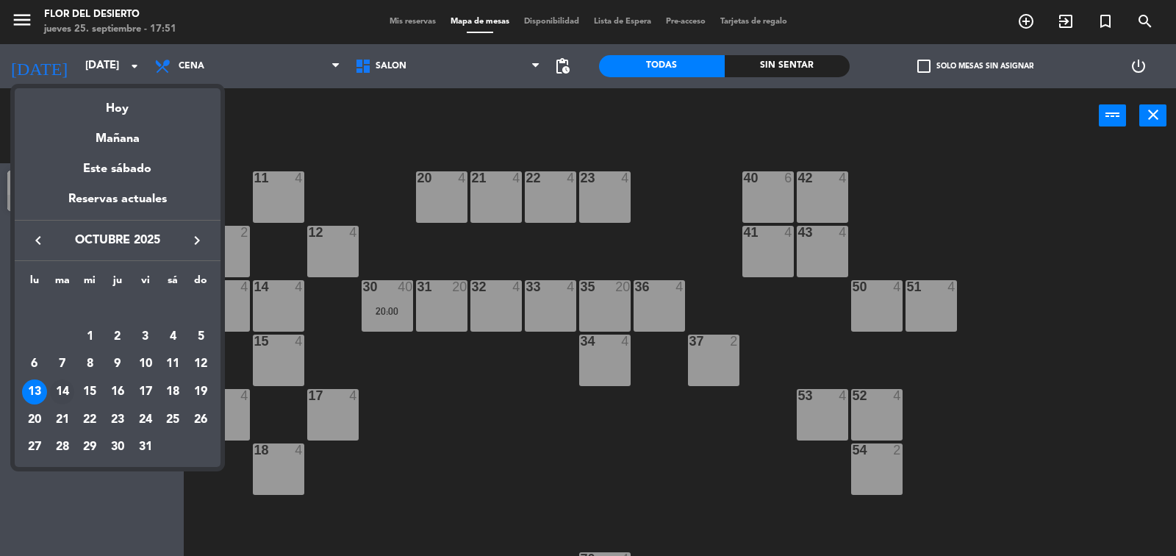
click at [60, 390] on div "14" at bounding box center [62, 391] width 25 height 25
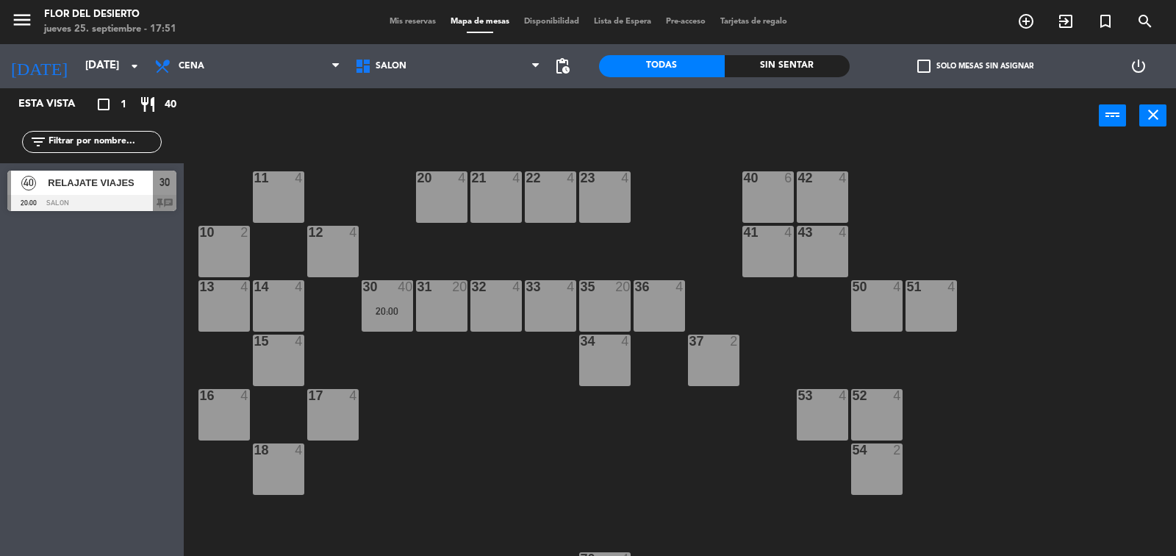
type input "[DATE]"
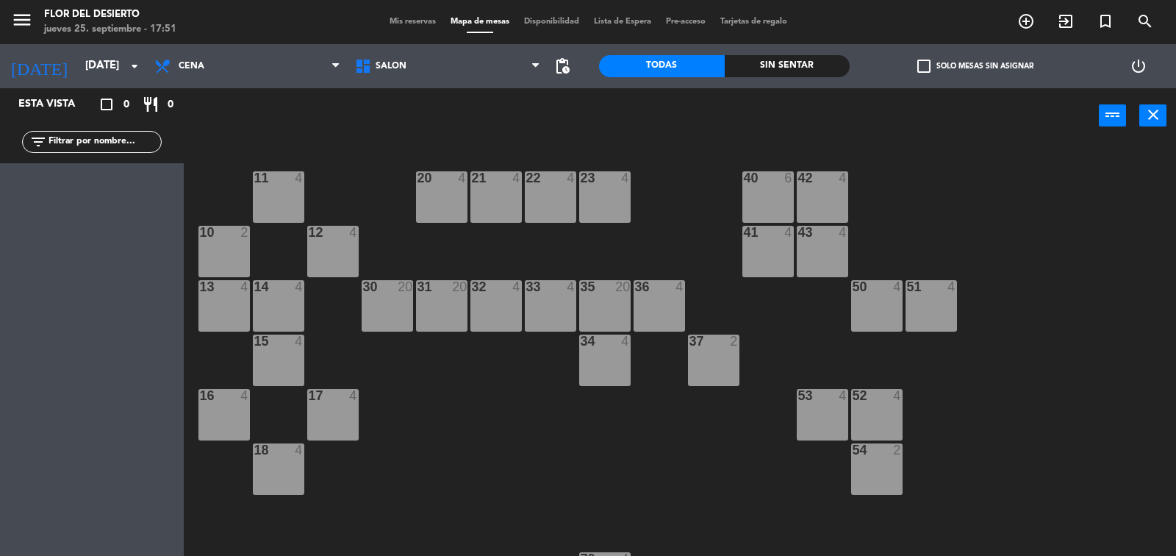
click at [400, 298] on div "30 20" at bounding box center [387, 305] width 51 height 51
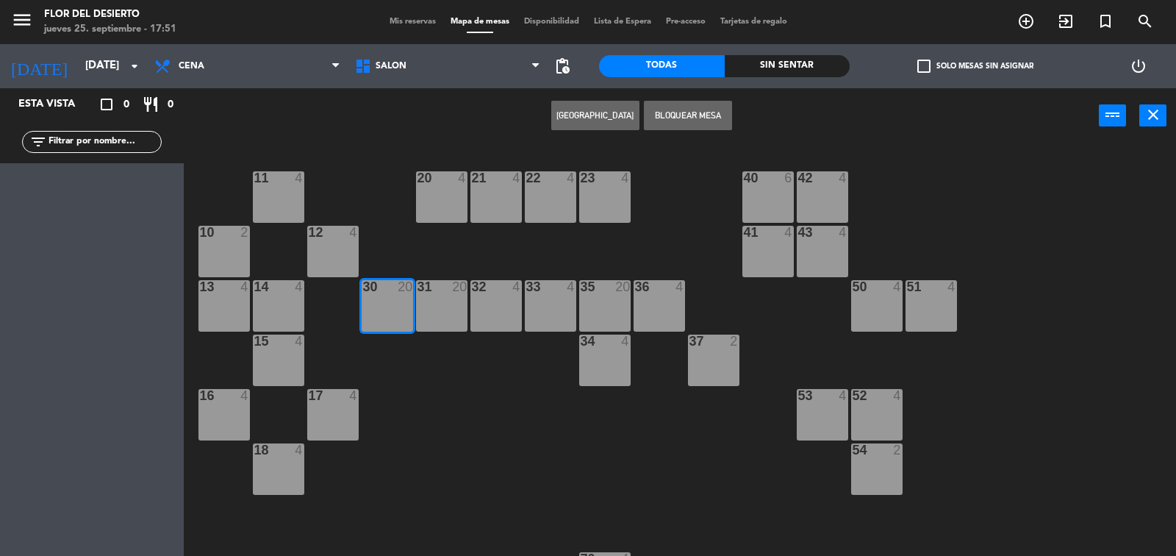
click at [586, 122] on button "[GEOGRAPHIC_DATA]" at bounding box center [595, 115] width 88 height 29
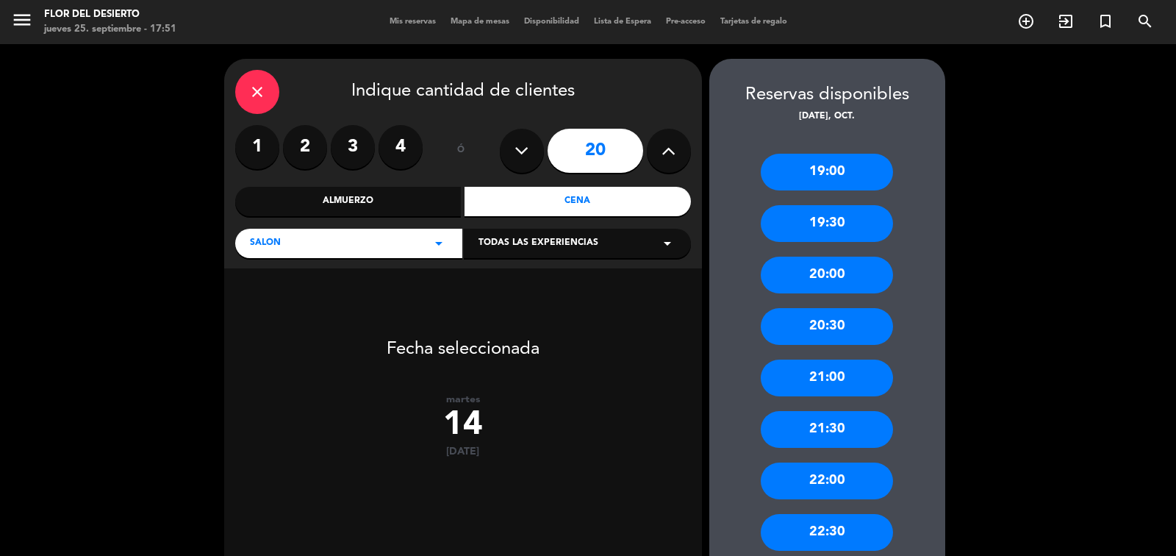
click at [267, 102] on div "close" at bounding box center [257, 92] width 44 height 44
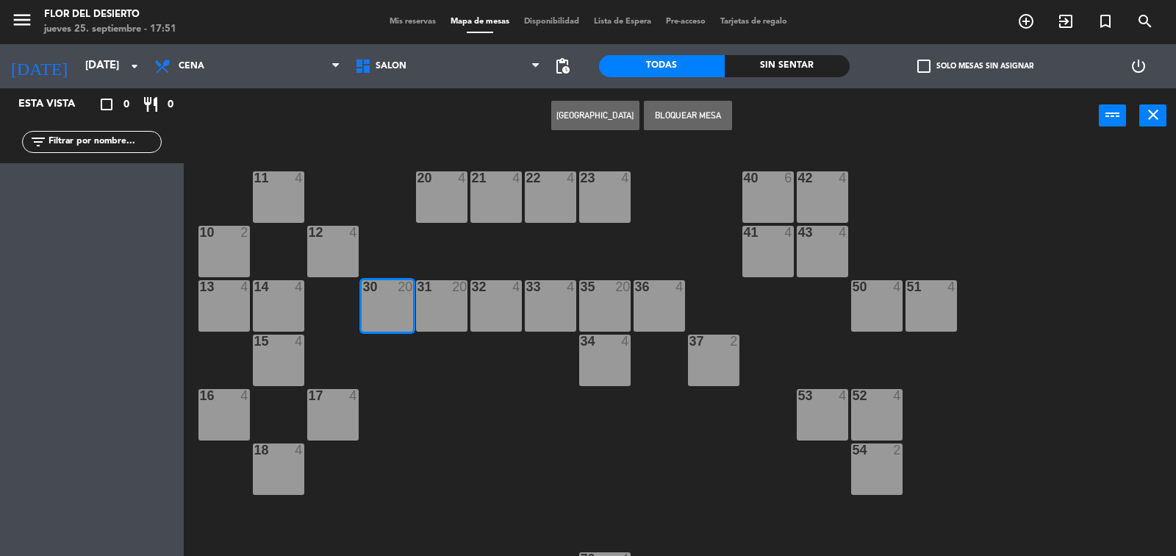
click at [434, 313] on div "31 20" at bounding box center [441, 305] width 51 height 51
click at [581, 115] on button "[GEOGRAPHIC_DATA]" at bounding box center [595, 115] width 88 height 29
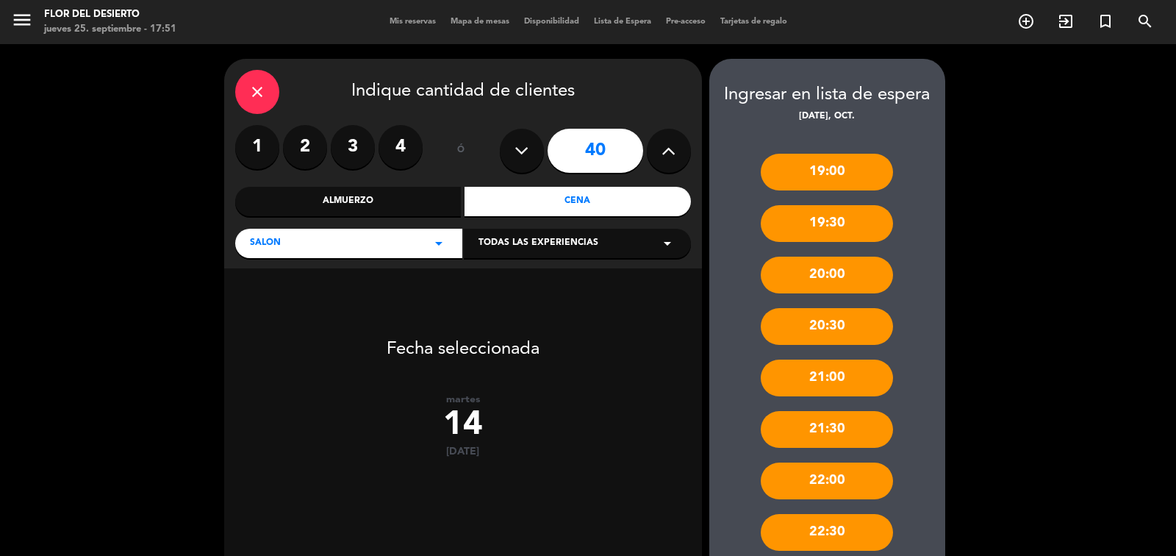
scroll to position [138, 0]
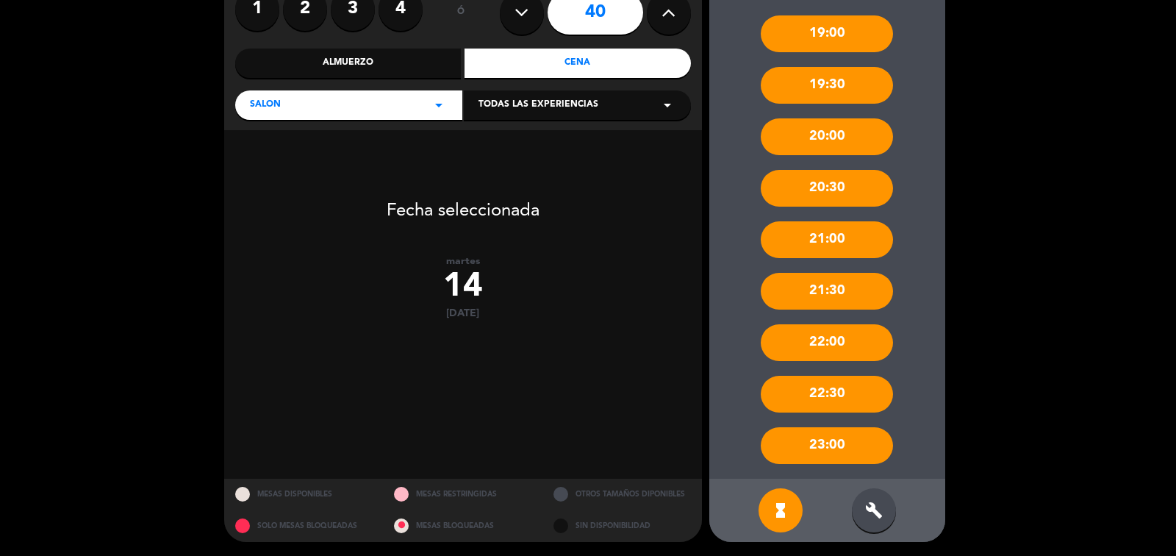
click at [885, 515] on div "build" at bounding box center [874, 510] width 44 height 44
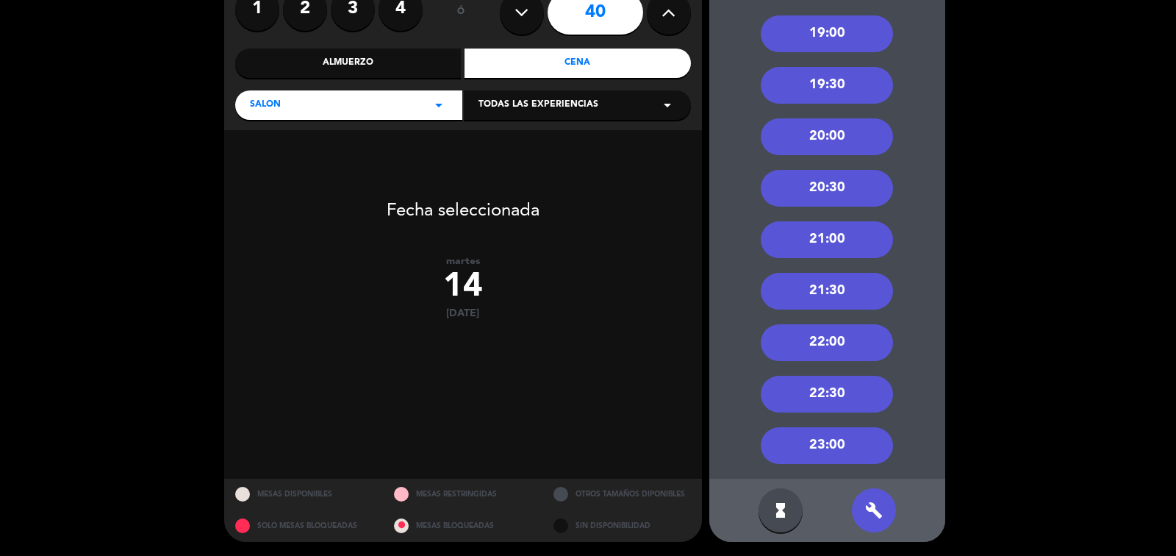
click at [829, 136] on div "20:00" at bounding box center [827, 136] width 132 height 37
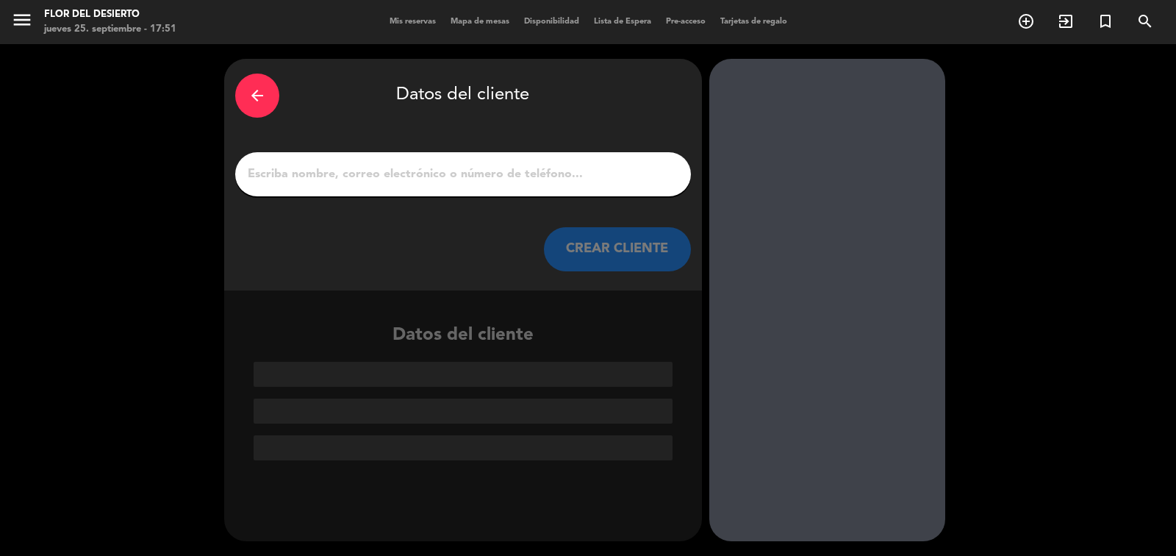
click at [519, 167] on input "1" at bounding box center [463, 174] width 434 height 21
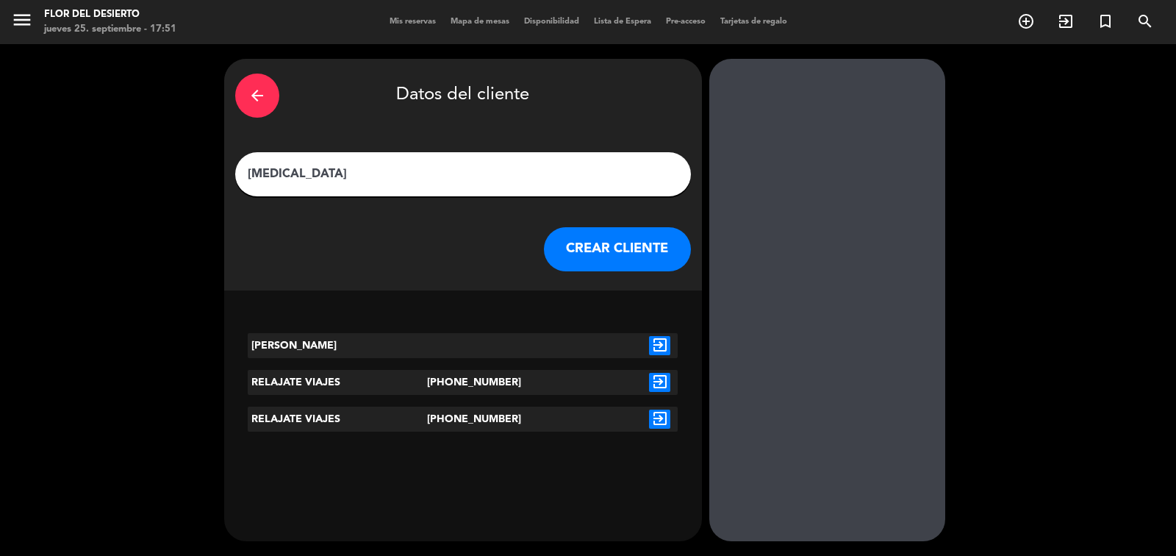
type input "[MEDICAL_DATA]"
click at [667, 384] on icon "exit_to_app" at bounding box center [659, 382] width 21 height 19
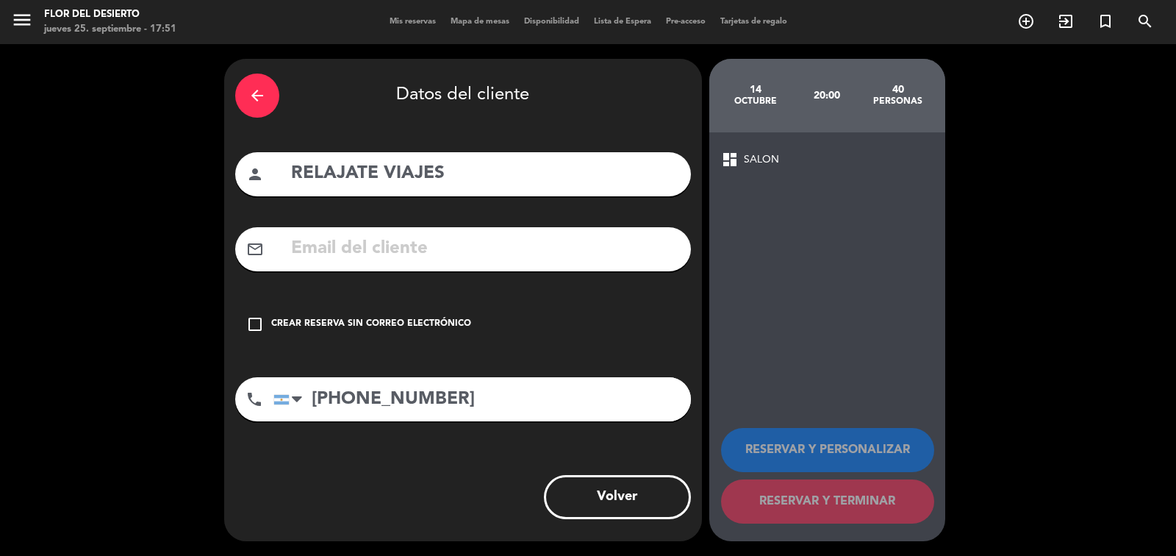
click at [345, 315] on div "check_box_outline_blank Crear reserva sin correo electrónico" at bounding box center [463, 324] width 456 height 44
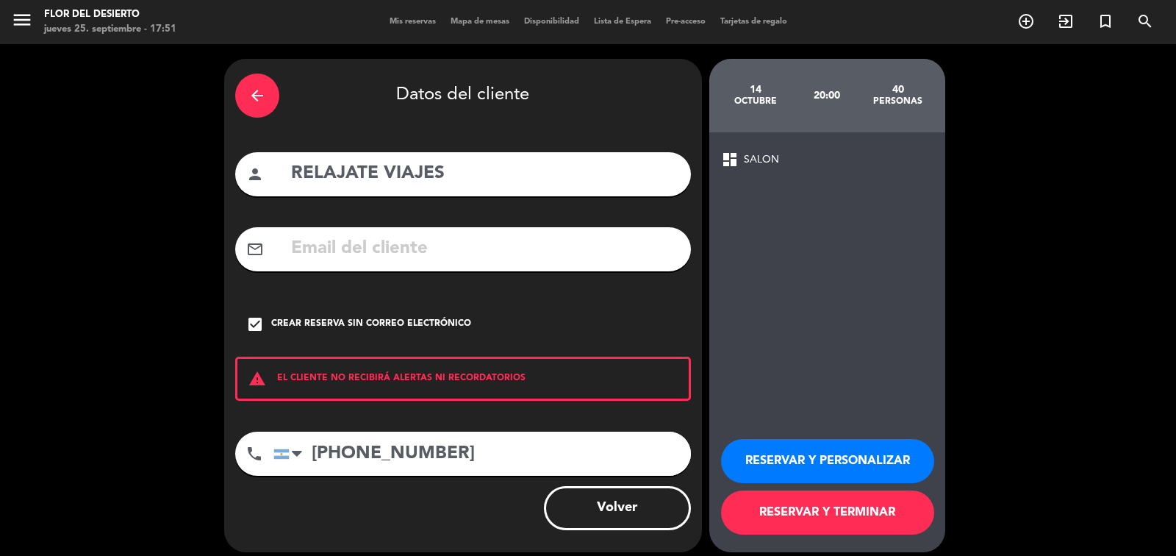
click at [780, 476] on button "RESERVAR Y PERSONALIZAR" at bounding box center [827, 461] width 213 height 44
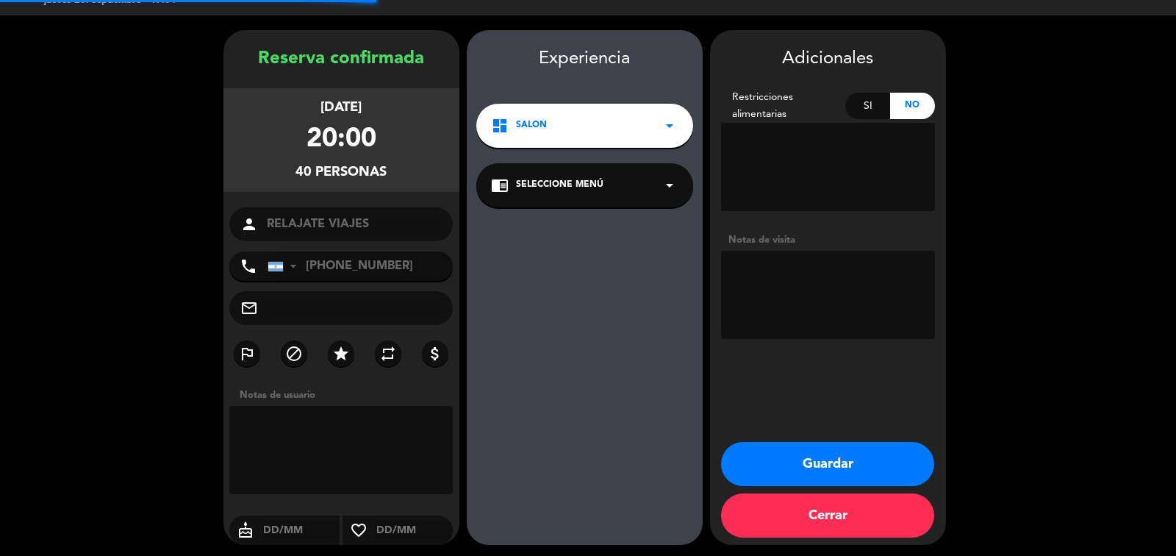
scroll to position [31, 0]
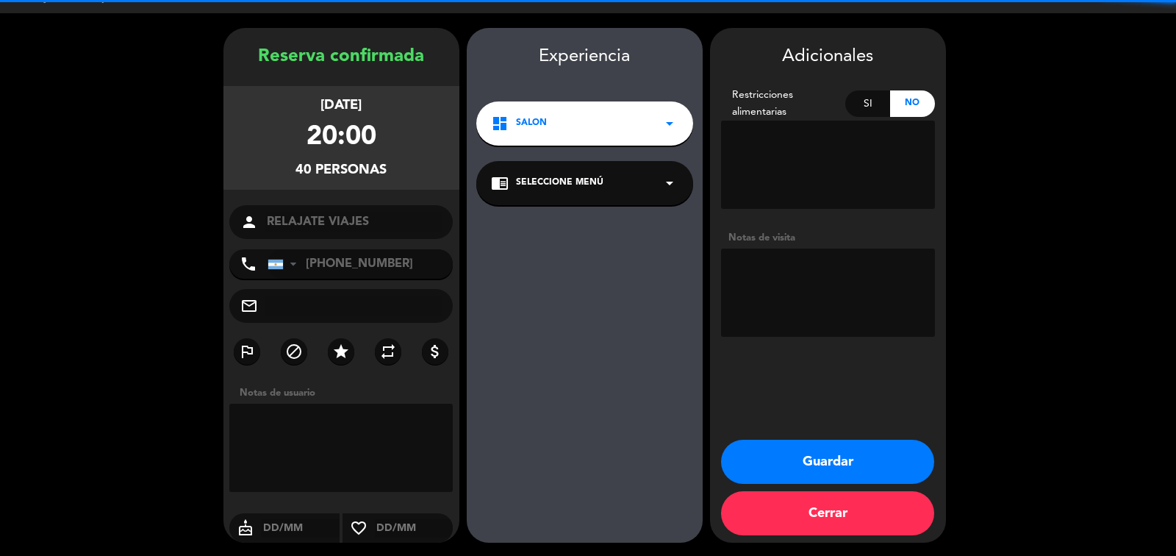
click at [806, 293] on textarea at bounding box center [828, 292] width 214 height 88
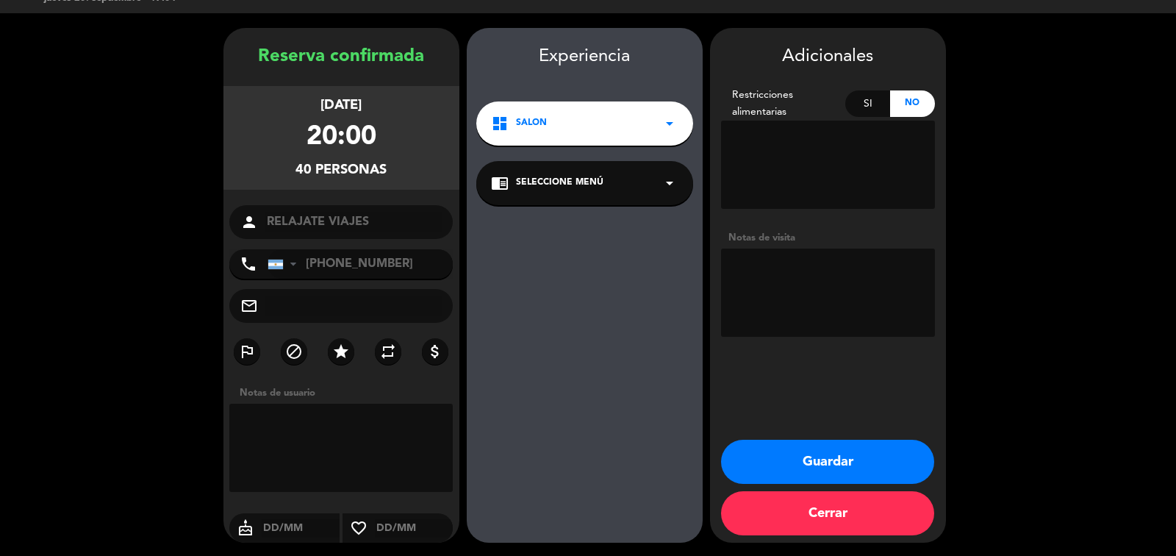
paste textarea "[DATE] - [PERSON_NAME] MENU ASADITO POSTRE: VER SI PUEDE SER HELADO O FLAN, EL …"
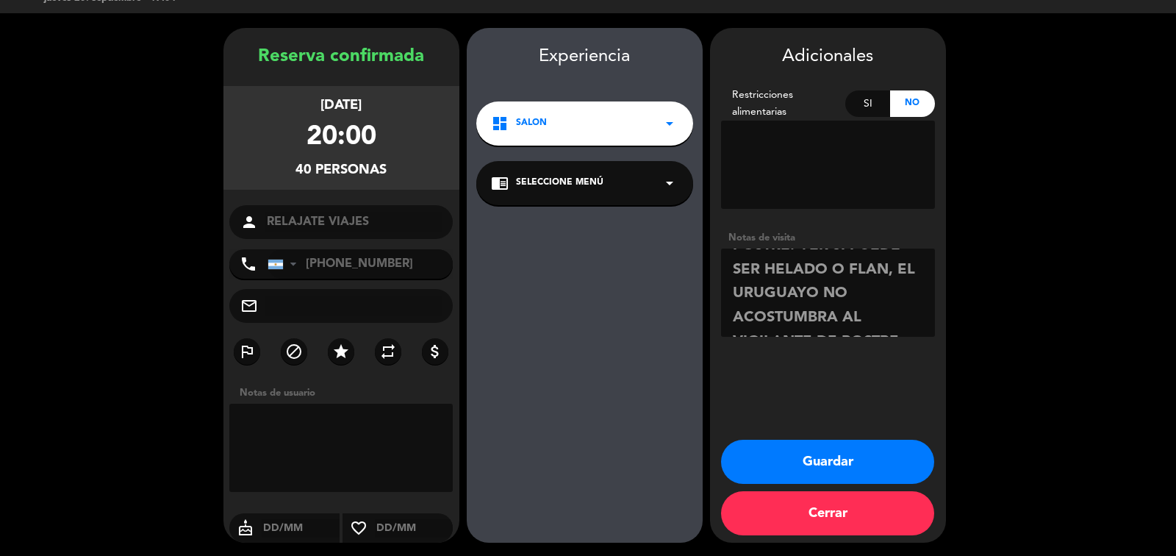
scroll to position [87, 0]
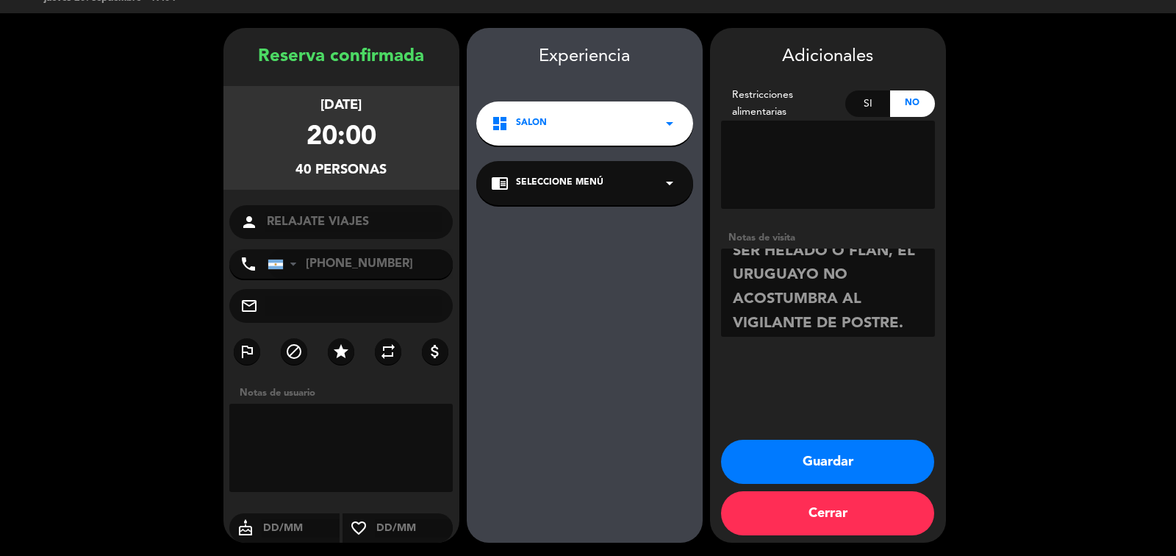
type textarea "[DATE] - [PERSON_NAME] MENU ASADITO POSTRE: VER SI PUEDE SER HELADO O FLAN, EL …"
click at [801, 472] on button "Guardar" at bounding box center [827, 461] width 213 height 44
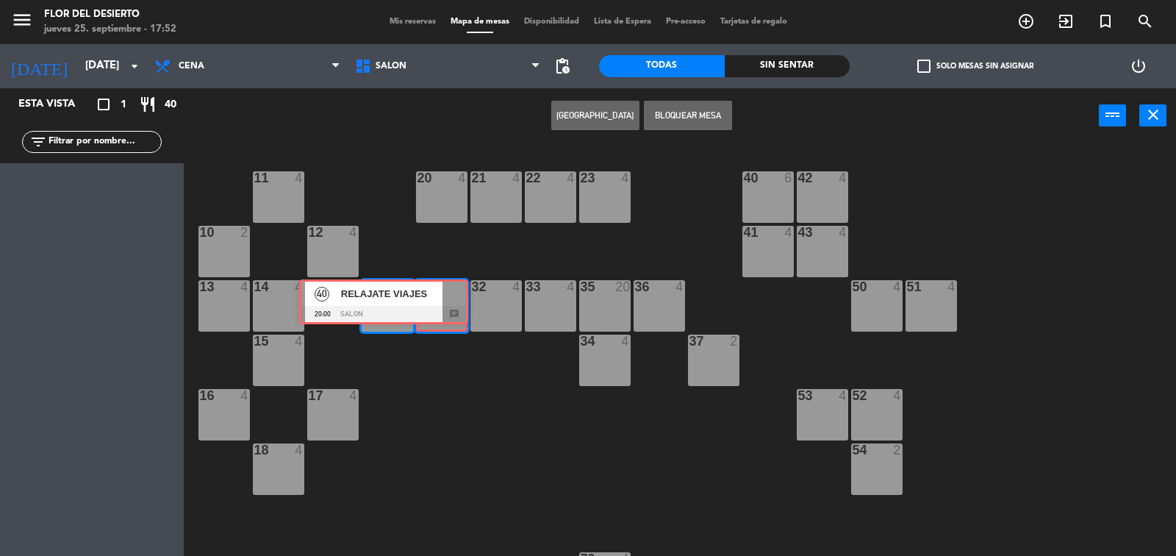
drag, startPoint x: 130, startPoint y: 181, endPoint x: 422, endPoint y: 289, distance: 311.1
click at [422, 289] on div "Esta vista crop_square 1 restaurant 40 filter_list 40 RELAJATE VIAJES 20:00 SAL…" at bounding box center [588, 322] width 1176 height 469
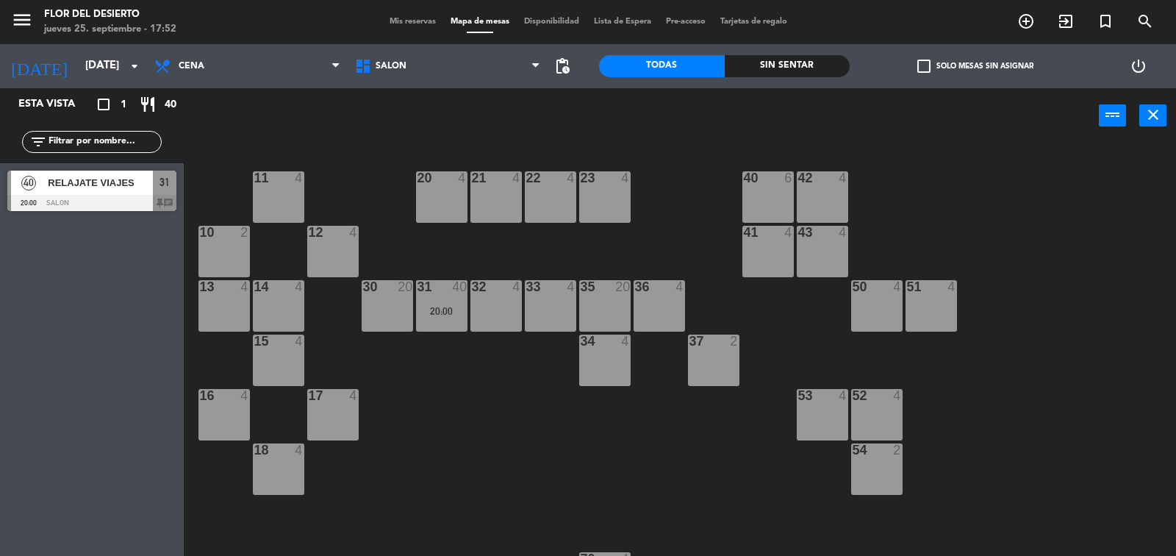
click at [90, 166] on div "40 RELAJATE VIAJES 20:00 SALON 31 chat" at bounding box center [92, 190] width 184 height 55
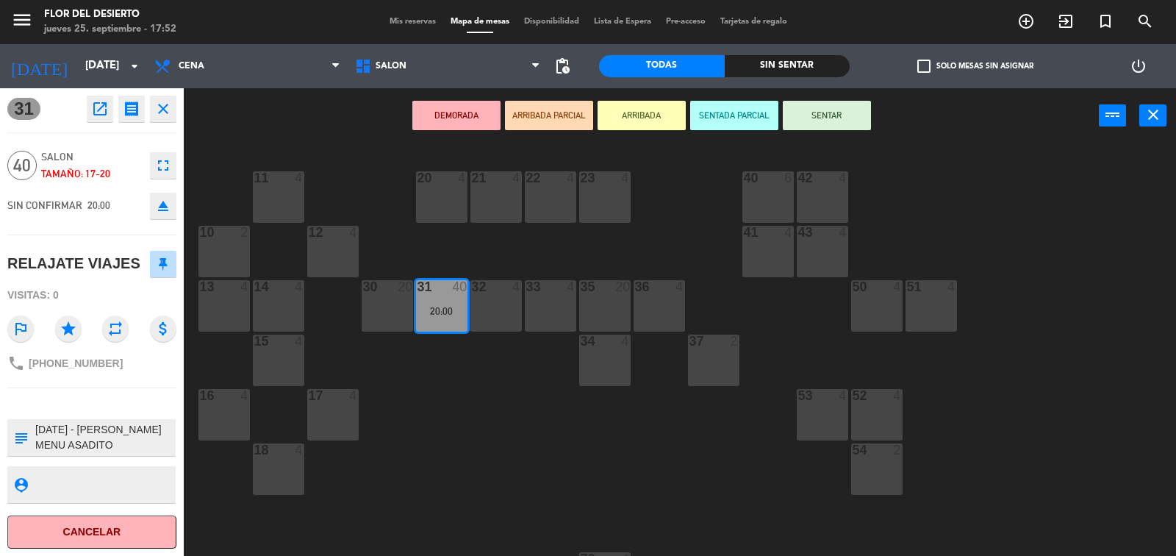
click at [178, 98] on div "31 open_in_new receipt 8:00 PM [DATE] personas RELAJATE VIAJES Mesa 31 INTERNAL…" at bounding box center [92, 321] width 184 height 467
click at [166, 107] on icon "close" at bounding box center [163, 109] width 18 height 18
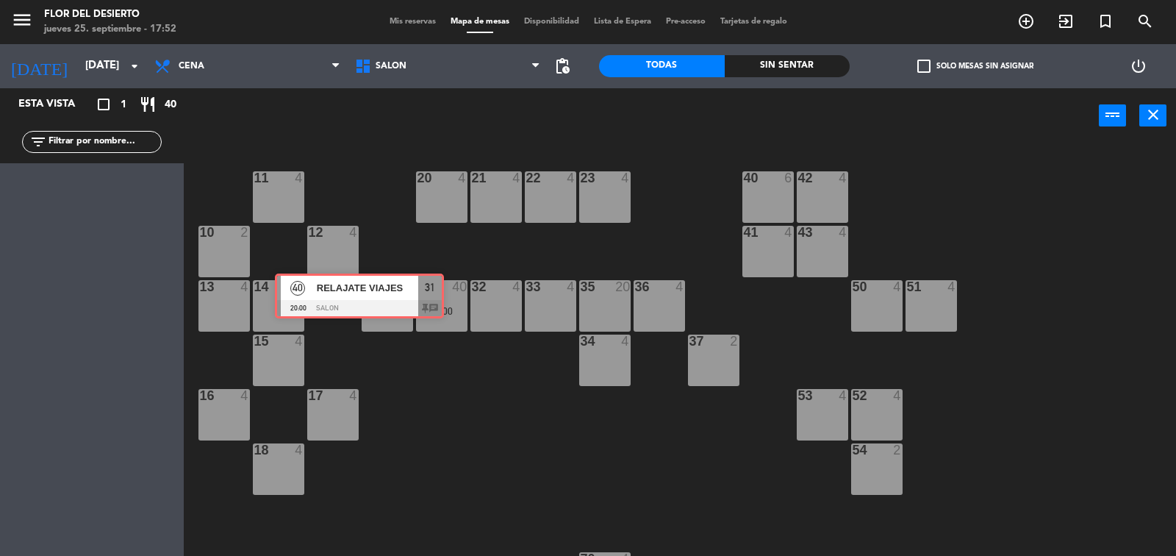
drag, startPoint x: 109, startPoint y: 175, endPoint x: 381, endPoint y: 281, distance: 292.4
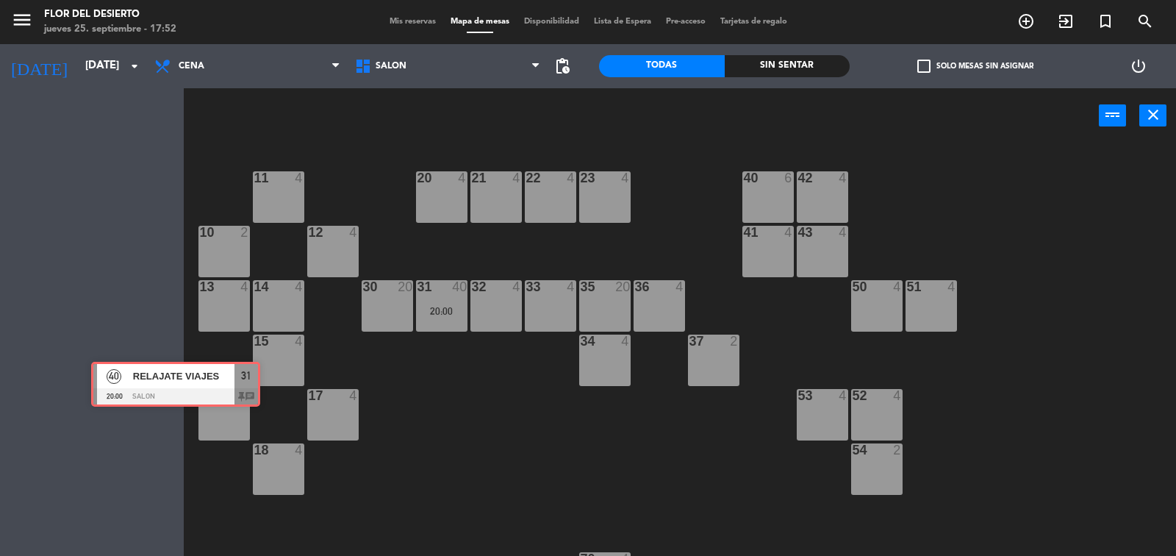
click at [381, 281] on div "Esta vista crop_square 1 restaurant 40 filter_list 40 RELAJATE VIAJES 20:00 SAL…" at bounding box center [588, 322] width 1176 height 469
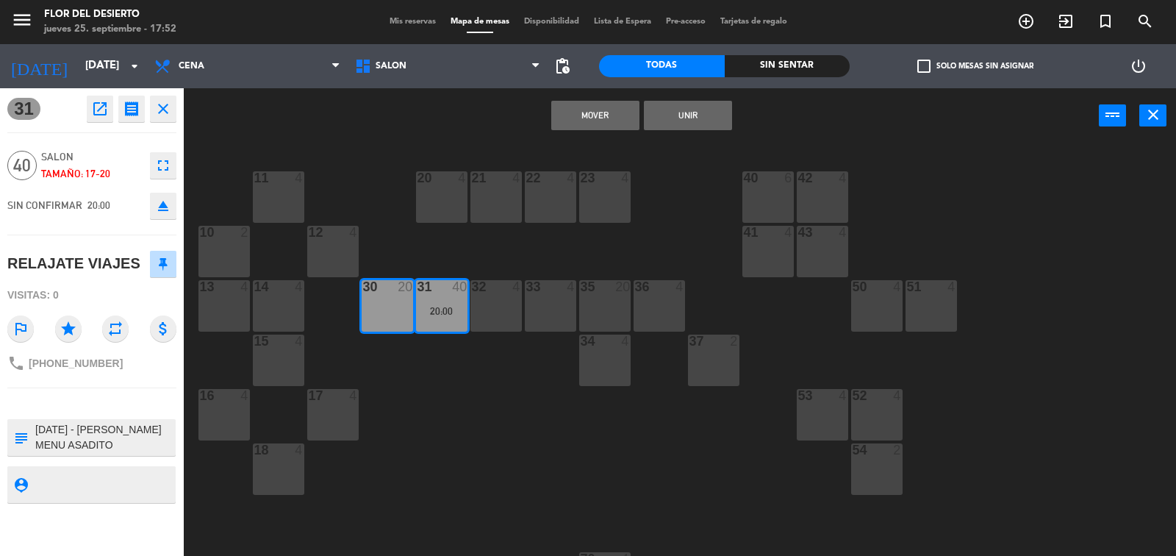
click at [366, 182] on div "11 4 20 4 21 4 22 4 23 4 40 6 42 4 10 2 12 4 41 4 43 4 13 4 14 4 30 20 31 40 20…" at bounding box center [685, 351] width 980 height 412
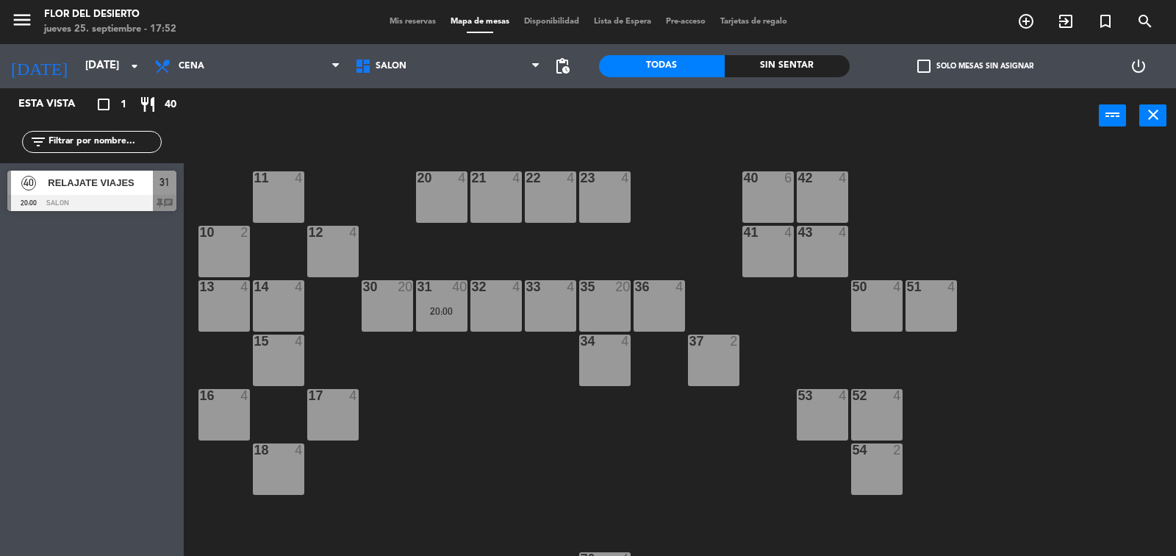
click at [119, 177] on span "RELAJATE VIAJES" at bounding box center [100, 182] width 105 height 15
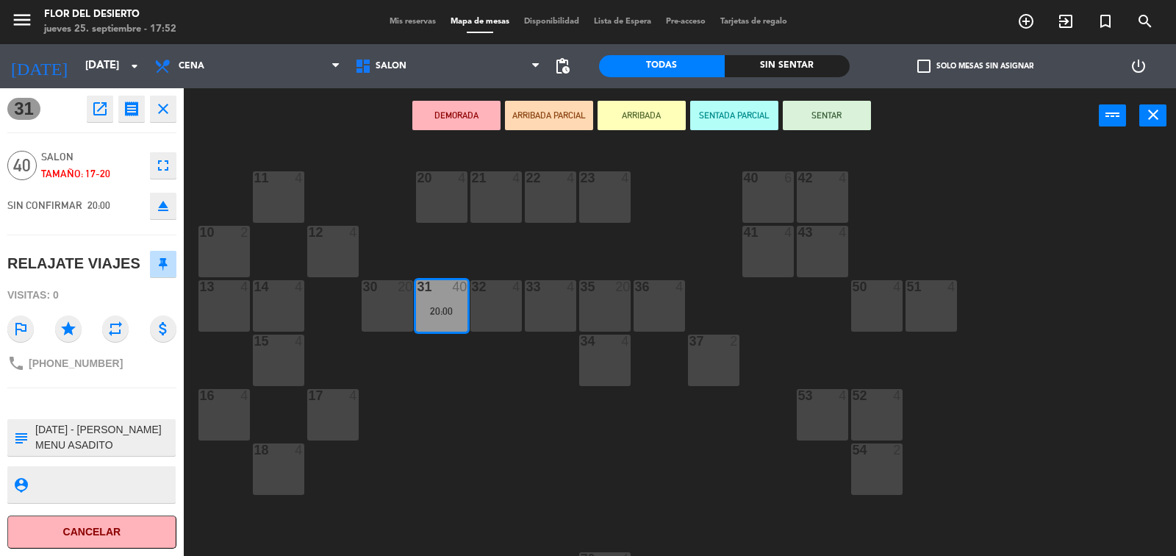
click at [396, 23] on span "Mis reservas" at bounding box center [412, 22] width 61 height 8
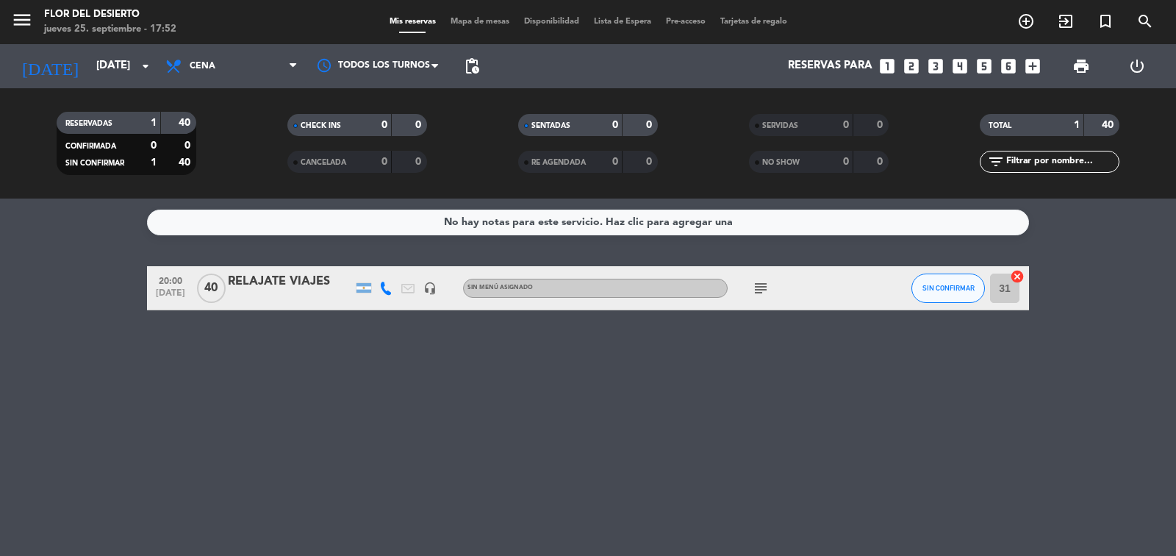
click at [296, 279] on div "RELAJATE VIAJES" at bounding box center [290, 281] width 125 height 19
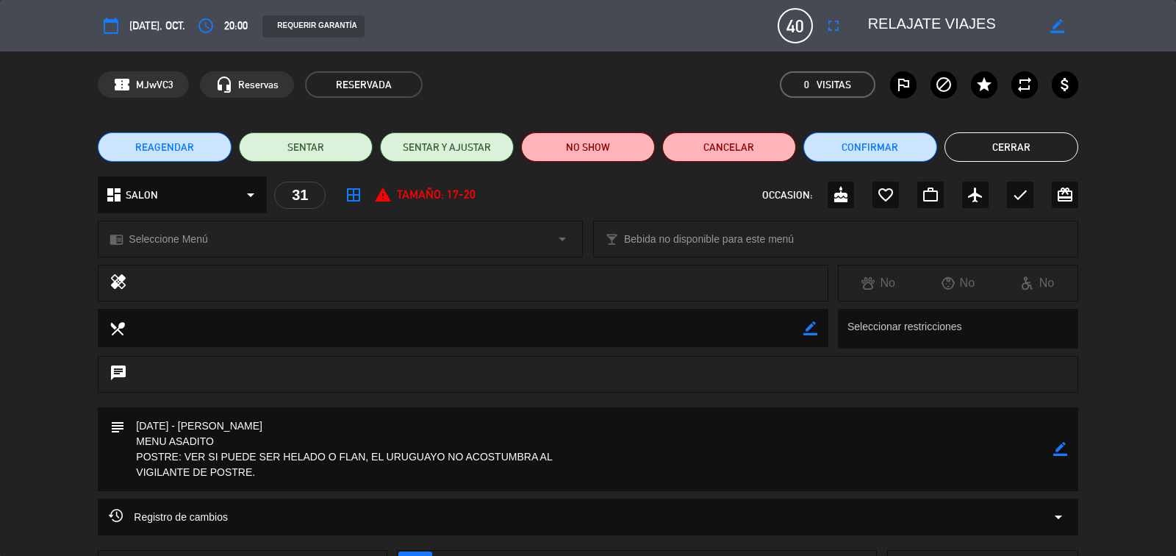
click at [1064, 447] on icon "border_color" at bounding box center [1060, 449] width 14 height 14
click at [288, 439] on textarea at bounding box center [588, 449] width 927 height 84
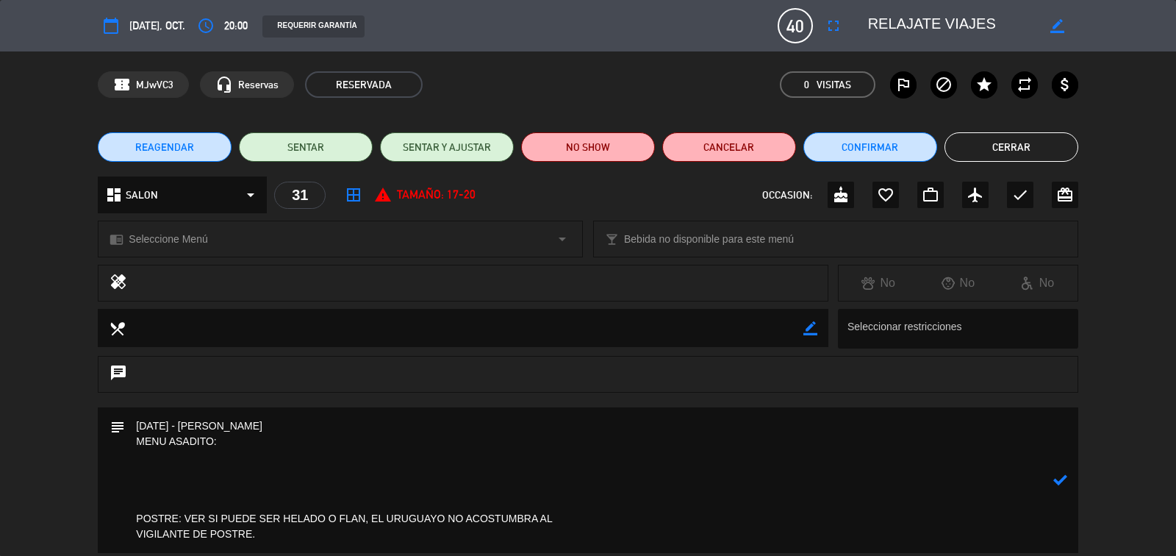
click at [185, 462] on textarea at bounding box center [588, 479] width 927 height 145
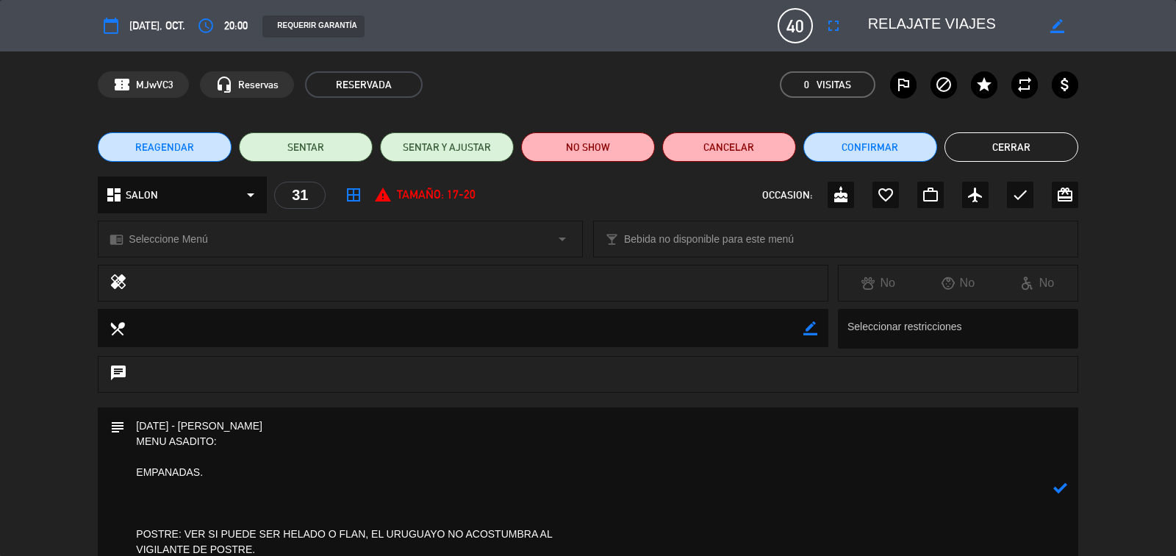
click at [136, 473] on textarea at bounding box center [588, 487] width 927 height 161
click at [291, 471] on textarea at bounding box center [588, 487] width 927 height 161
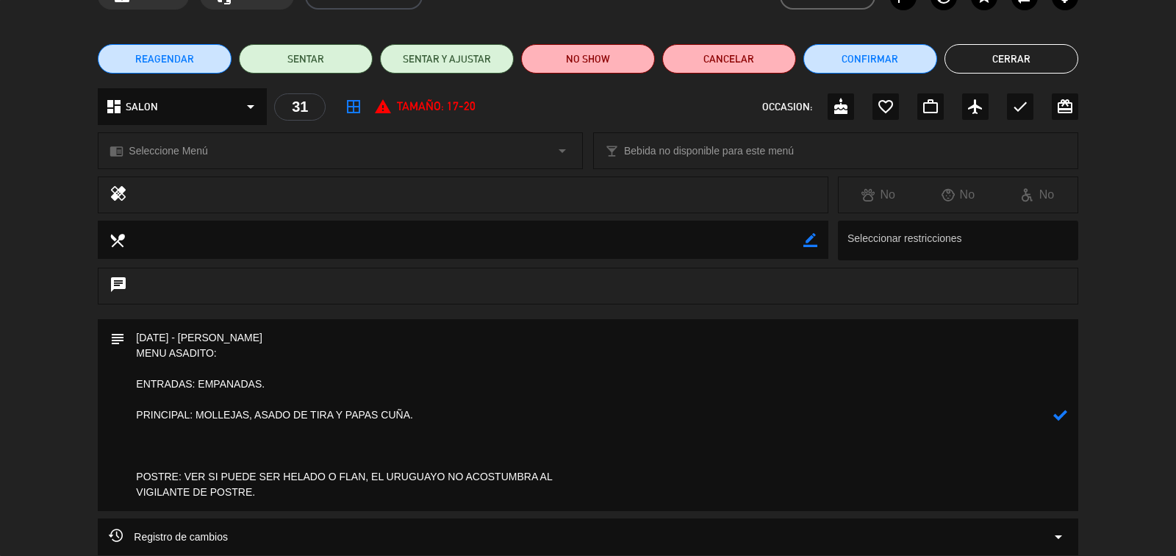
scroll to position [159, 0]
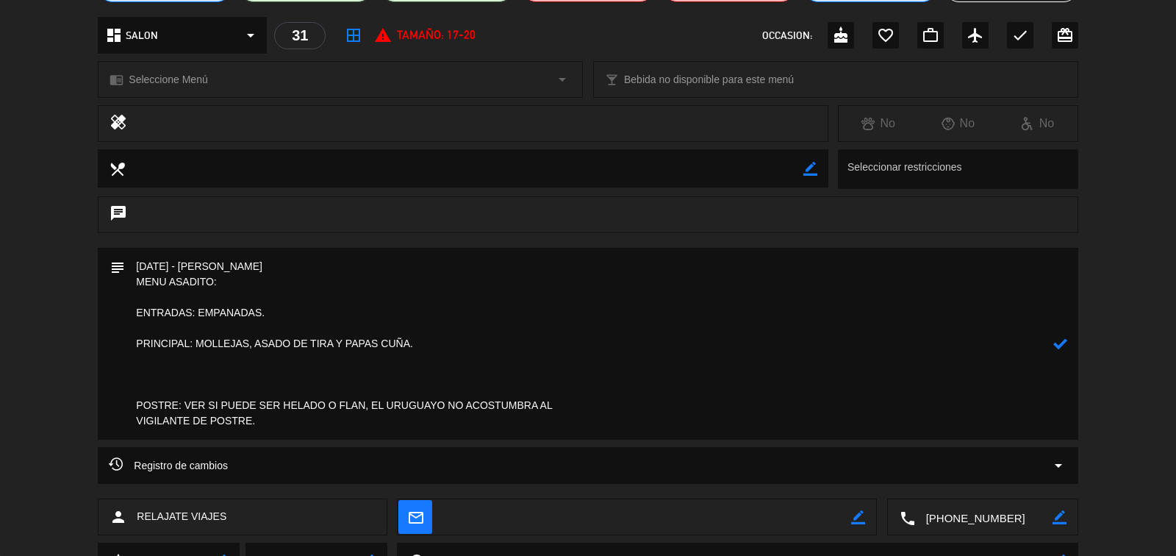
click at [137, 406] on textarea at bounding box center [588, 344] width 927 height 192
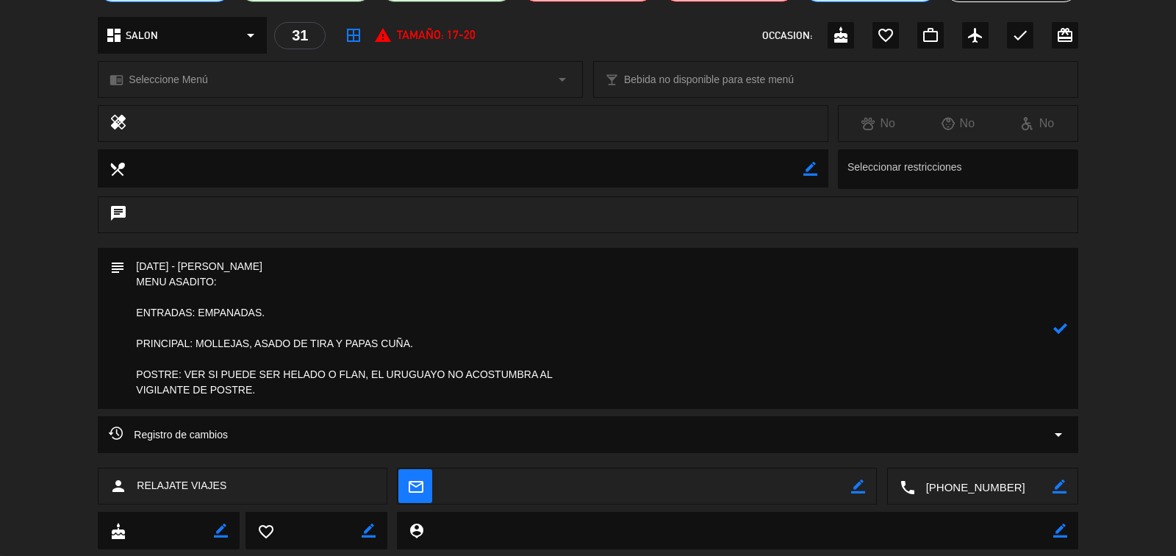
click at [591, 378] on textarea at bounding box center [588, 328] width 927 height 161
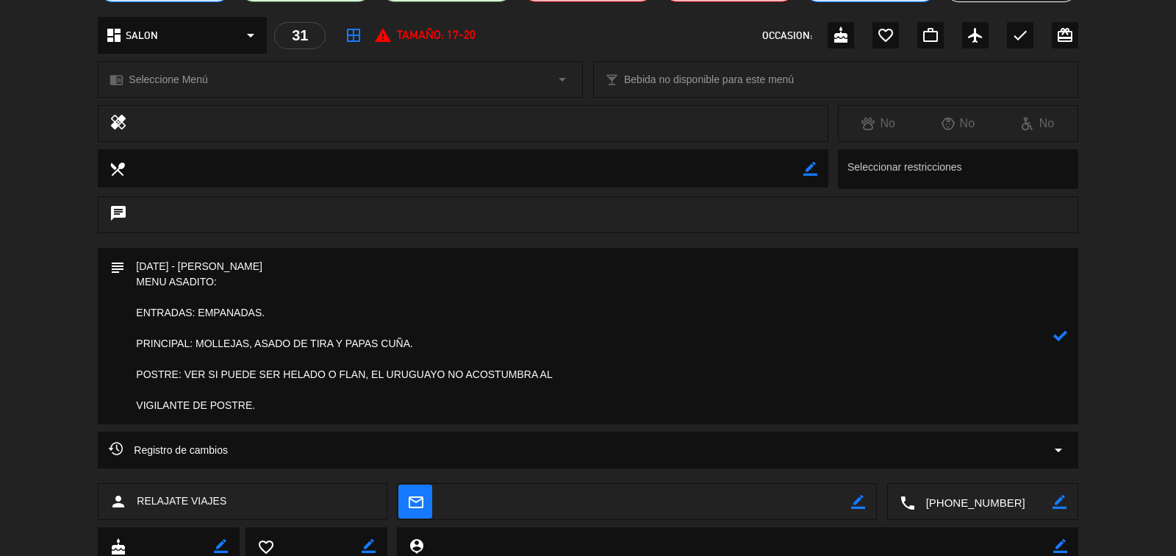
click at [303, 408] on textarea at bounding box center [588, 336] width 927 height 176
click at [129, 405] on textarea at bounding box center [588, 336] width 927 height 176
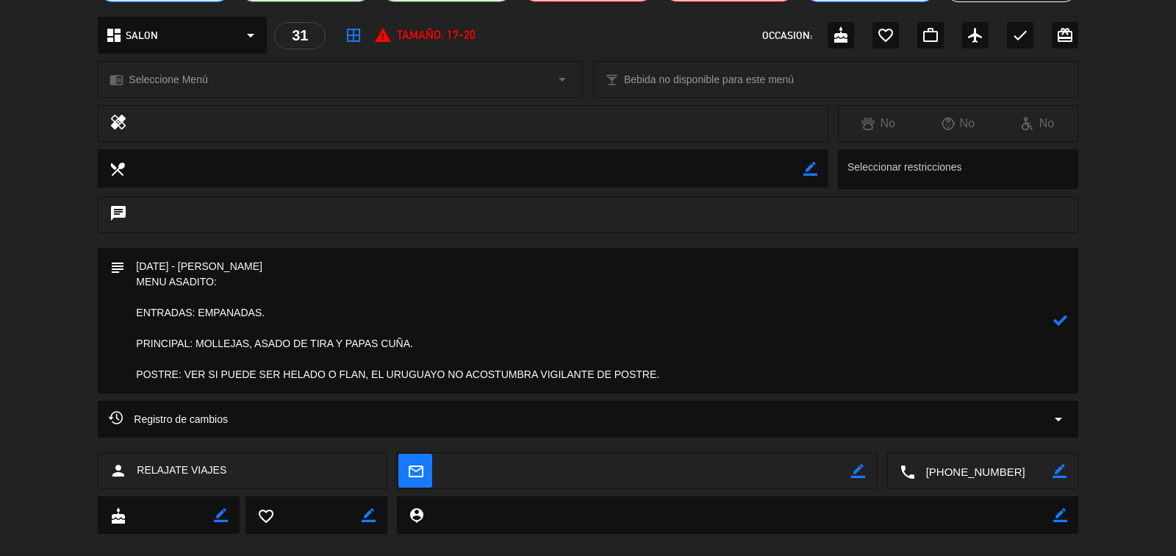
drag, startPoint x: 663, startPoint y: 382, endPoint x: 362, endPoint y: 378, distance: 301.3
click at [362, 378] on textarea at bounding box center [588, 320] width 927 height 145
drag, startPoint x: 631, startPoint y: 378, endPoint x: 276, endPoint y: 376, distance: 354.9
click at [276, 376] on textarea at bounding box center [588, 320] width 927 height 145
click at [1063, 319] on icon at bounding box center [1060, 320] width 14 height 14
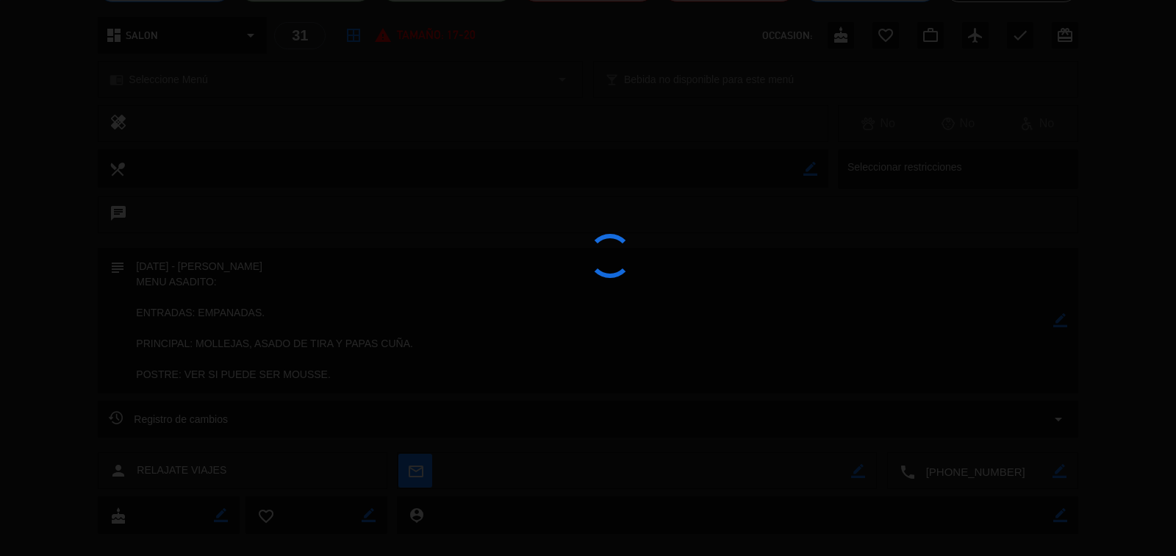
type textarea "[DATE] - [PERSON_NAME] MENU ASADITO: ENTRADAS: EMPANADAS. PRINCIPAL: MOLLEJAS, …"
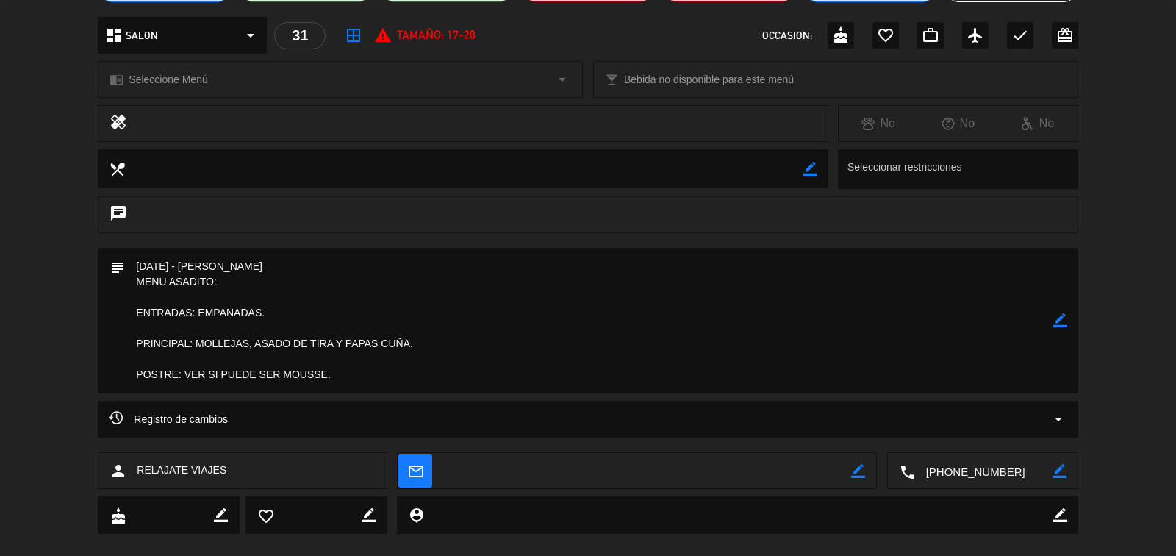
scroll to position [0, 0]
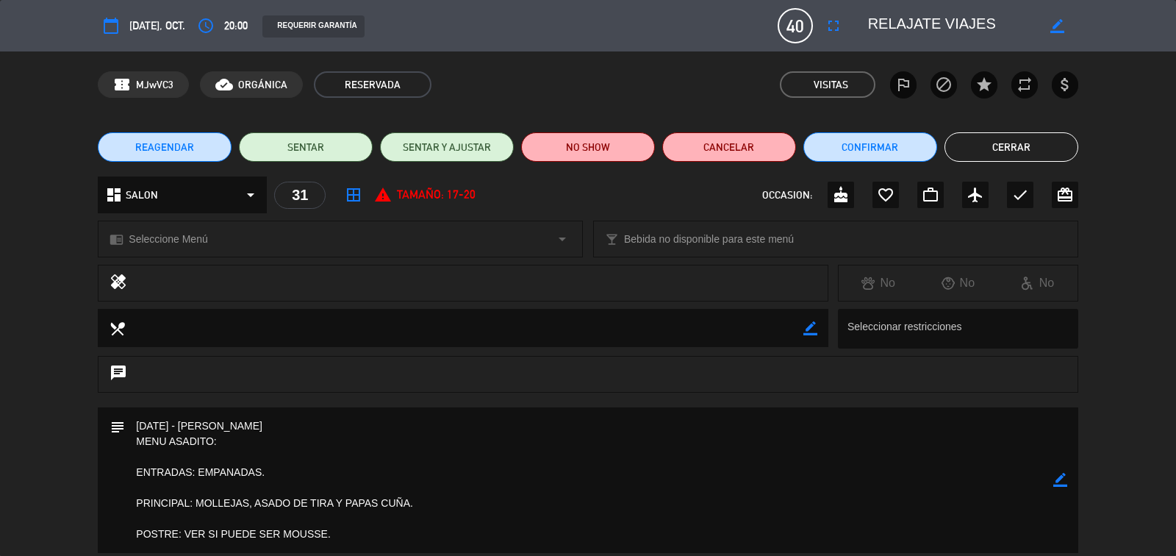
click at [981, 145] on button "Cerrar" at bounding box center [1011, 146] width 134 height 29
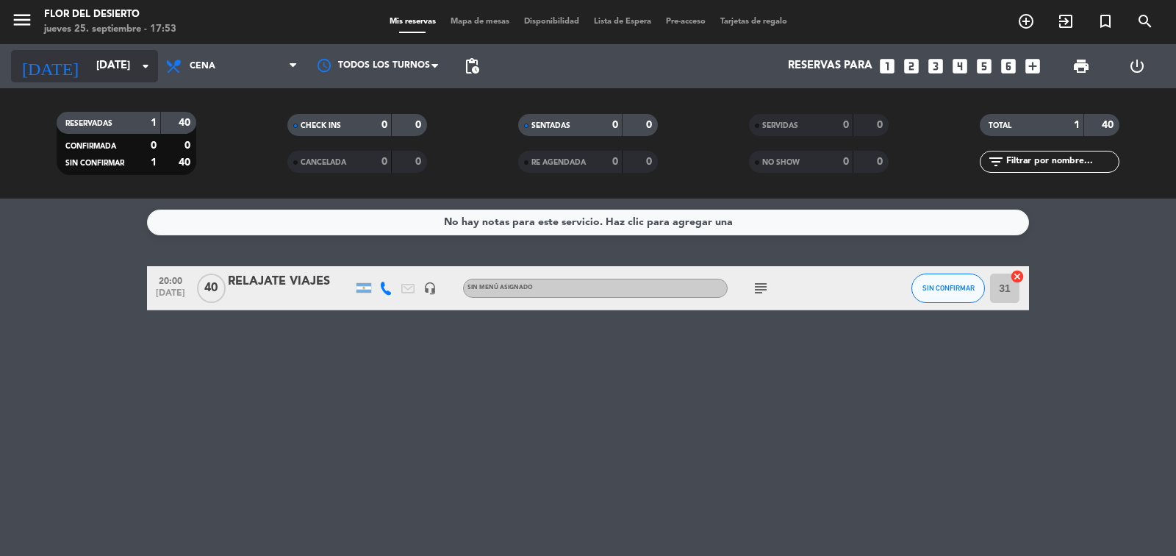
click at [105, 68] on input "[DATE]" at bounding box center [160, 66] width 142 height 28
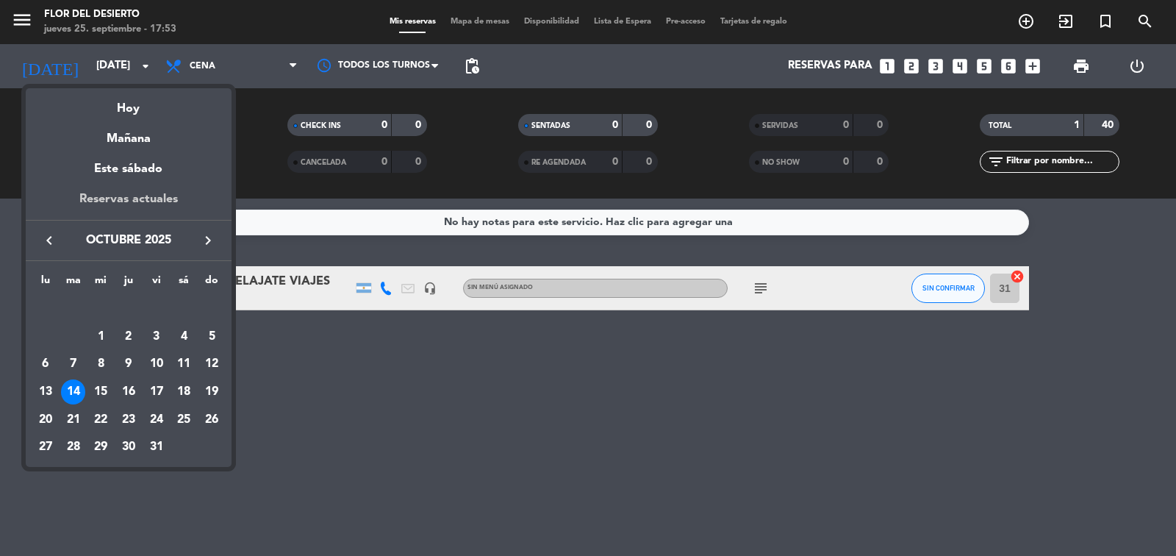
click at [131, 197] on div "Reservas actuales" at bounding box center [129, 205] width 206 height 30
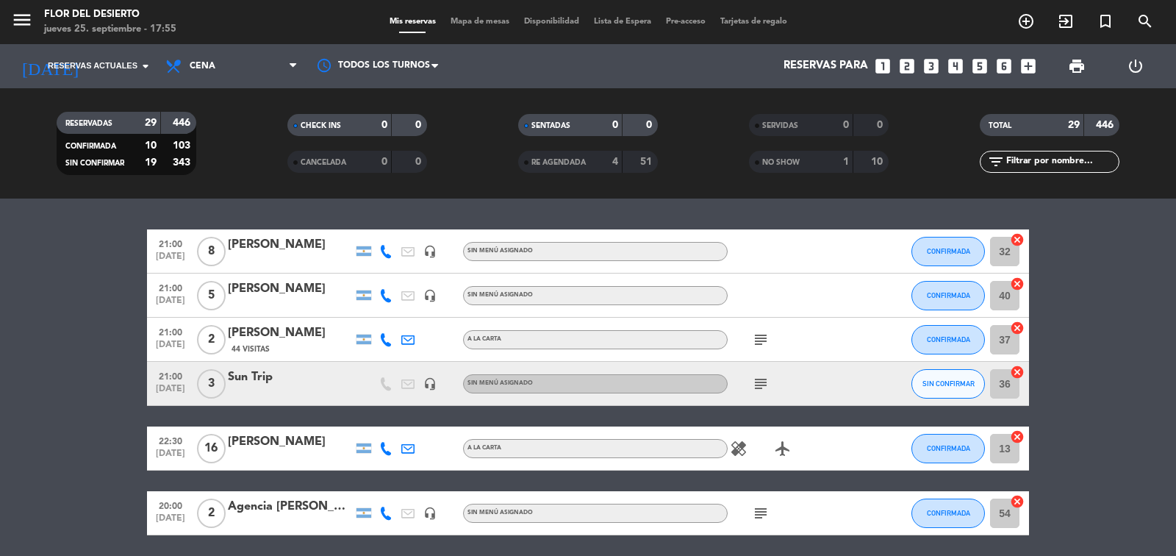
click at [461, 21] on span "Mapa de mesas" at bounding box center [479, 22] width 73 height 8
